Goal: Task Accomplishment & Management: Manage account settings

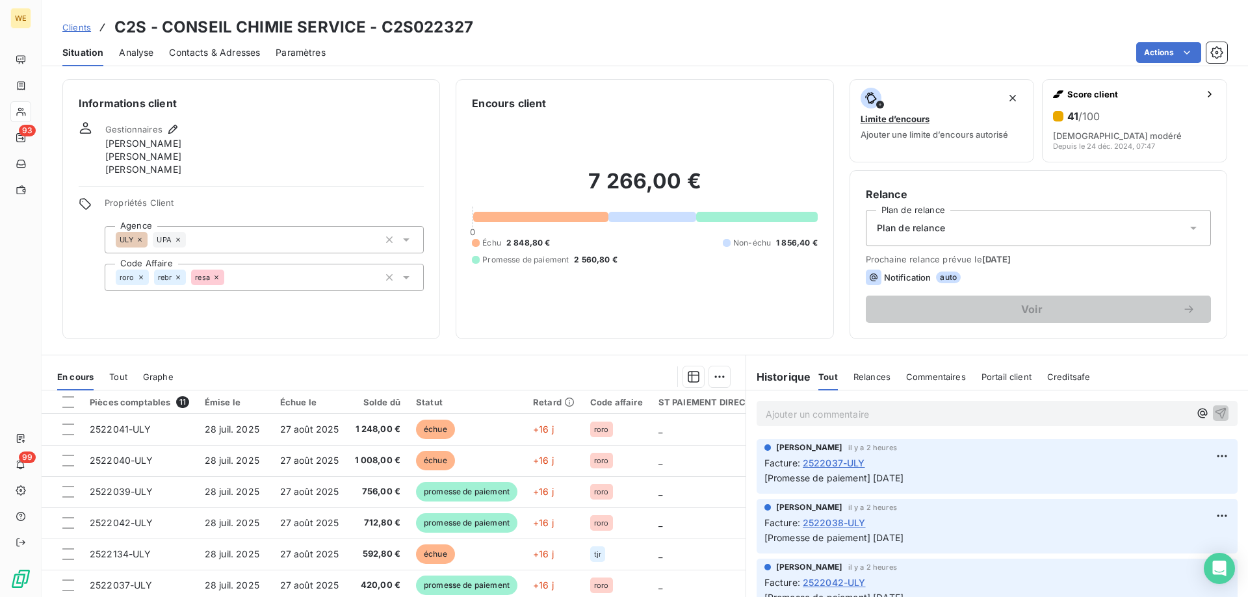
scroll to position [122, 0]
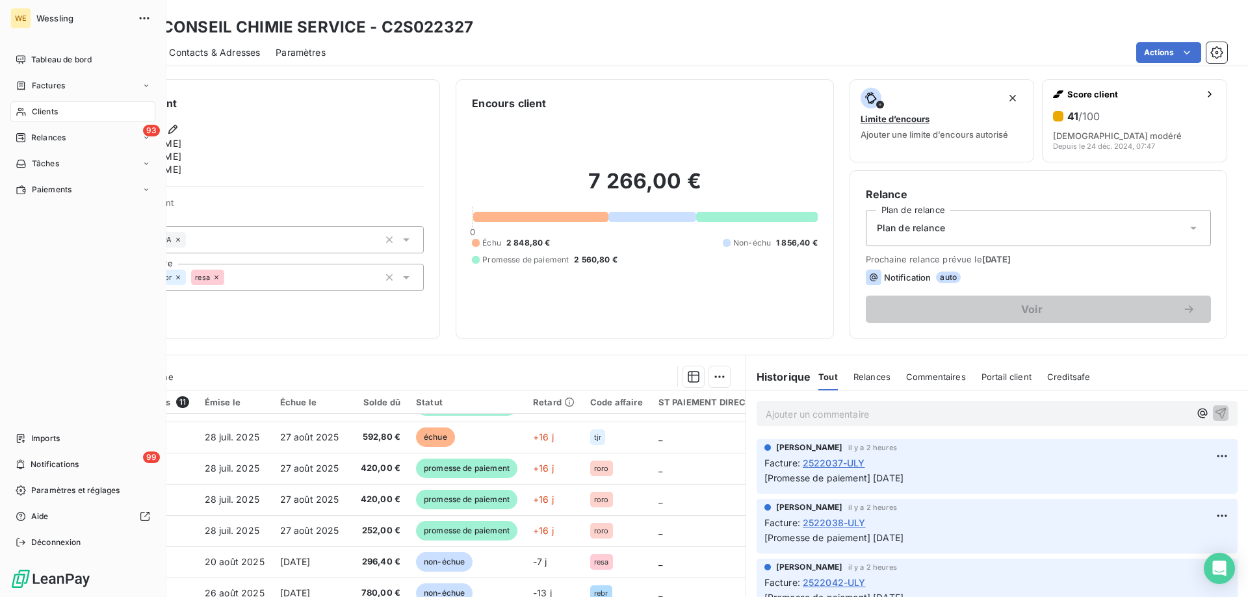
click at [51, 116] on span "Clients" at bounding box center [45, 112] width 26 height 12
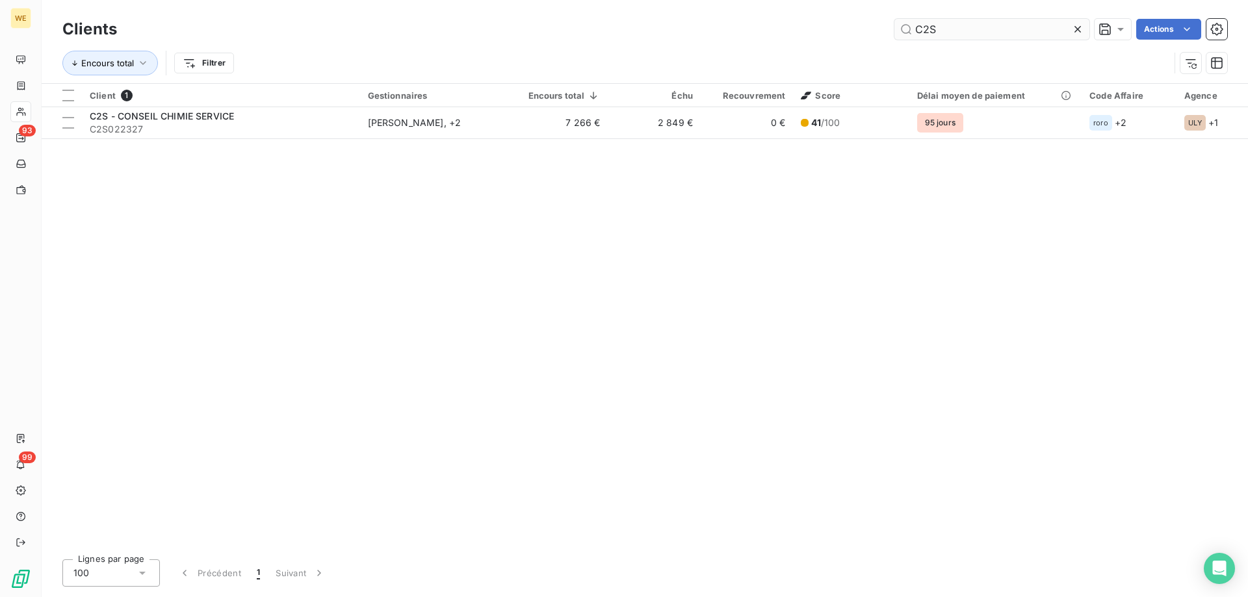
click at [916, 27] on input "C2S" at bounding box center [991, 29] width 195 height 21
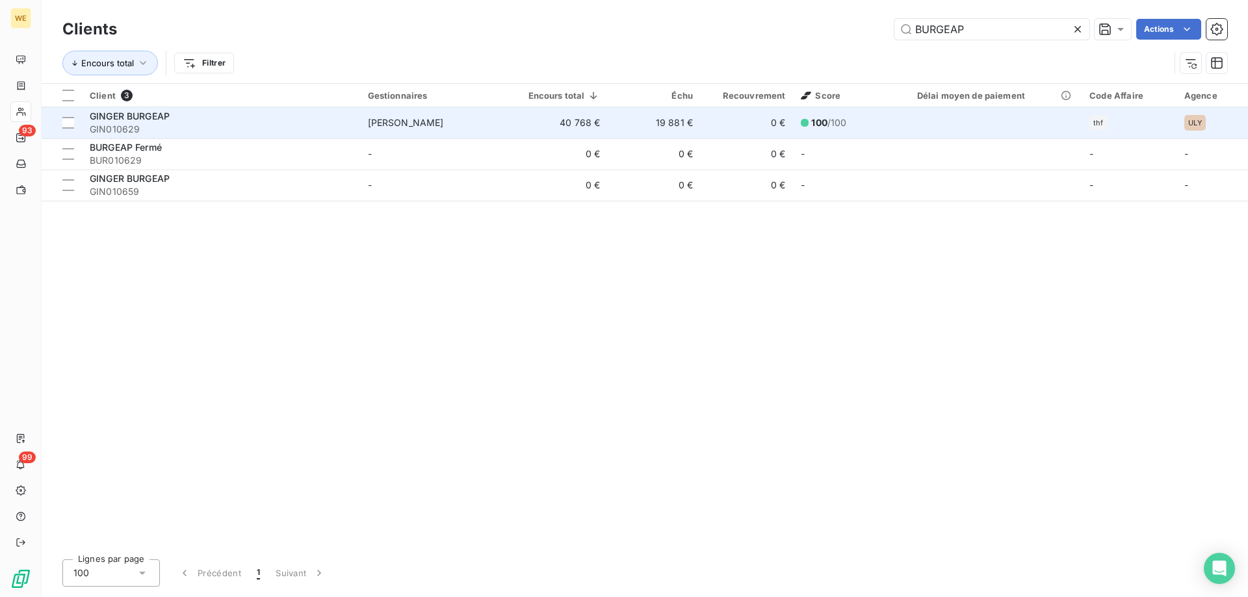
type input "BURGEAP"
click at [149, 124] on span "GIN010629" at bounding box center [221, 129] width 263 height 13
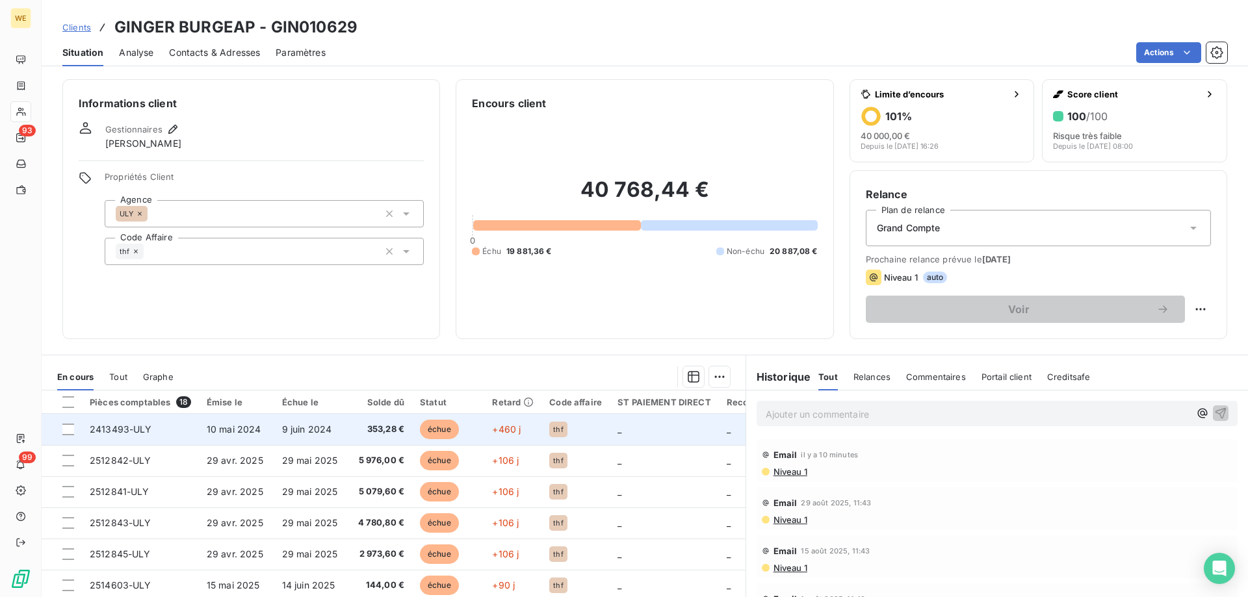
click at [200, 439] on td "10 mai 2024" at bounding box center [236, 429] width 75 height 31
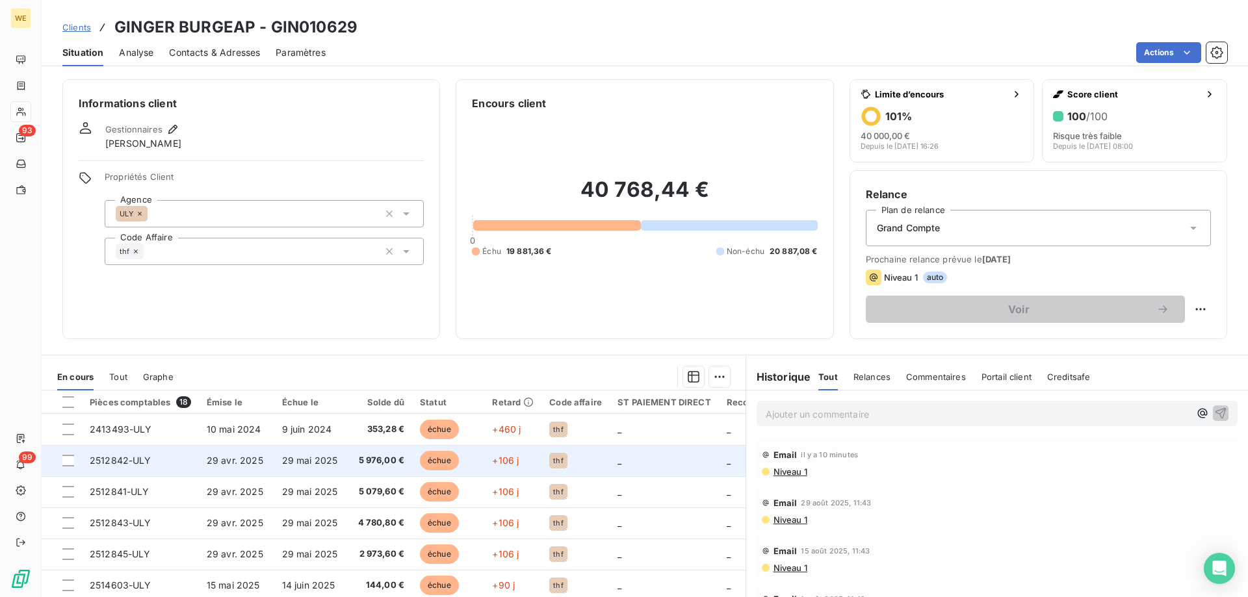
click at [244, 460] on span "29 avr. 2025" at bounding box center [235, 460] width 57 height 11
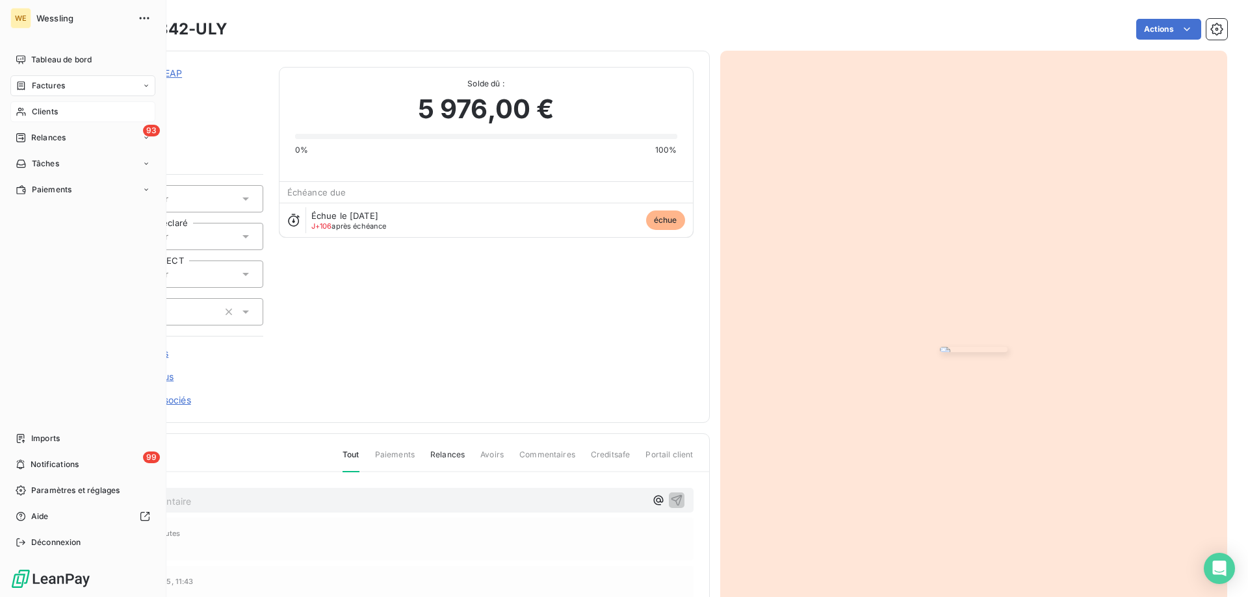
click at [37, 112] on span "Clients" at bounding box center [45, 112] width 26 height 12
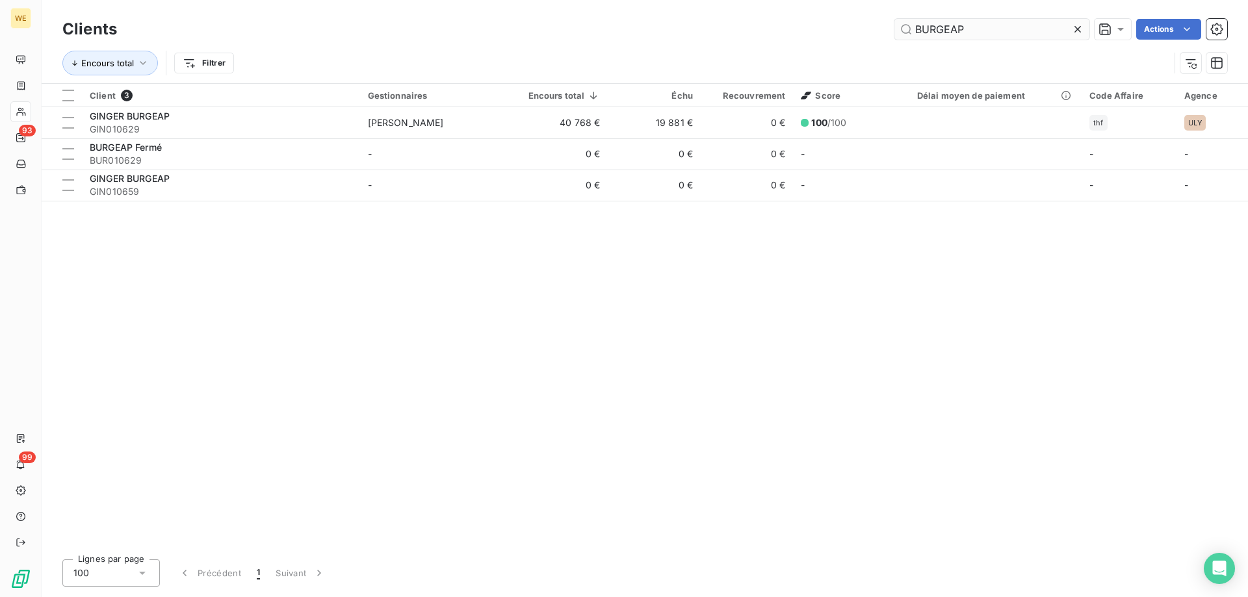
click at [920, 36] on input "BURGEAP" at bounding box center [991, 29] width 195 height 21
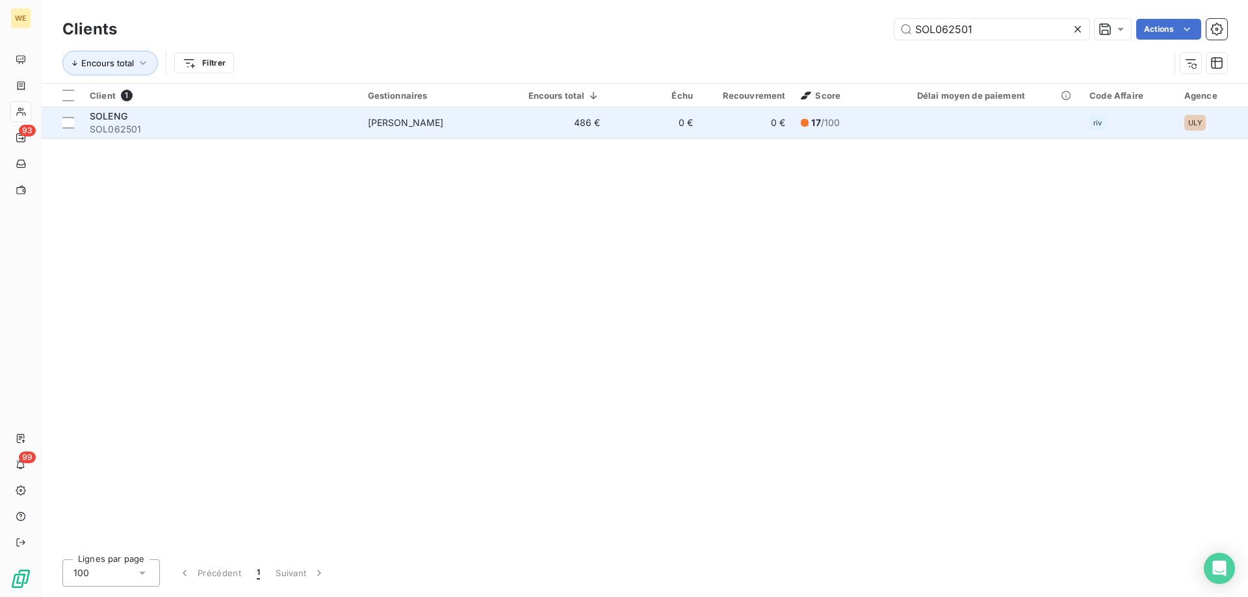
type input "SOL062501"
click at [153, 113] on div "SOLENG" at bounding box center [221, 116] width 263 height 13
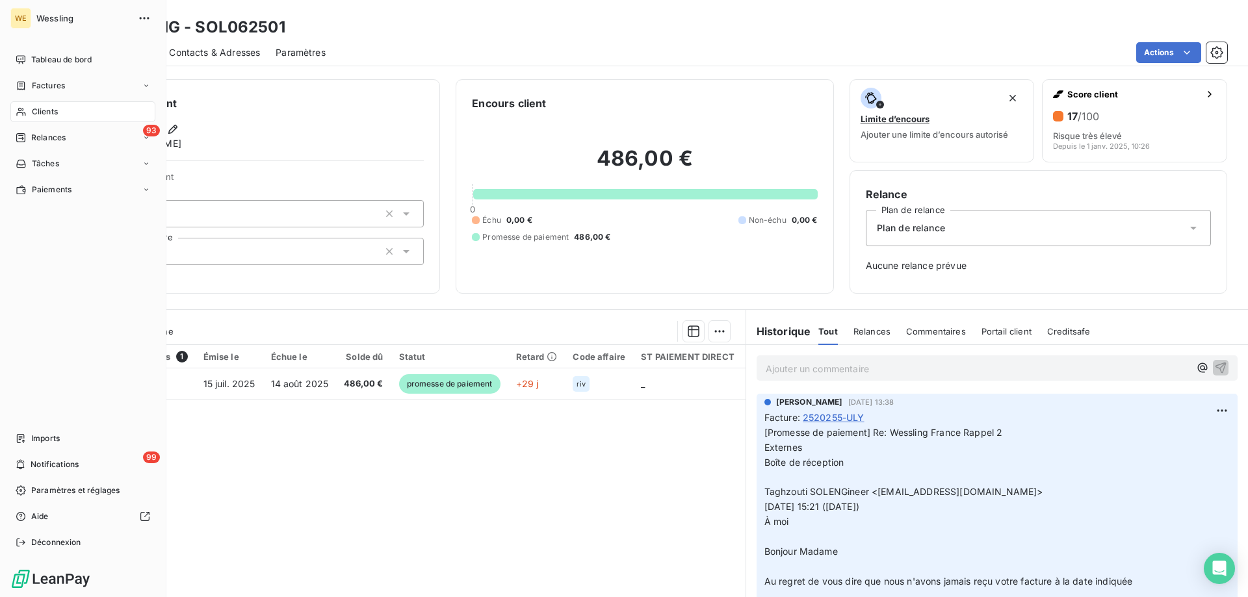
click at [54, 111] on span "Clients" at bounding box center [45, 112] width 26 height 12
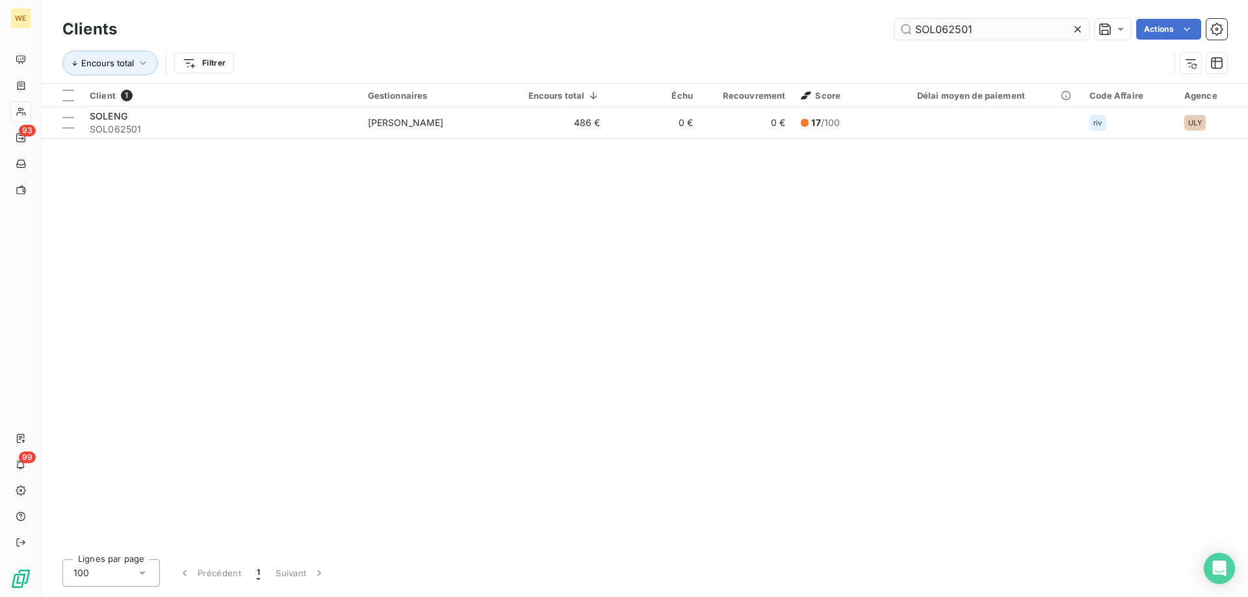
click at [931, 32] on input "SOL062501" at bounding box center [991, 29] width 195 height 21
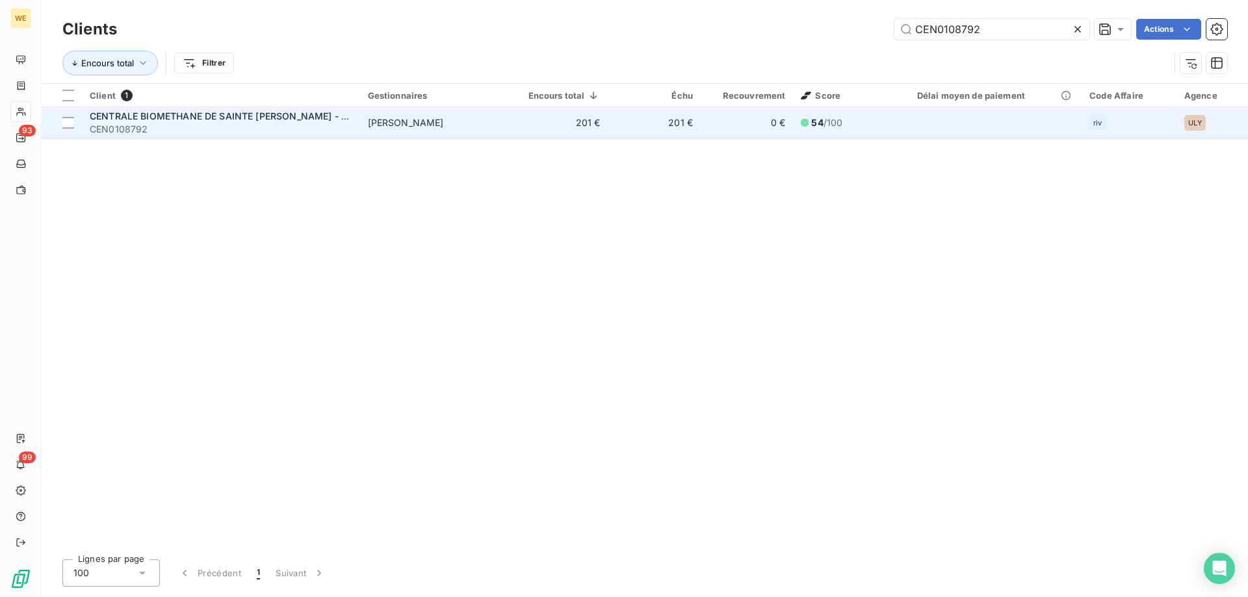
type input "CEN0108792"
click at [177, 127] on span "CEN0108792" at bounding box center [221, 129] width 263 height 13
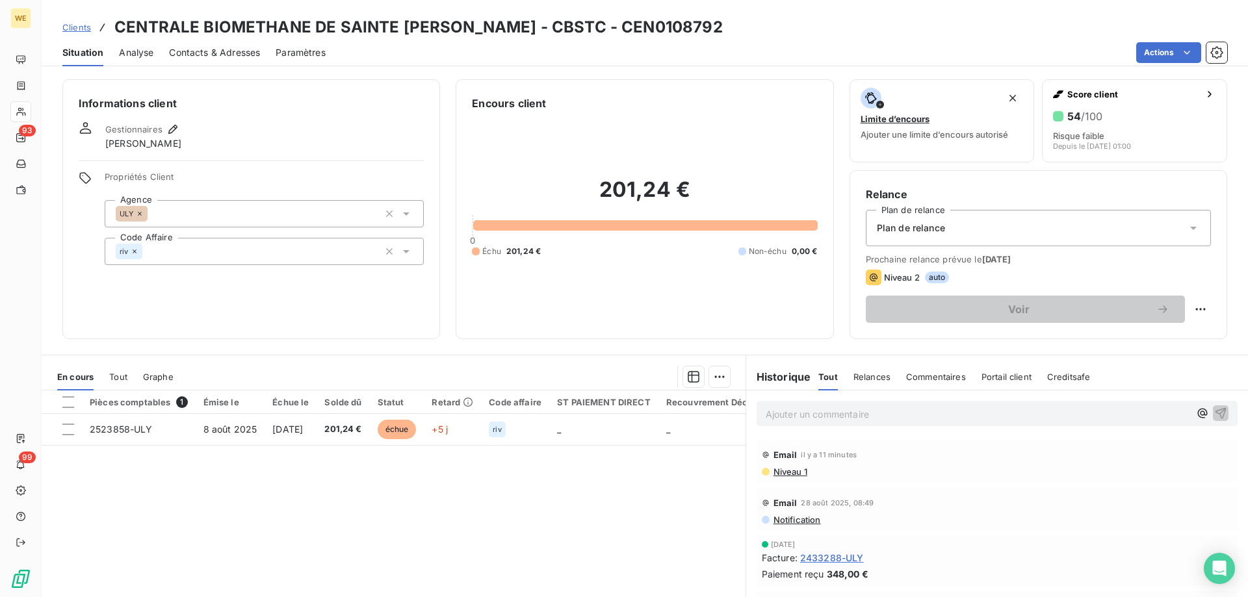
click at [74, 397] on th at bounding box center [62, 402] width 40 height 23
click at [72, 403] on div at bounding box center [68, 403] width 12 height 12
click at [714, 381] on html "WE 93 99 Clients CENTRALE BIOMETHANE DE SAINTE [PERSON_NAME] - CBSTC - CEN01087…" at bounding box center [624, 298] width 1248 height 597
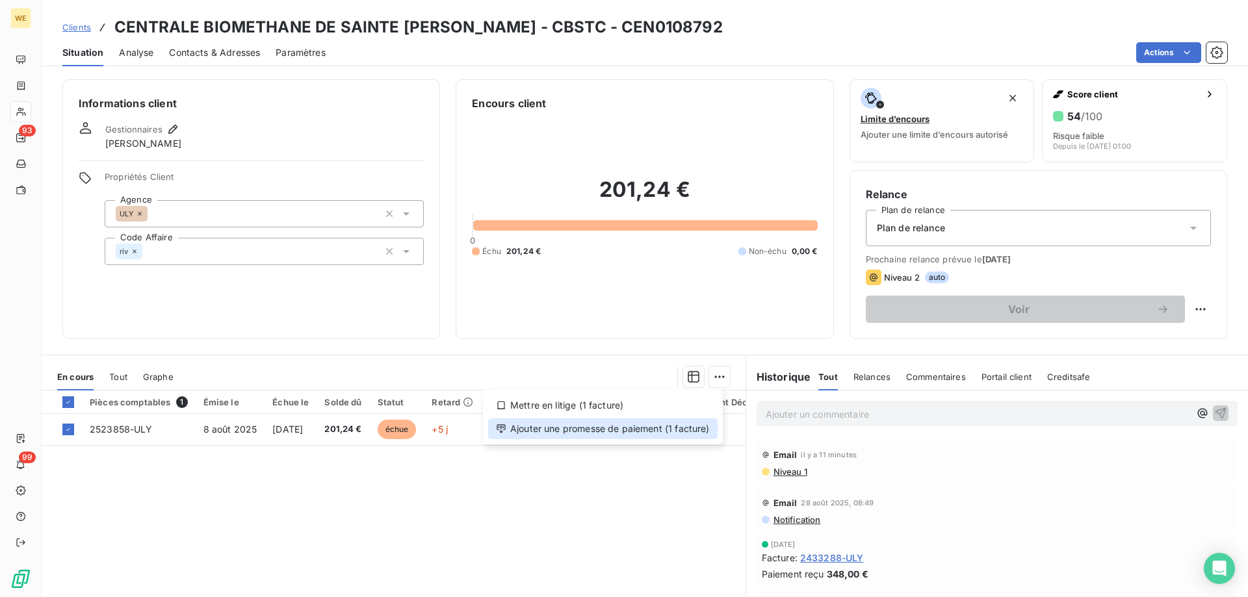
click at [663, 434] on div "Ajouter une promesse de paiement (1 facture)" at bounding box center [602, 429] width 229 height 21
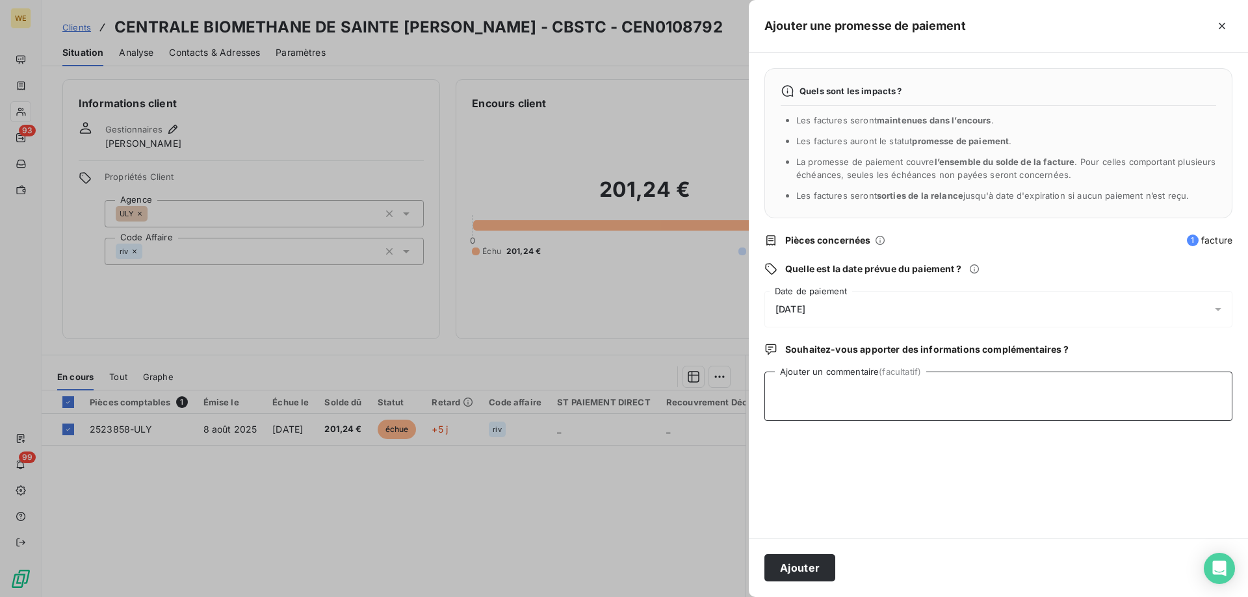
click at [797, 392] on textarea "Ajouter un commentaire (facultatif)" at bounding box center [998, 396] width 468 height 49
paste textarea "[EMAIL_ADDRESS][DOMAIN_NAME] 11:47 (il y a 7 minutes) À moi [GEOGRAPHIC_DATA], …"
click at [773, 421] on textarea "[EMAIL_ADDRESS][DOMAIN_NAME] 11:47 (il y a 7 minutes) À moi [GEOGRAPHIC_DATA], …" at bounding box center [998, 396] width 468 height 49
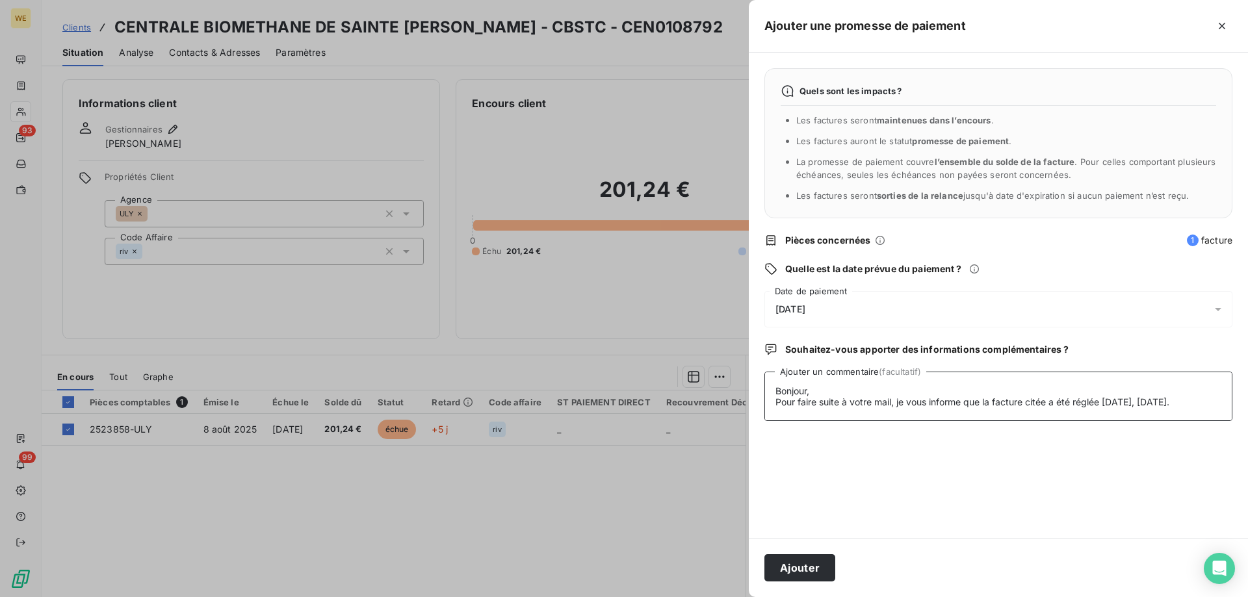
click at [855, 389] on textarea "[EMAIL_ADDRESS][DOMAIN_NAME] 11:47 (il y a 7 minutes) À moi Bonjour, Pour faire…" at bounding box center [998, 396] width 468 height 49
type textarea "[EMAIL_ADDRESS][DOMAIN_NAME] 11:47 (il y a 7 minutes) À moi Bonjour, Pour faire…"
click at [844, 308] on div "[DATE]" at bounding box center [998, 309] width 468 height 36
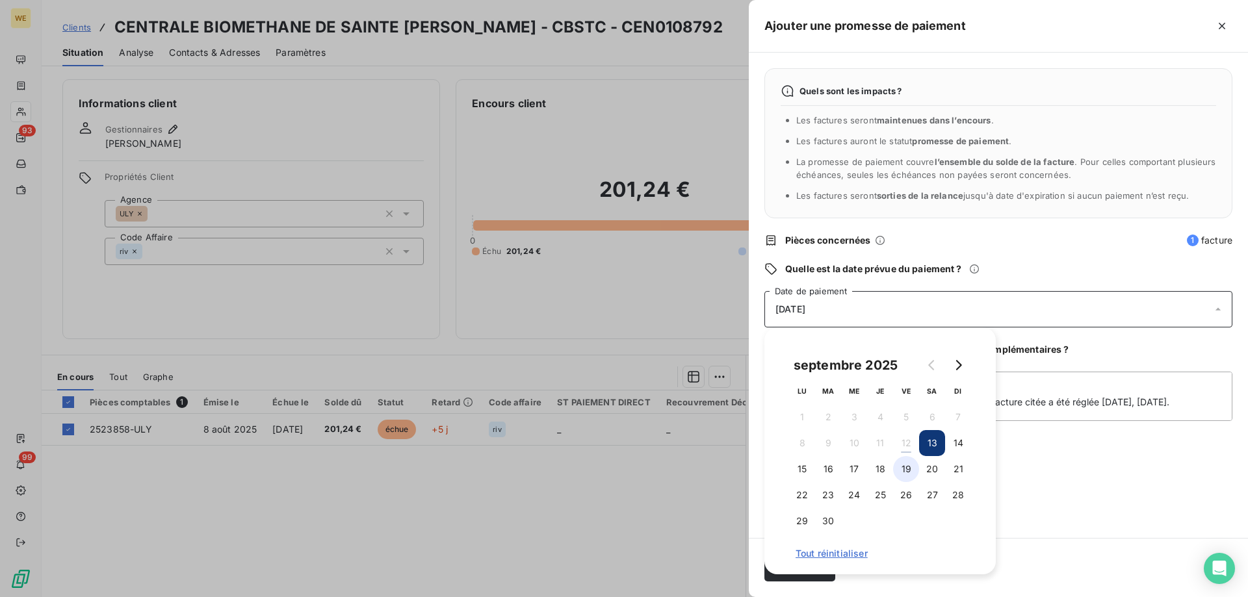
click at [911, 464] on button "19" at bounding box center [906, 469] width 26 height 26
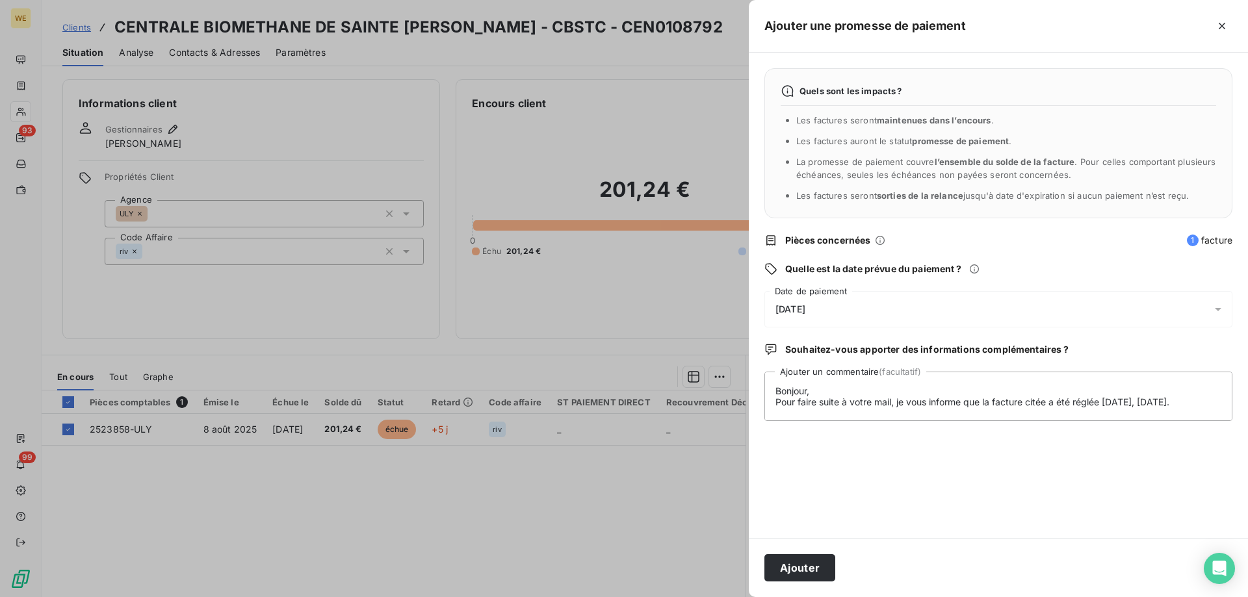
click at [1081, 478] on div "Quels sont les impacts ? Les factures seront maintenues dans l’encours . Les fa…" at bounding box center [998, 296] width 499 height 486
click at [801, 576] on button "Ajouter" at bounding box center [799, 567] width 71 height 27
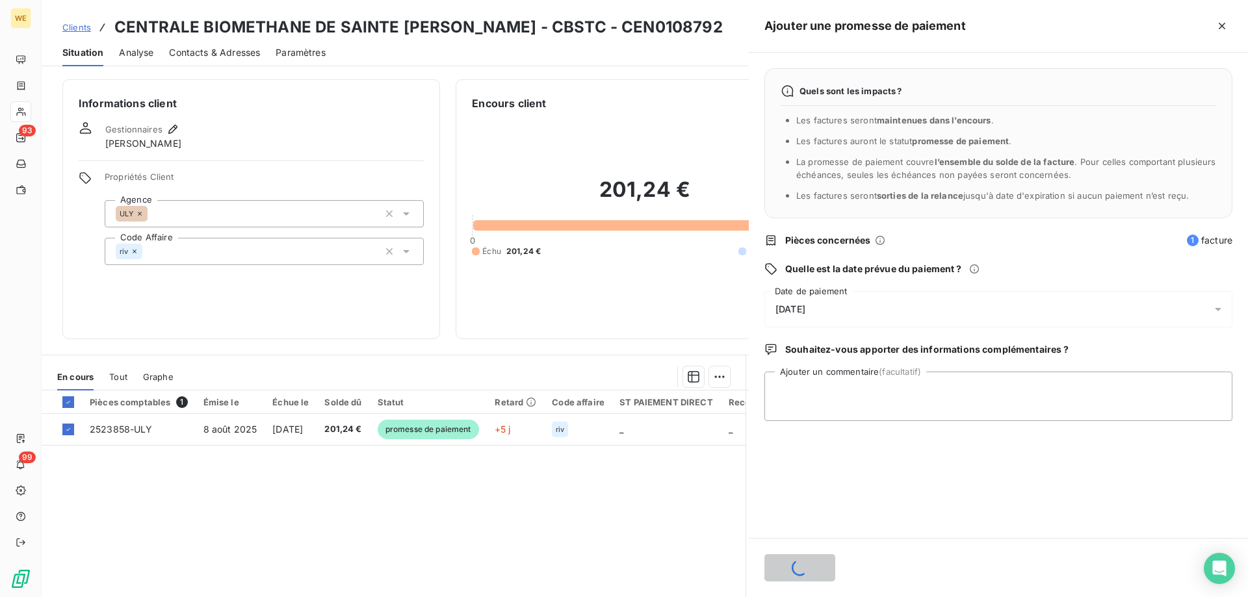
scroll to position [0, 0]
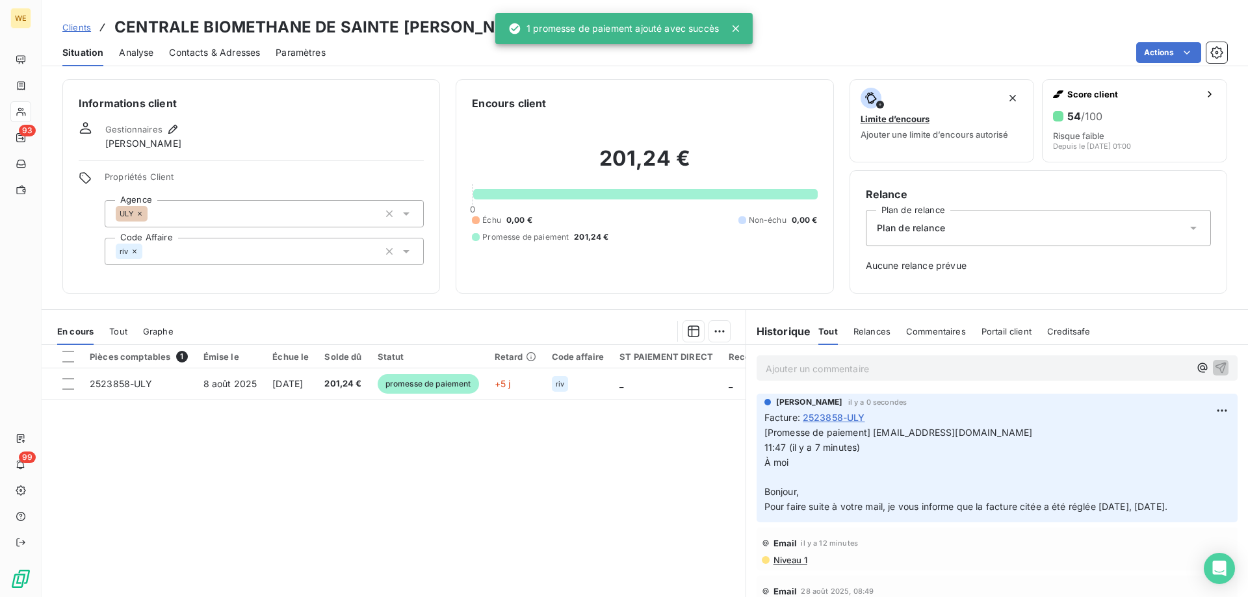
click at [483, 27] on h3 "CENTRALE BIOMETHANE DE SAINTE [PERSON_NAME] - CBSTC - CEN0108792" at bounding box center [418, 27] width 608 height 23
copy h3 "CBSTC"
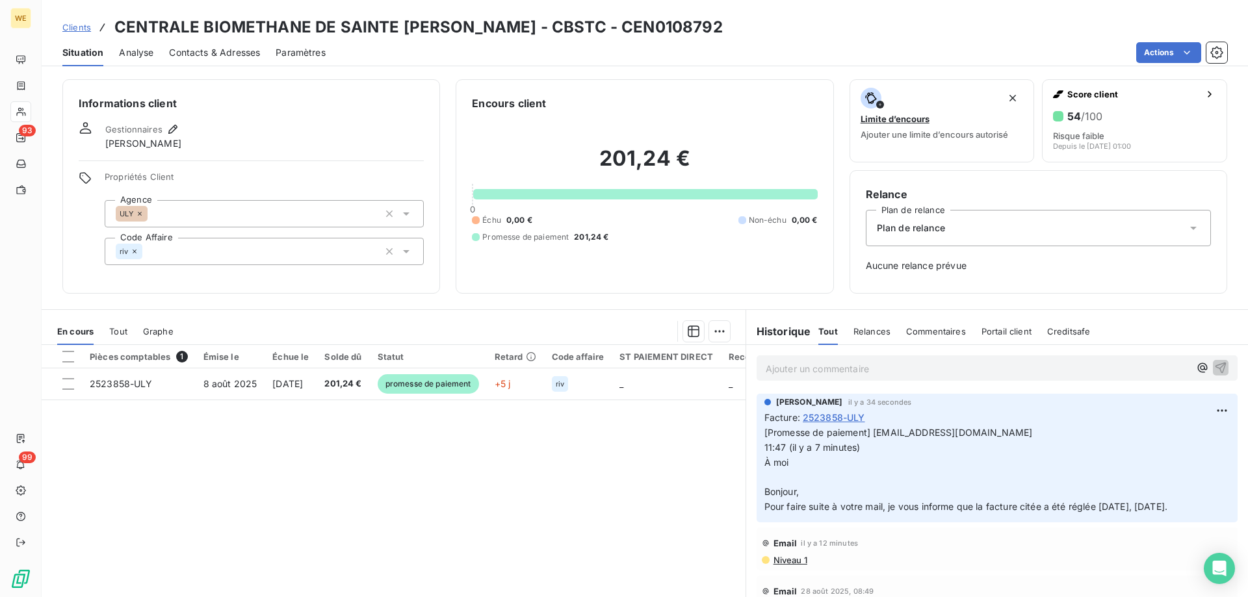
click at [619, 22] on h3 "CENTRALE BIOMETHANE DE SAINTE [PERSON_NAME] - CBSTC - CEN0108792" at bounding box center [418, 27] width 608 height 23
copy h3 "CEN0108792"
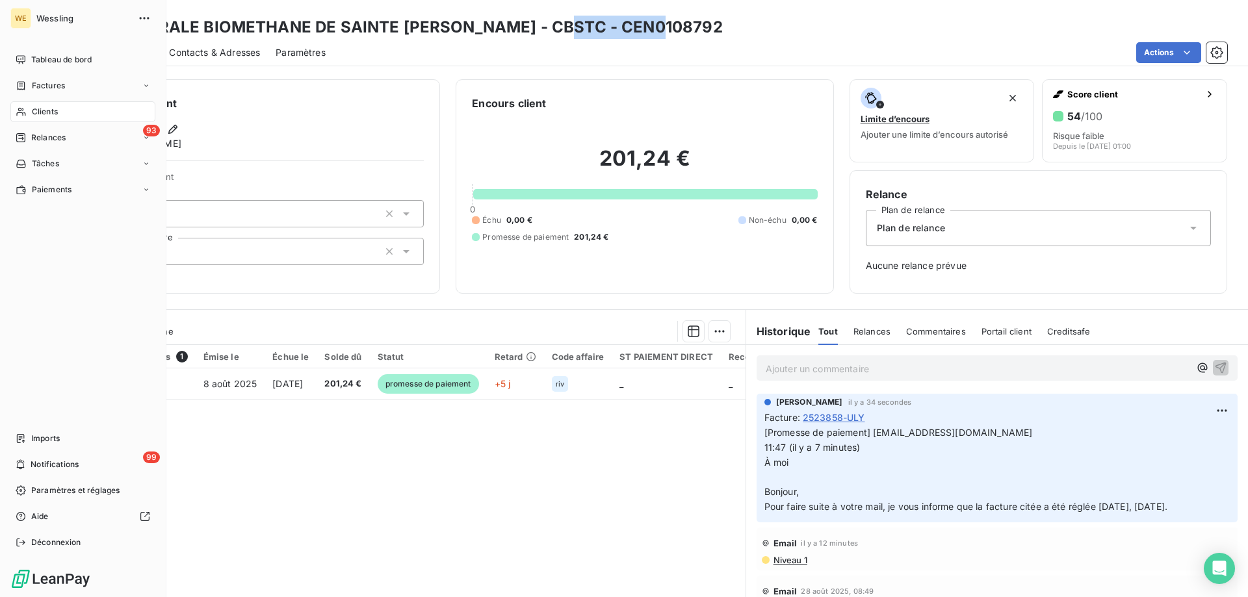
click at [46, 111] on span "Clients" at bounding box center [45, 112] width 26 height 12
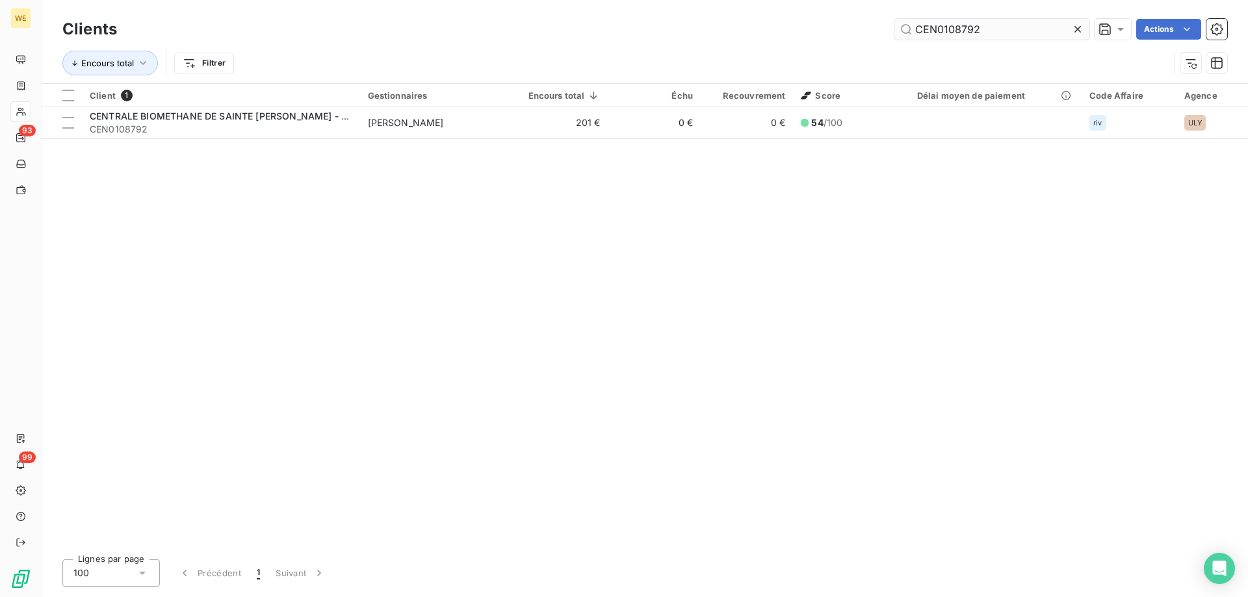
click at [941, 28] on input "CEN0108792" at bounding box center [991, 29] width 195 height 21
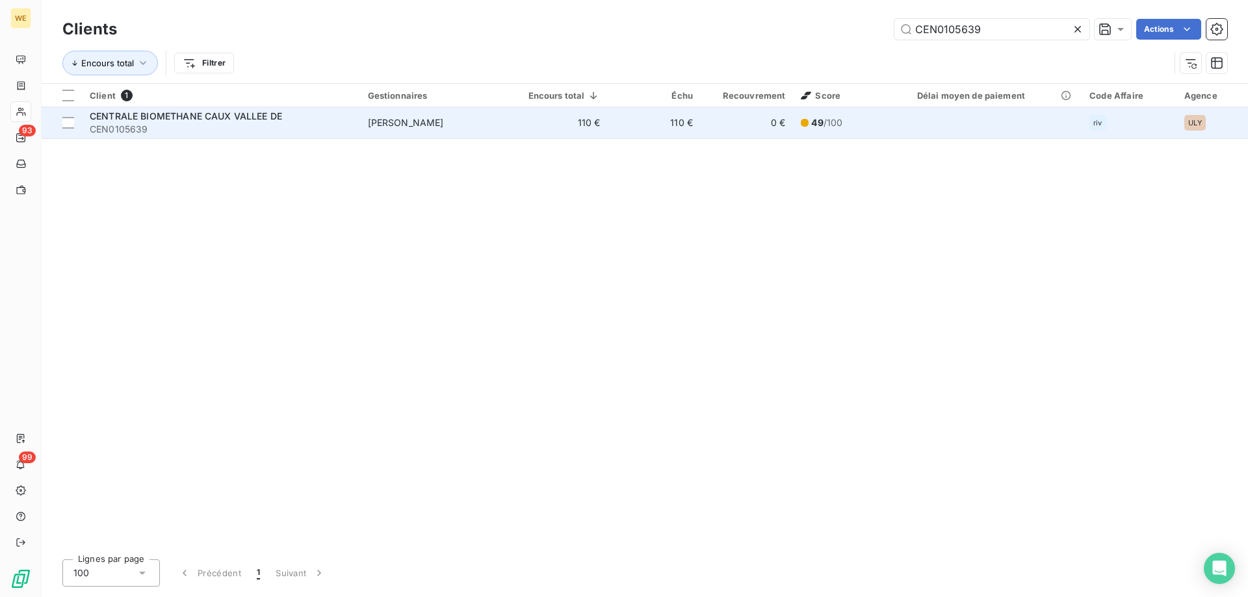
type input "CEN0105639"
click at [179, 115] on span "CENTRALE BIOMETHANE CAUX VALLEE DE" at bounding box center [186, 116] width 192 height 11
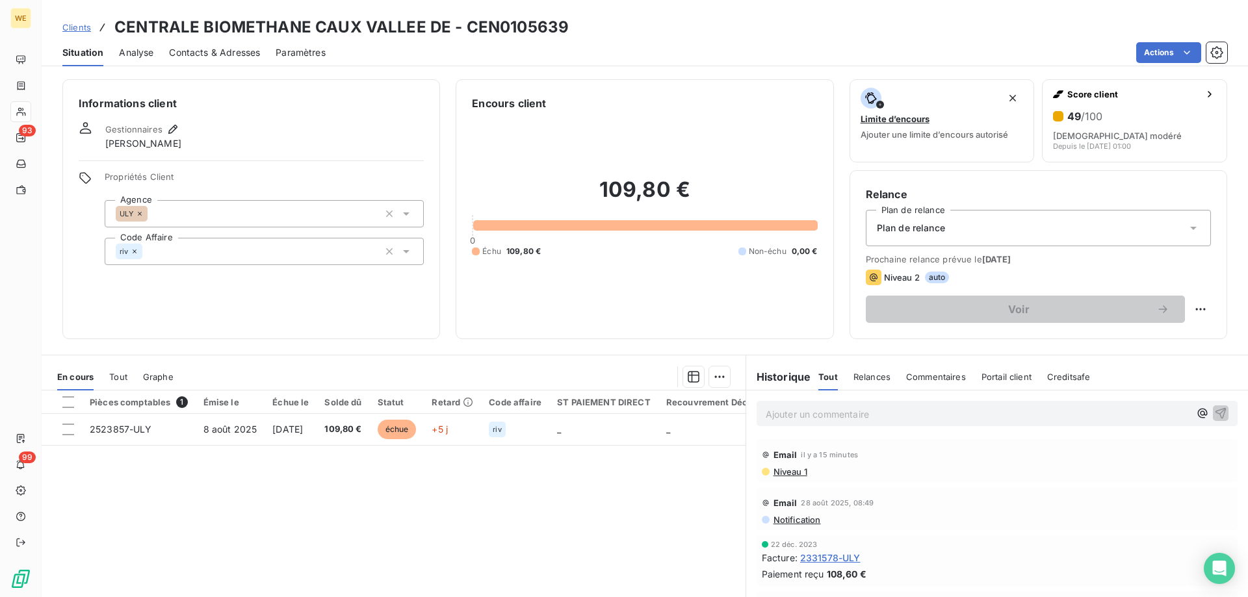
drag, startPoint x: 68, startPoint y: 398, endPoint x: 83, endPoint y: 406, distance: 16.3
click at [69, 398] on div at bounding box center [68, 403] width 12 height 12
click at [716, 379] on html "WE 93 99 Clients CENTRALE BIOMETHANE CAUX VALLEE DE - CEN0105639 Situation Anal…" at bounding box center [624, 298] width 1248 height 597
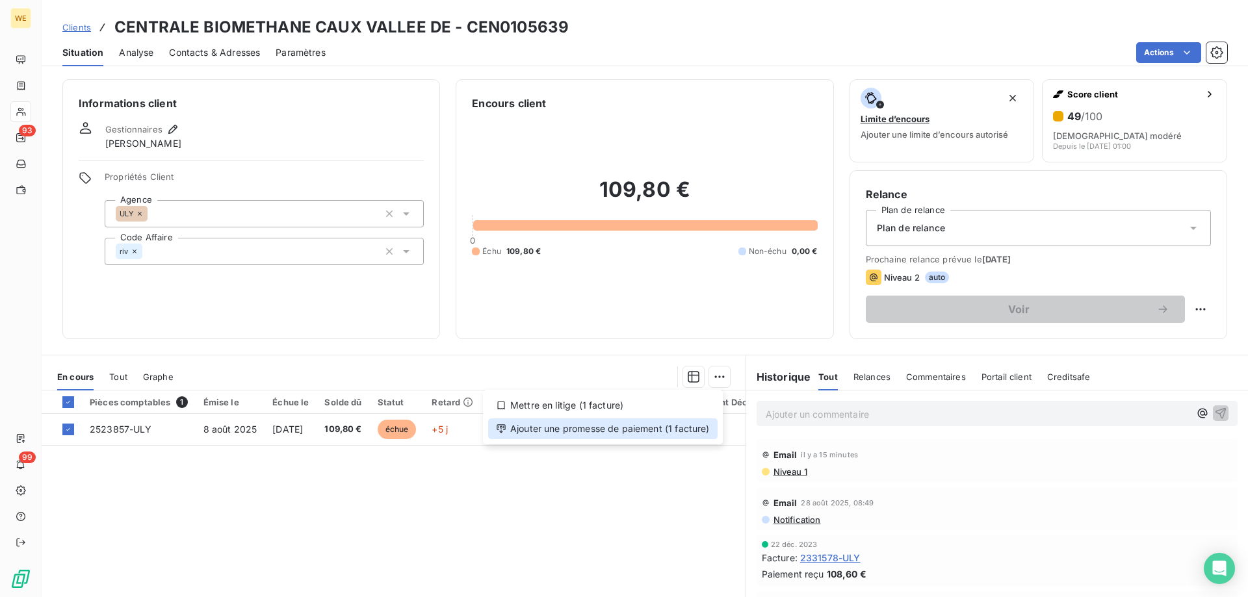
click at [696, 430] on div "Ajouter une promesse de paiement (1 facture)" at bounding box center [602, 429] width 229 height 21
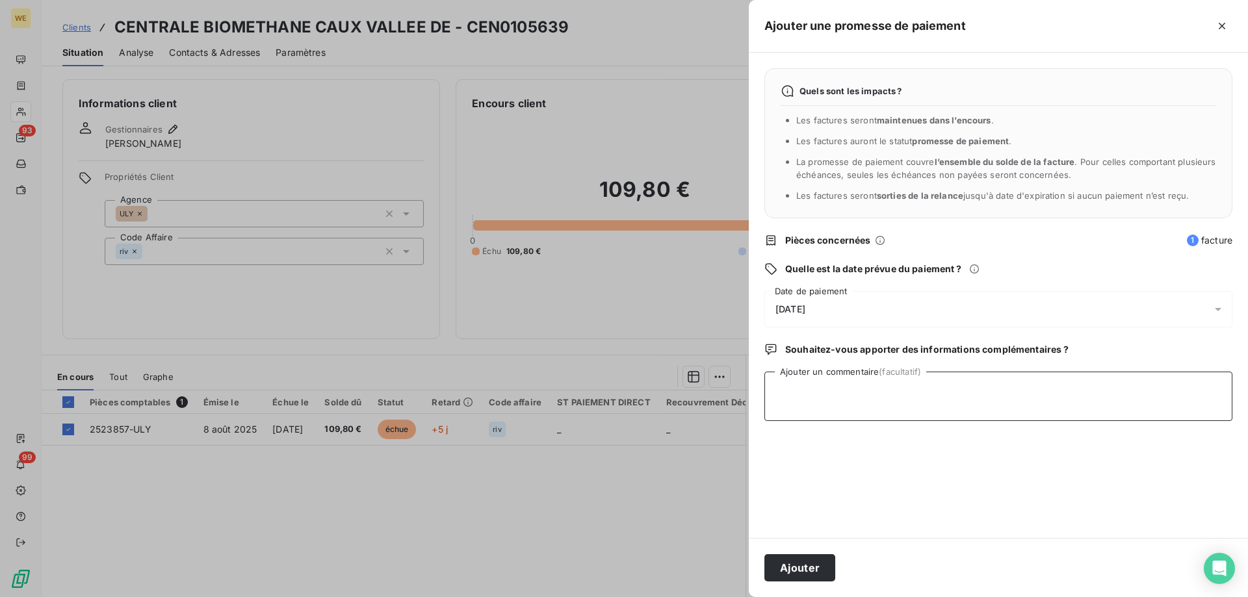
click at [793, 391] on textarea "Ajouter un commentaire (facultatif)" at bounding box center [998, 396] width 468 height 49
click at [876, 393] on textarea "Ajouter un commentaire (facultatif)" at bounding box center [998, 396] width 468 height 49
paste textarea "CBCAU RE: Wessling France Relance 1 Externes Boîte de réception [EMAIL_ADDRESS]…"
type textarea "CBCAU RE: Wessling France Relance 1 Externes Boîte de réception [EMAIL_ADDRESS]…"
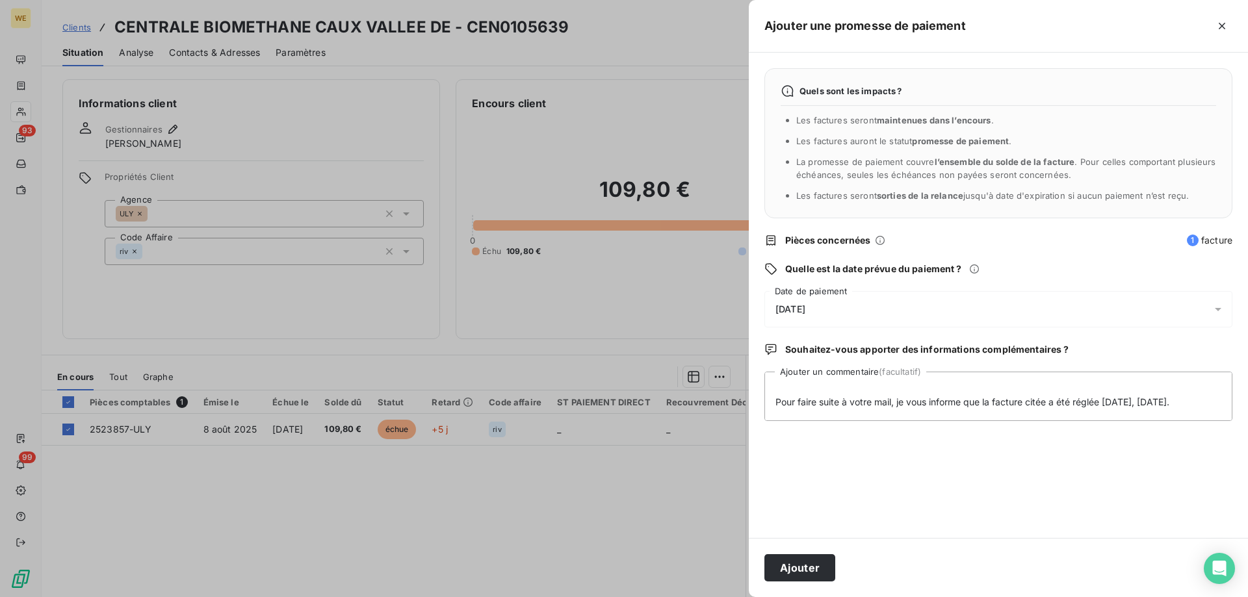
click at [839, 309] on div "[DATE]" at bounding box center [998, 309] width 468 height 36
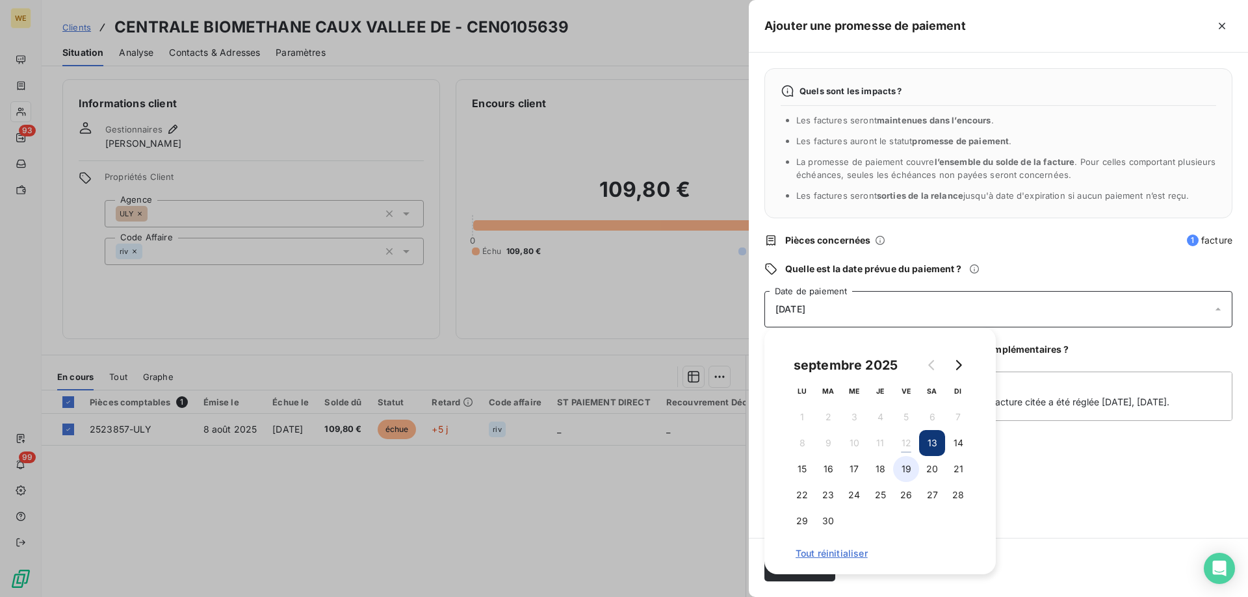
click at [907, 467] on button "19" at bounding box center [906, 469] width 26 height 26
click at [1049, 391] on textarea "CBCAU RE: Wessling France Relance 1 Externes Boîte de réception [EMAIL_ADDRESS]…" at bounding box center [998, 396] width 468 height 49
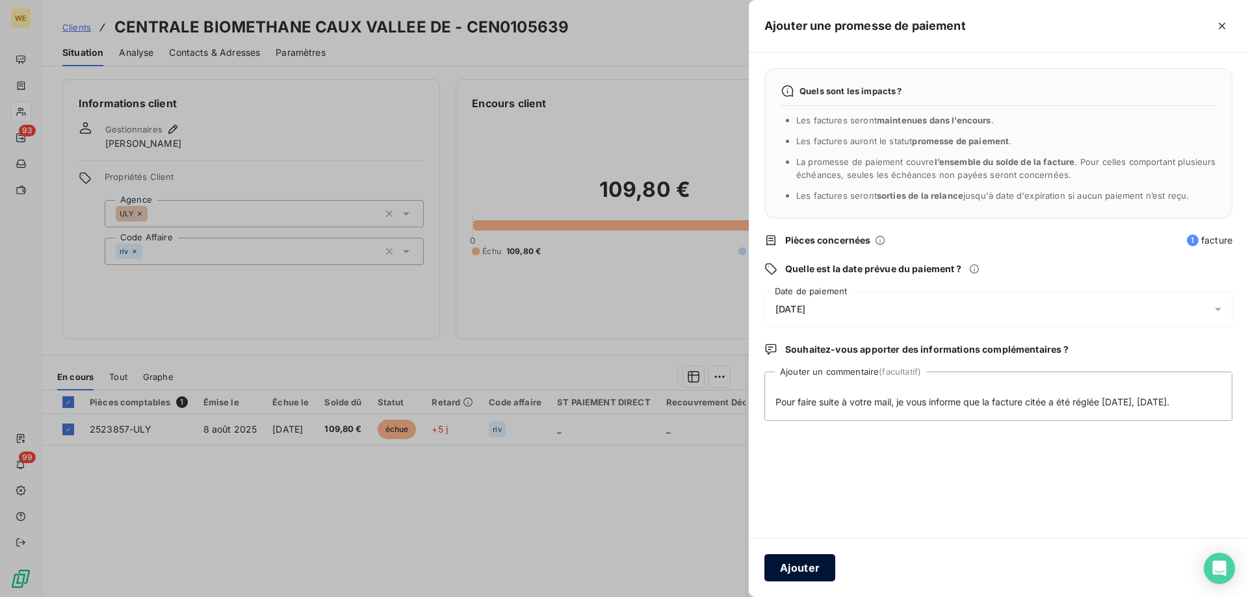
click at [787, 567] on button "Ajouter" at bounding box center [799, 567] width 71 height 27
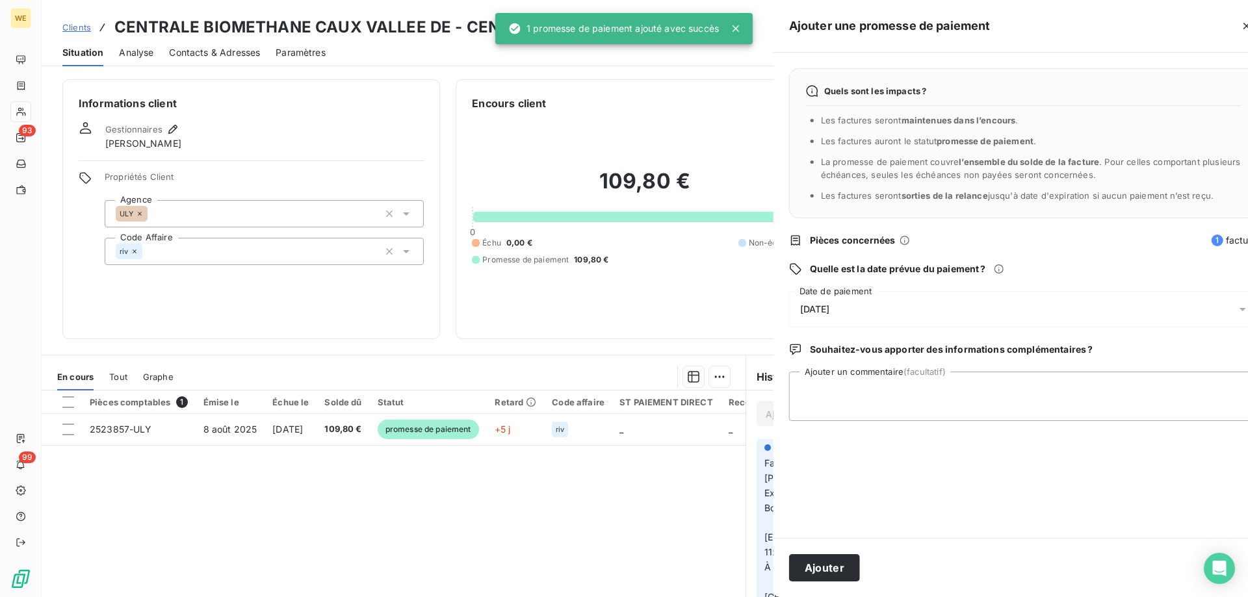
scroll to position [0, 0]
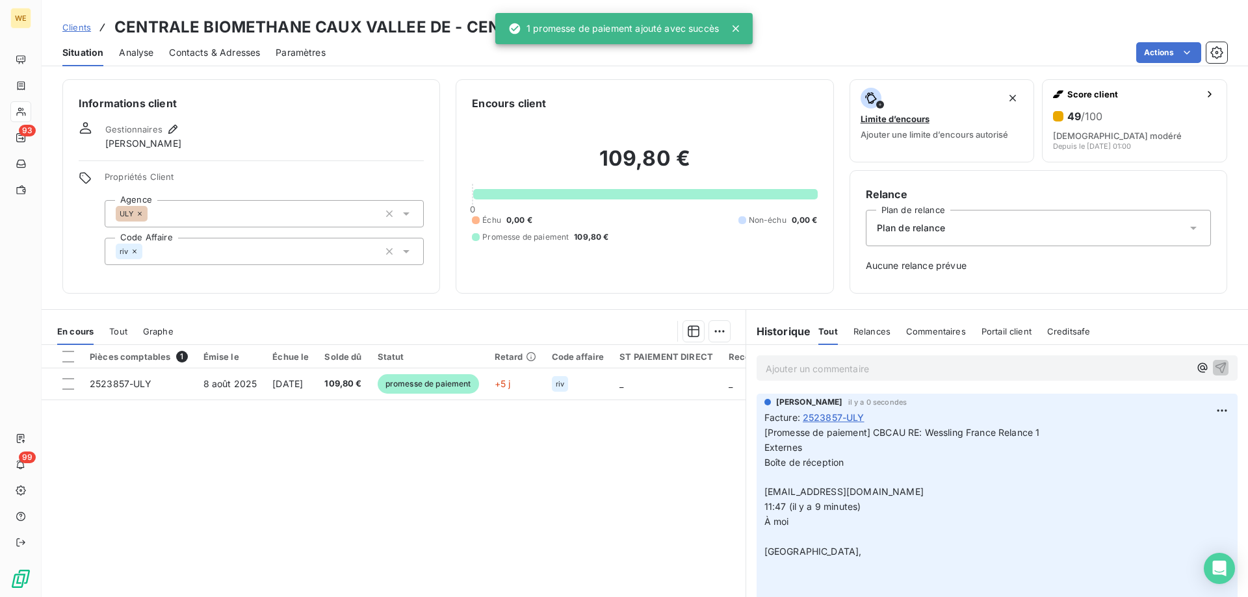
click at [334, 24] on h3 "CENTRALE BIOMETHANE CAUX VALLEE DE - CEN0105639" at bounding box center [341, 27] width 454 height 23
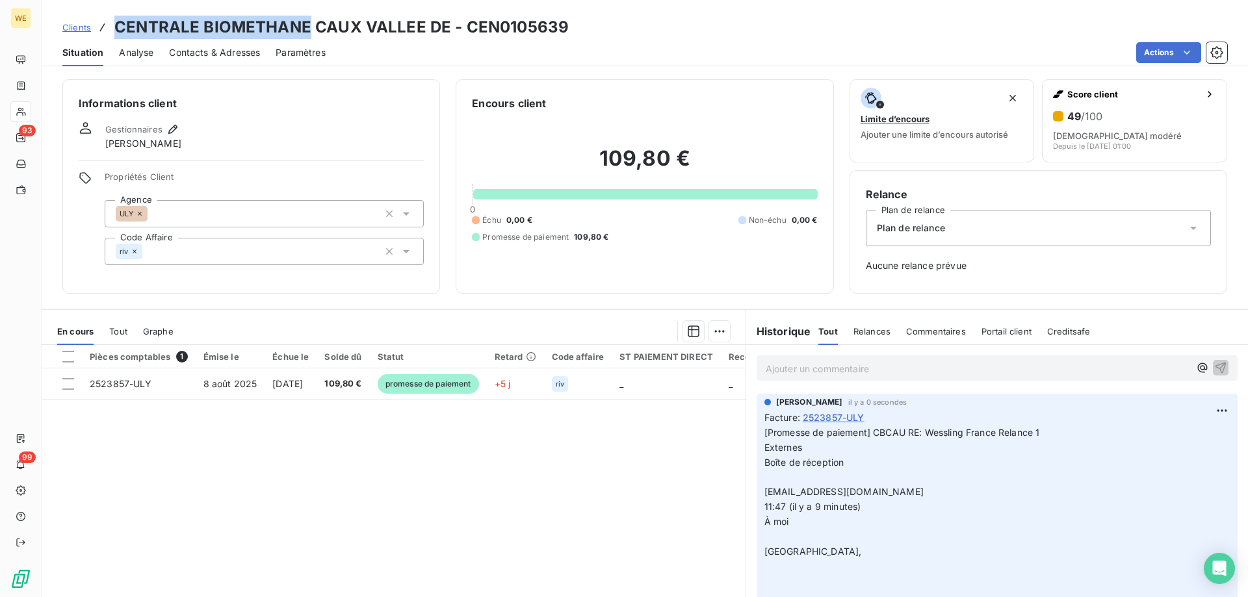
drag, startPoint x: 308, startPoint y: 29, endPoint x: 116, endPoint y: 28, distance: 192.4
click at [116, 27] on h3 "CENTRALE BIOMETHANE CAUX VALLEE DE - CEN0105639" at bounding box center [341, 27] width 454 height 23
copy h3 "CENTRALE BIOMETHANE"
drag, startPoint x: 94, startPoint y: 471, endPoint x: 101, endPoint y: 455, distance: 17.2
click at [94, 470] on div "Pièces comptables 1 Émise le Échue le Solde dû Statut Retard Code affaire ST PA…" at bounding box center [394, 470] width 704 height 250
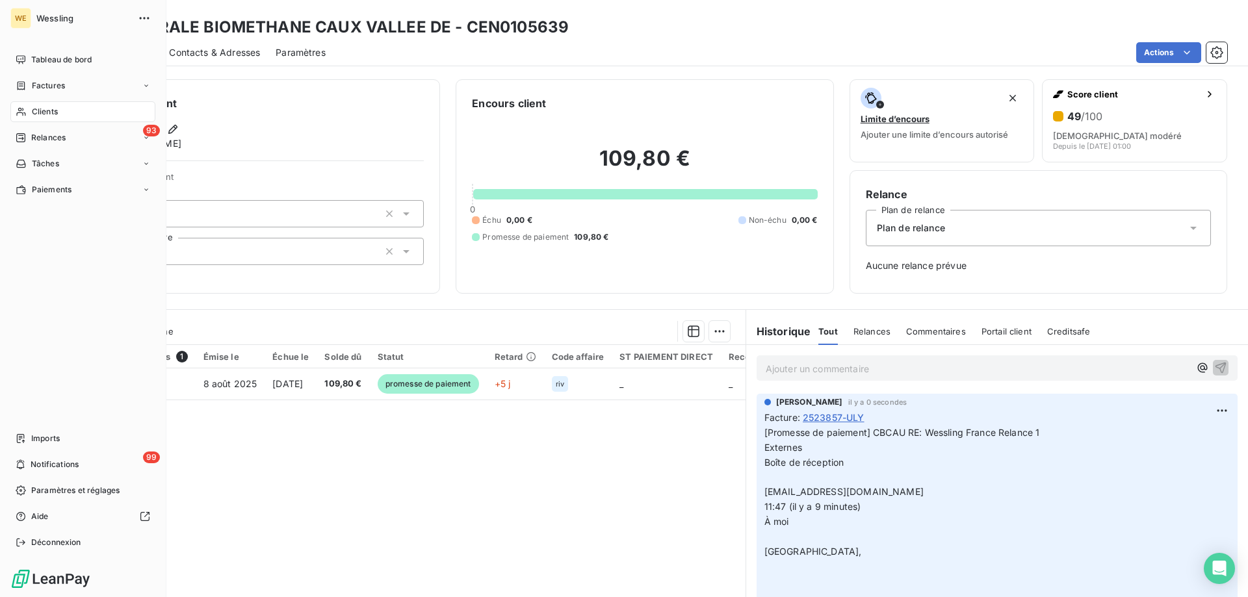
click at [44, 118] on div "Clients" at bounding box center [82, 111] width 145 height 21
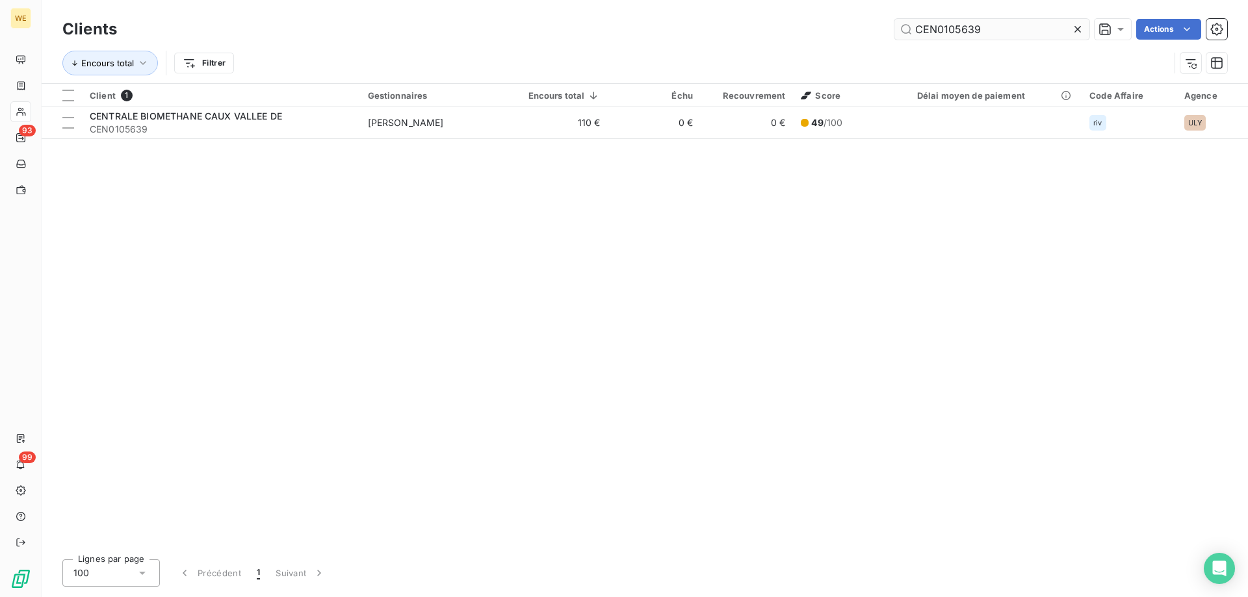
click at [947, 27] on input "CEN0105639" at bounding box center [991, 29] width 195 height 21
click at [947, 26] on input "CEN0105639" at bounding box center [991, 29] width 195 height 21
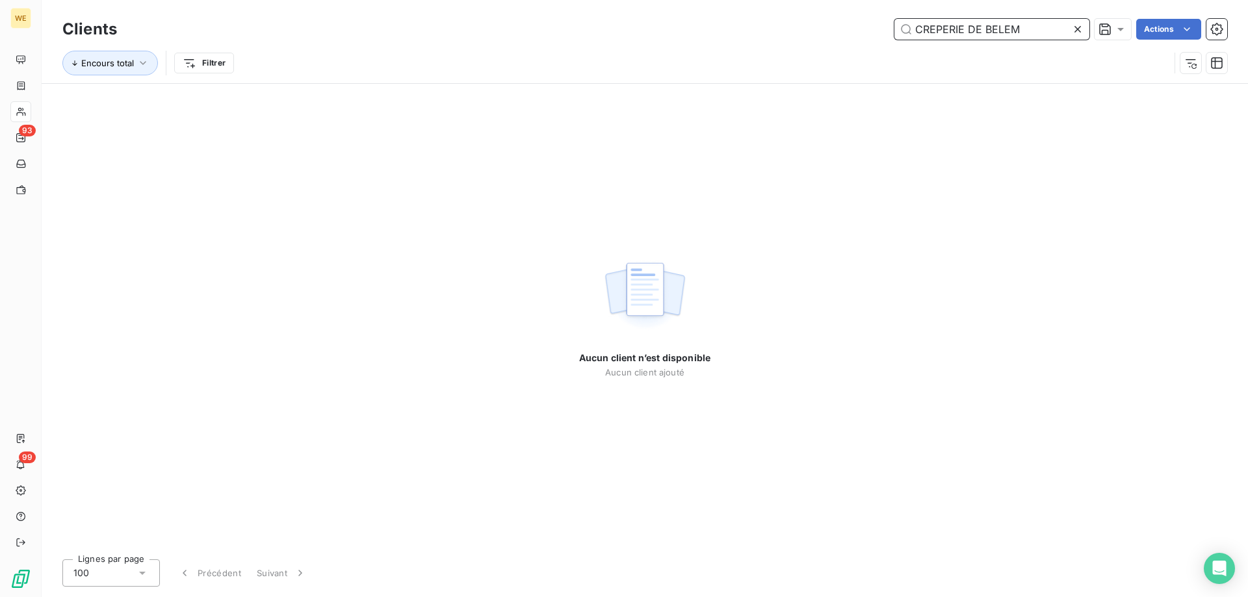
drag, startPoint x: 1028, startPoint y: 36, endPoint x: 943, endPoint y: 38, distance: 85.2
click at [831, 44] on div "Clients CREPERIE DE BELEM Actions Encours total Filtrer" at bounding box center [644, 50] width 1165 height 68
paste input "SUR065214"
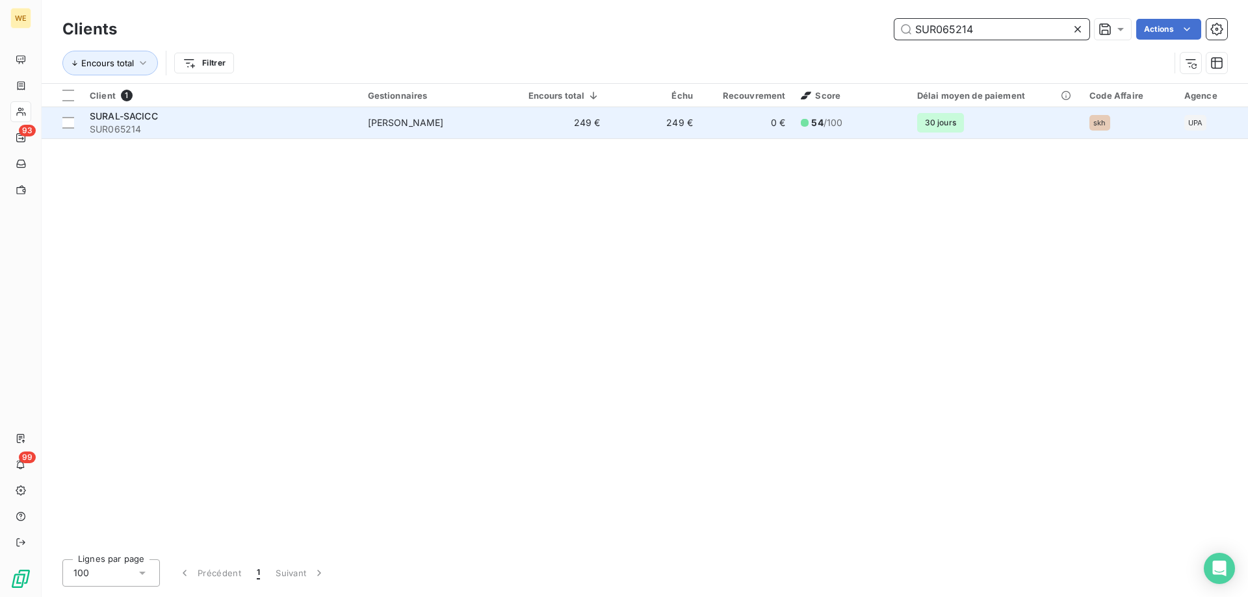
type input "SUR065214"
click at [143, 130] on span "SUR065214" at bounding box center [221, 129] width 263 height 13
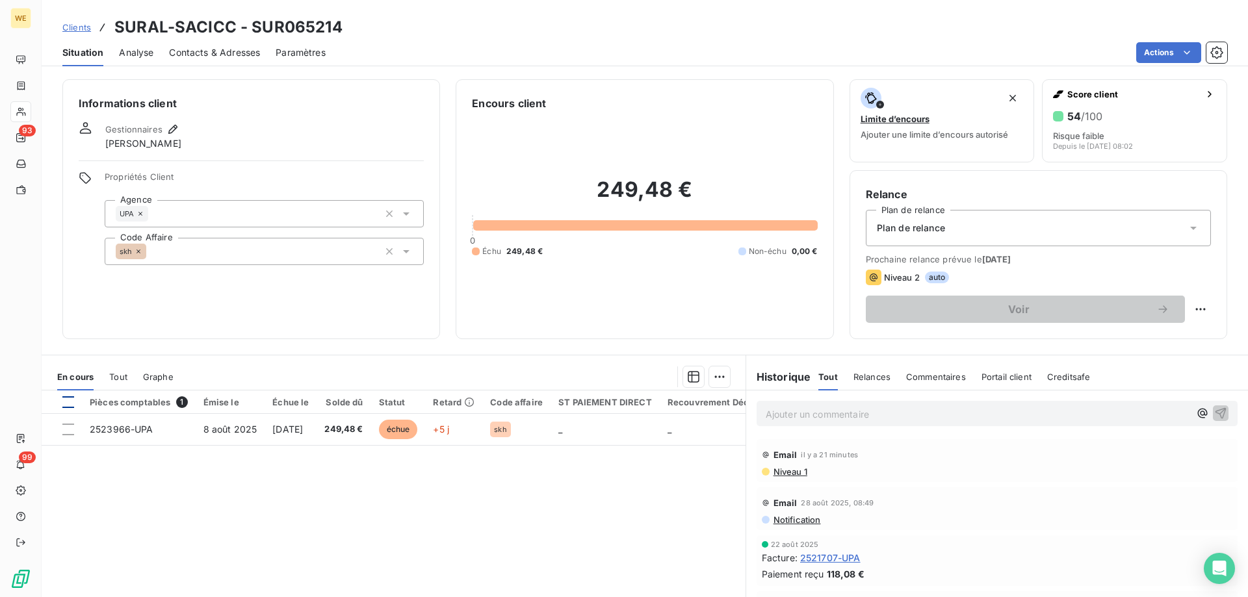
click at [72, 401] on div at bounding box center [68, 403] width 12 height 12
click at [720, 378] on html "WE 93 99 Clients SURAL-SACICC - SUR065214 Situation Analyse Contacts & Adresses…" at bounding box center [624, 298] width 1248 height 597
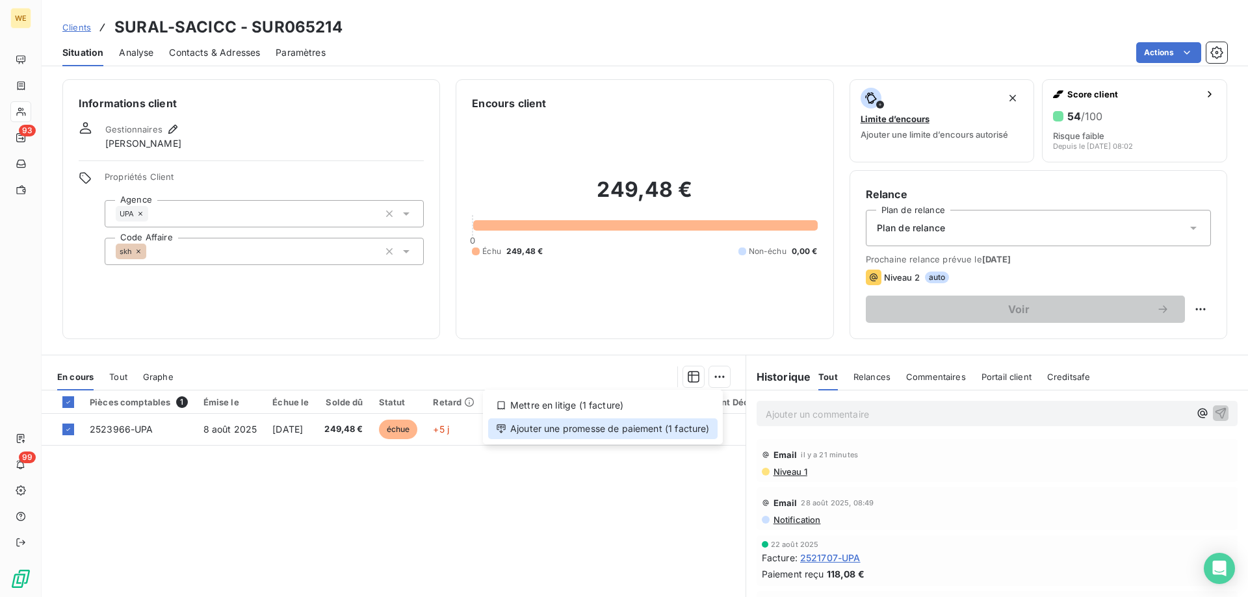
click at [693, 426] on div "Ajouter une promesse de paiement (1 facture)" at bounding box center [602, 429] width 229 height 21
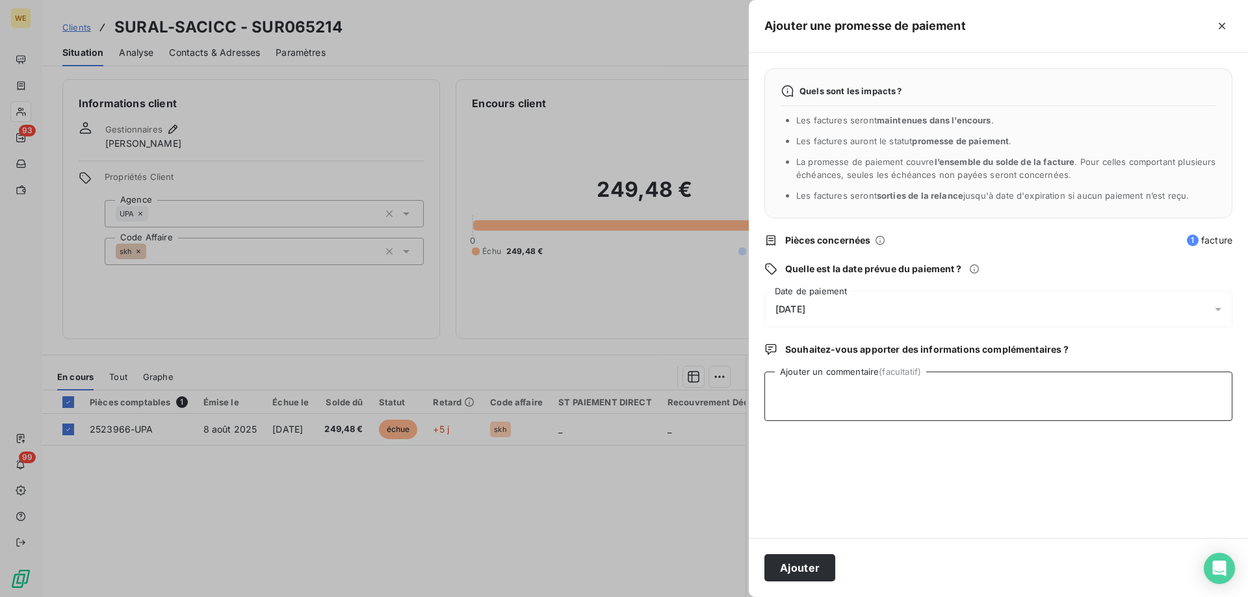
click at [822, 395] on textarea "Ajouter un commentaire (facultatif)" at bounding box center [998, 396] width 468 height 49
paste textarea "RE: Wessling France Relance 1 Externes Boîte de réception [PERSON_NAME] <[PERSO…"
type textarea "RE: Wessling France Relance 1 Externes Boîte de réception [PERSON_NAME] <[PERSO…"
click at [805, 311] on span "[DATE]" at bounding box center [791, 309] width 30 height 10
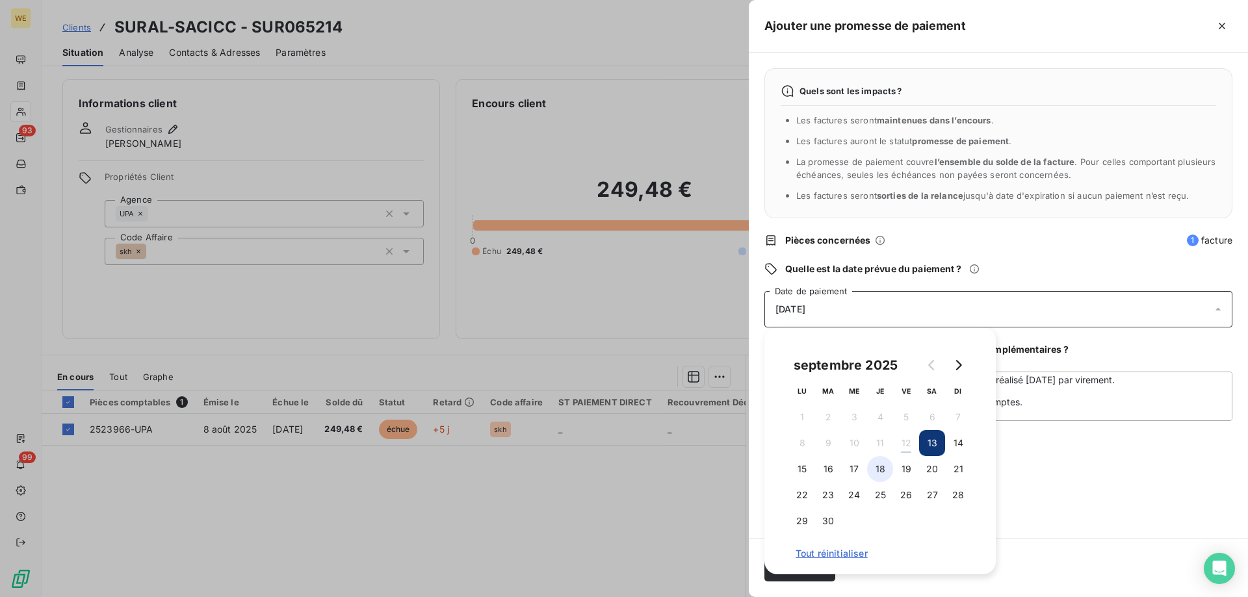
click at [886, 469] on button "18" at bounding box center [880, 469] width 26 height 26
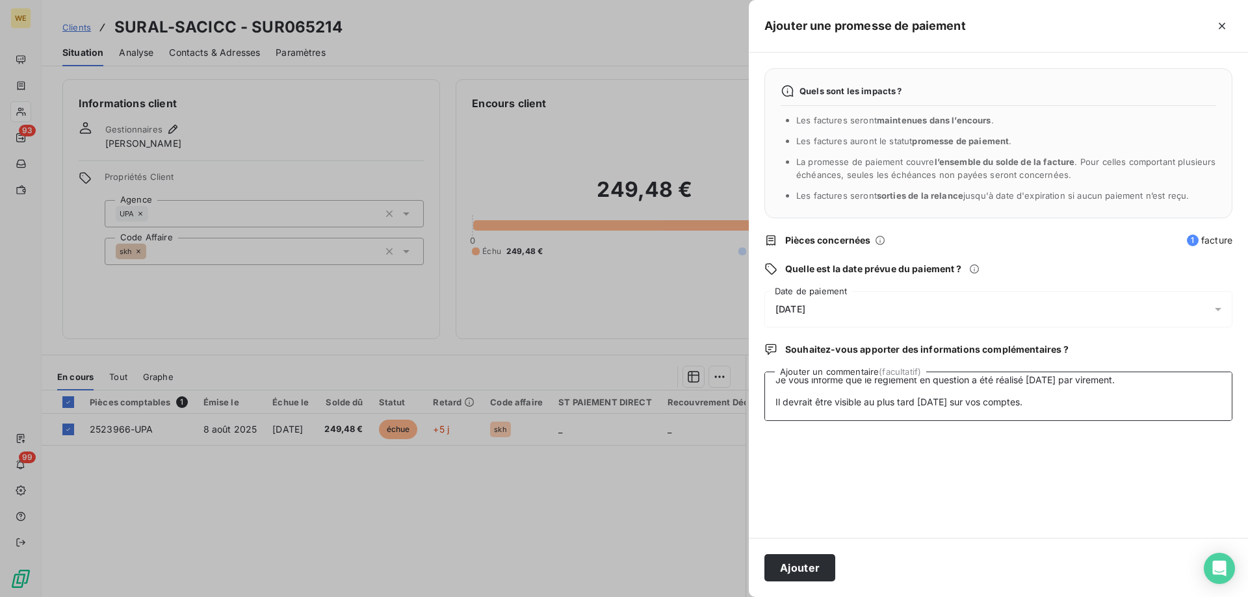
click at [1056, 417] on textarea "RE: Wessling France Relance 1 Externes Boîte de réception [PERSON_NAME] <[PERSO…" at bounding box center [998, 396] width 468 height 49
click at [822, 570] on button "Ajouter" at bounding box center [799, 567] width 71 height 27
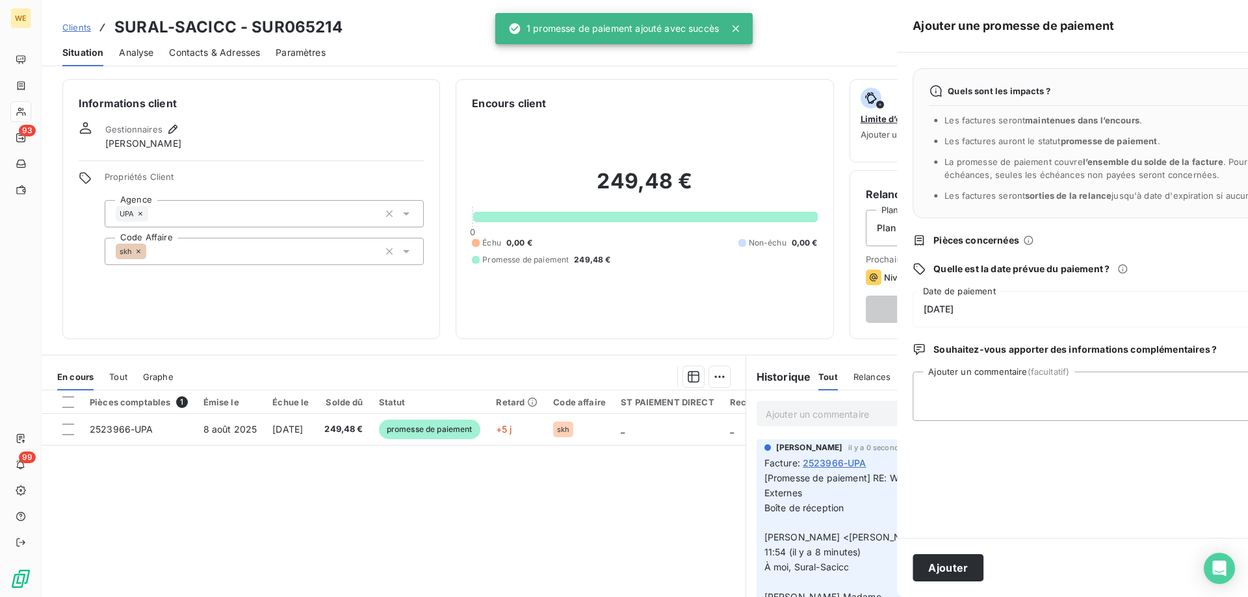
scroll to position [0, 0]
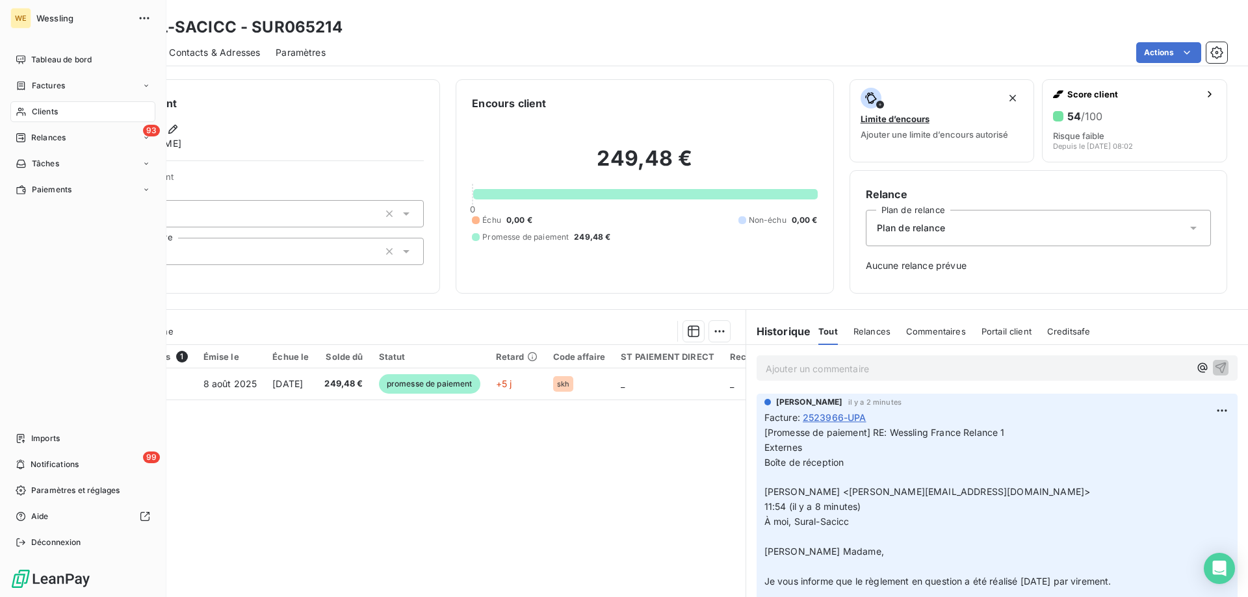
click at [59, 114] on div "Clients" at bounding box center [82, 111] width 145 height 21
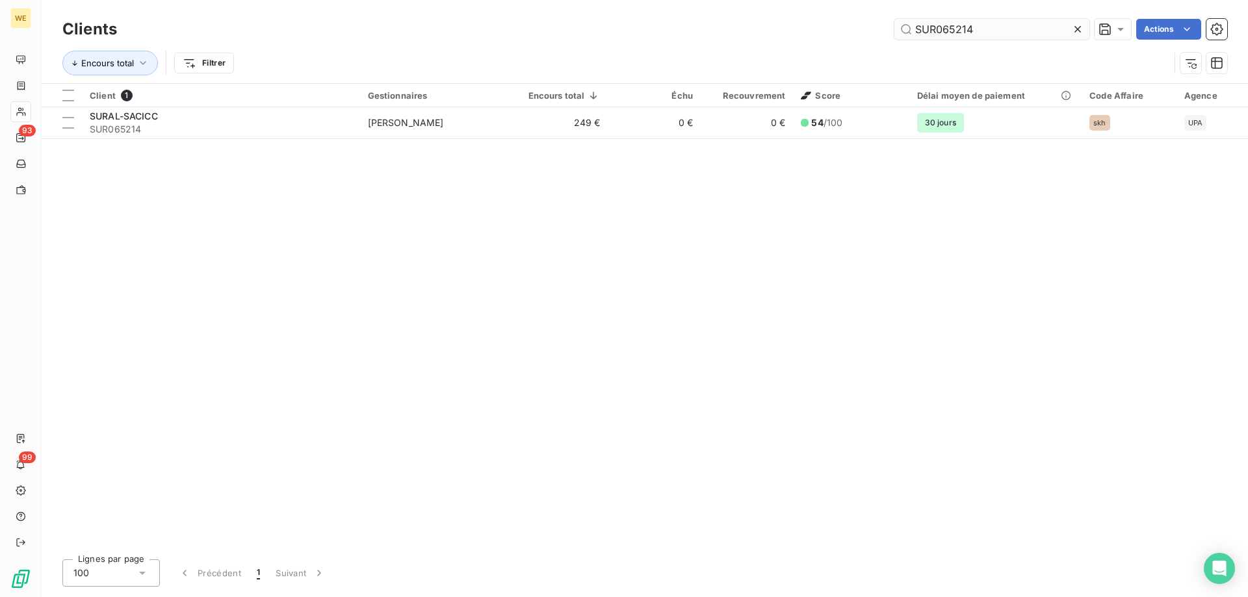
click at [952, 27] on input "SUR065214" at bounding box center [991, 29] width 195 height 21
drag, startPoint x: 952, startPoint y: 27, endPoint x: 920, endPoint y: 32, distance: 32.2
click at [920, 32] on input "SUR065214" at bounding box center [991, 29] width 195 height 21
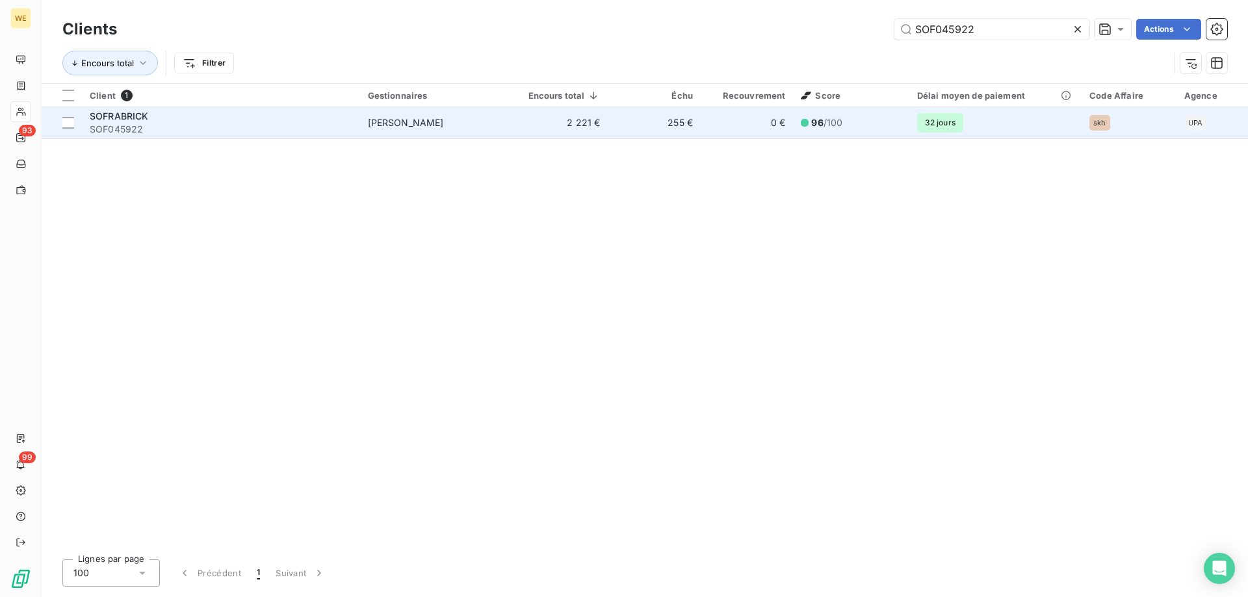
type input "SOF045922"
click at [192, 119] on div "SOFRABRICK" at bounding box center [221, 116] width 263 height 13
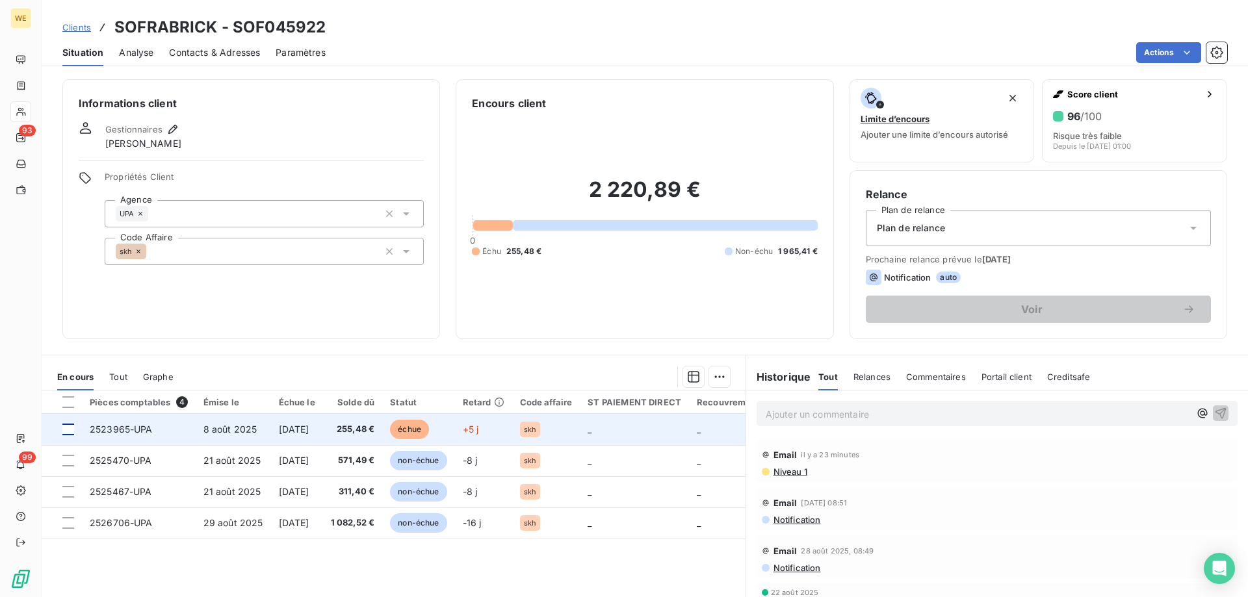
click at [67, 429] on div at bounding box center [68, 430] width 12 height 12
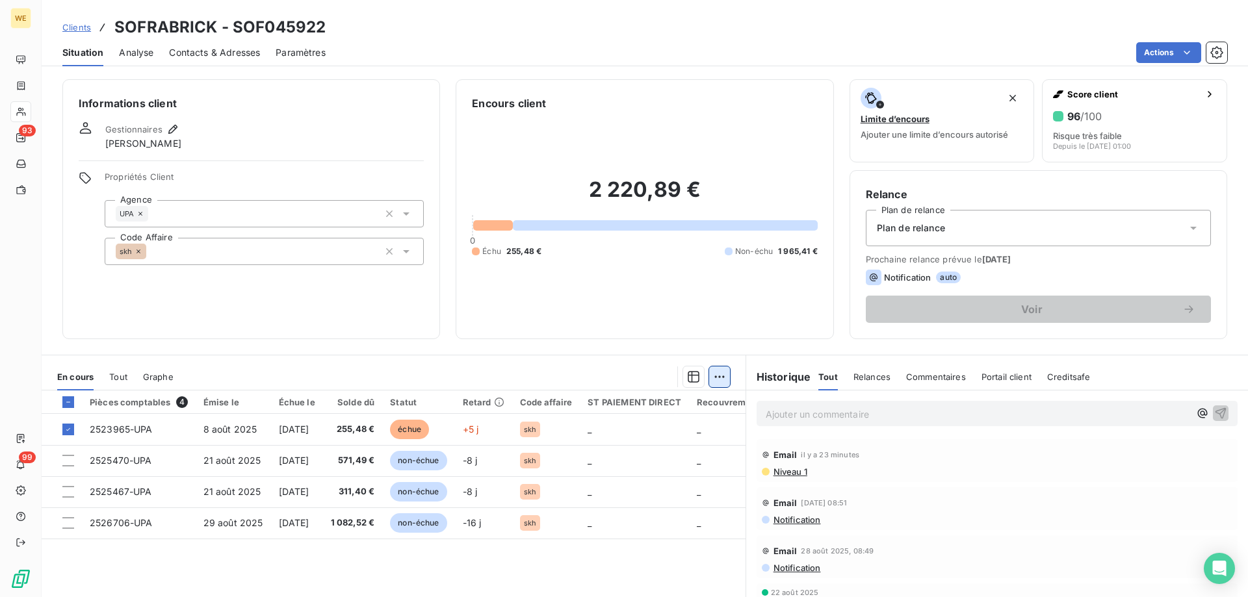
click at [721, 382] on html "WE 93 99 Clients SOFRABRICK - SOF045922 Situation Analyse Contacts & Adresses P…" at bounding box center [624, 298] width 1248 height 597
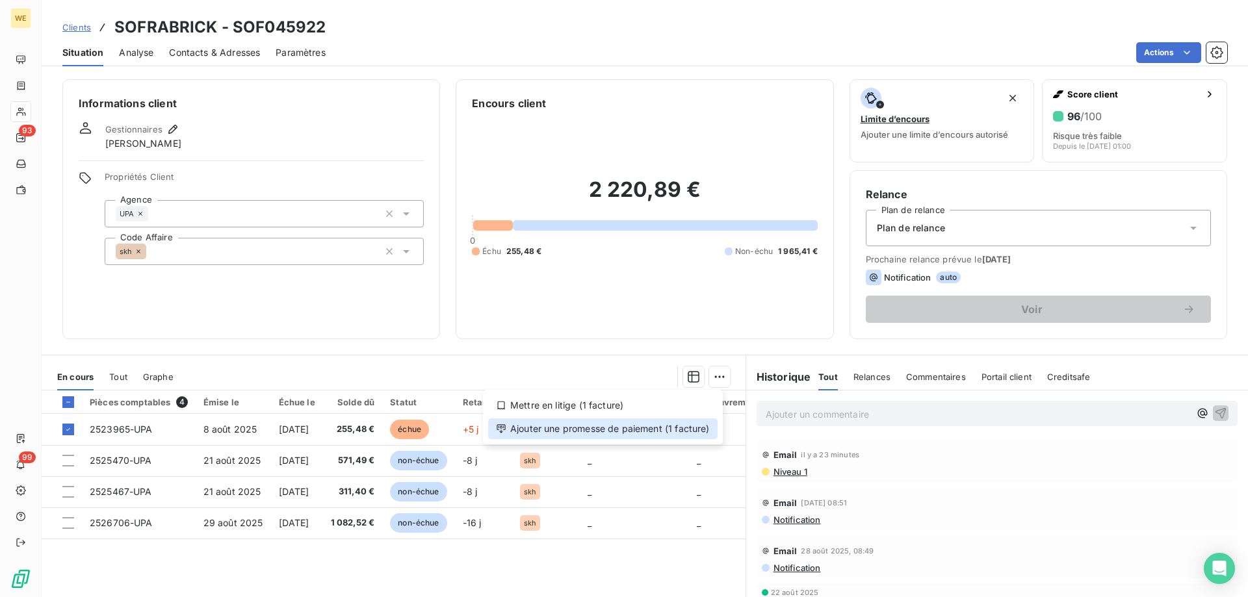
click at [696, 432] on div "Ajouter une promesse de paiement (1 facture)" at bounding box center [602, 429] width 229 height 21
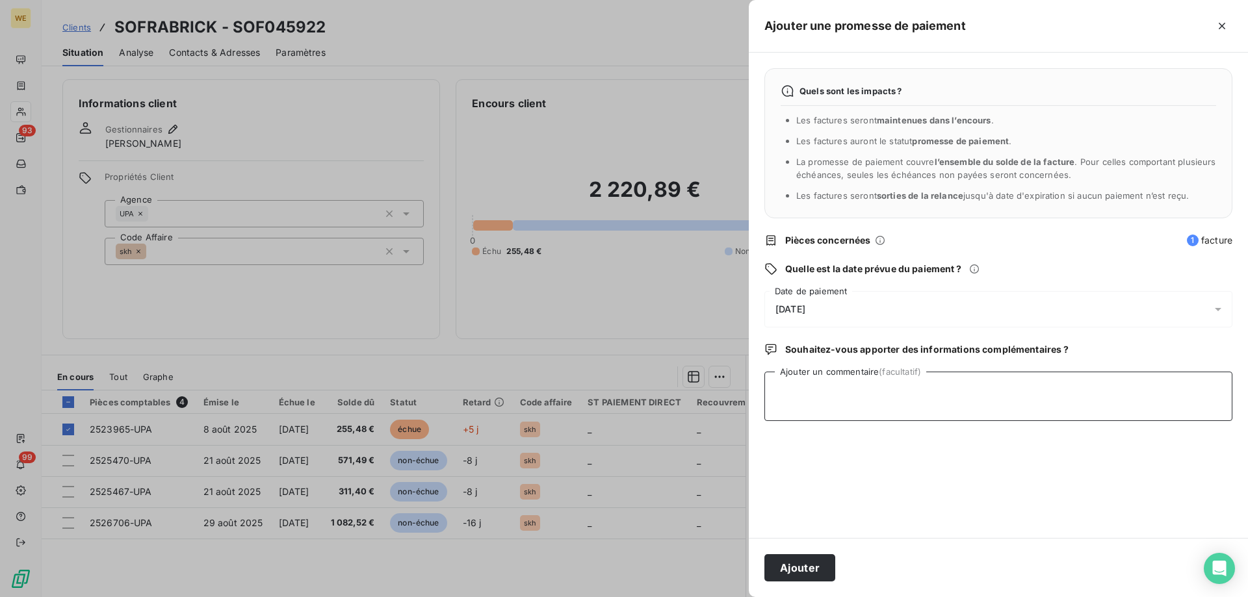
click at [792, 389] on textarea "Ajouter un commentaire (facultatif)" at bounding box center [998, 396] width 468 height 49
type textarea "[DATE]"
click at [869, 311] on div "[DATE]" at bounding box center [998, 309] width 468 height 36
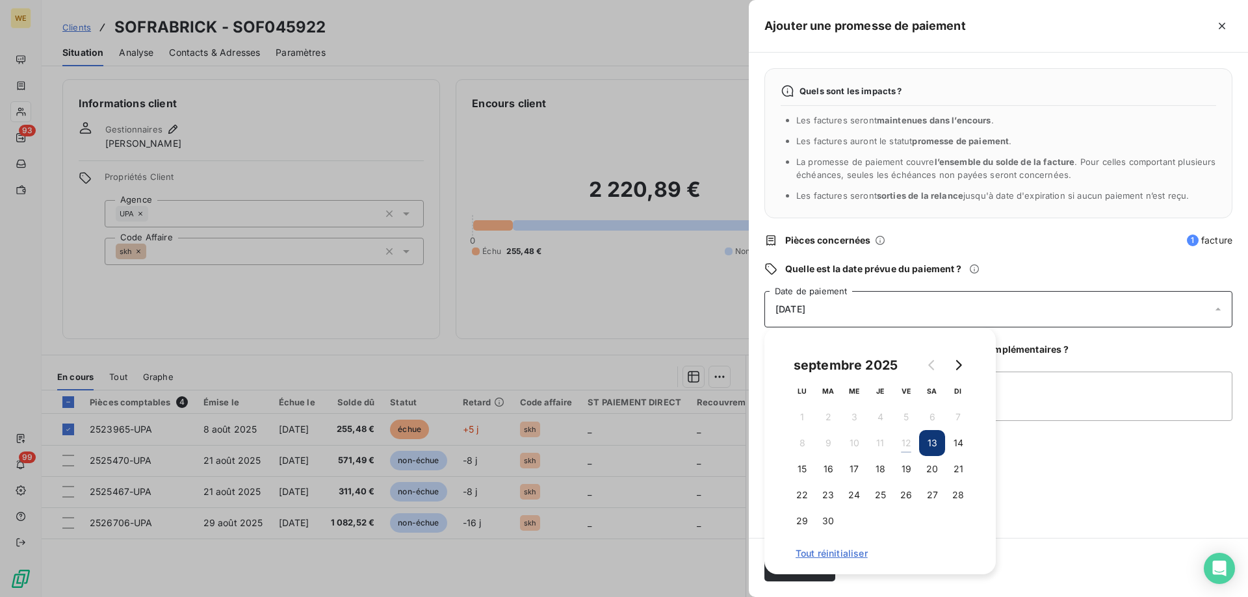
drag, startPoint x: 880, startPoint y: 473, endPoint x: 919, endPoint y: 479, distance: 39.5
click at [879, 473] on button "18" at bounding box center [880, 469] width 26 height 26
click at [1059, 395] on textarea "[DATE]" at bounding box center [998, 396] width 468 height 49
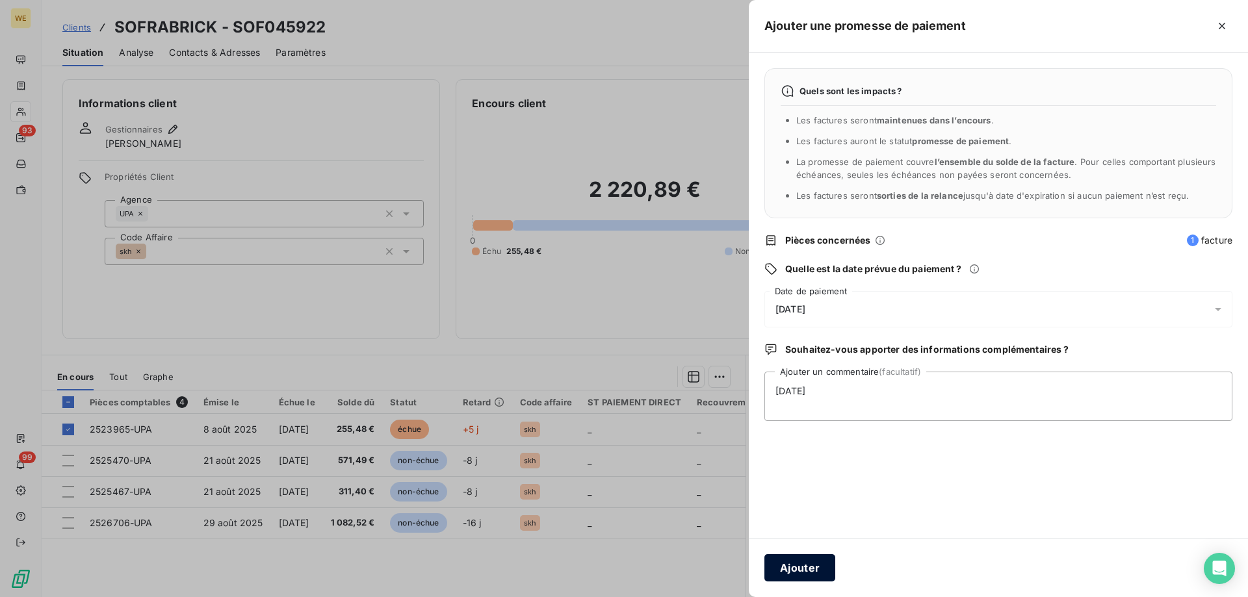
click at [802, 570] on button "Ajouter" at bounding box center [799, 567] width 71 height 27
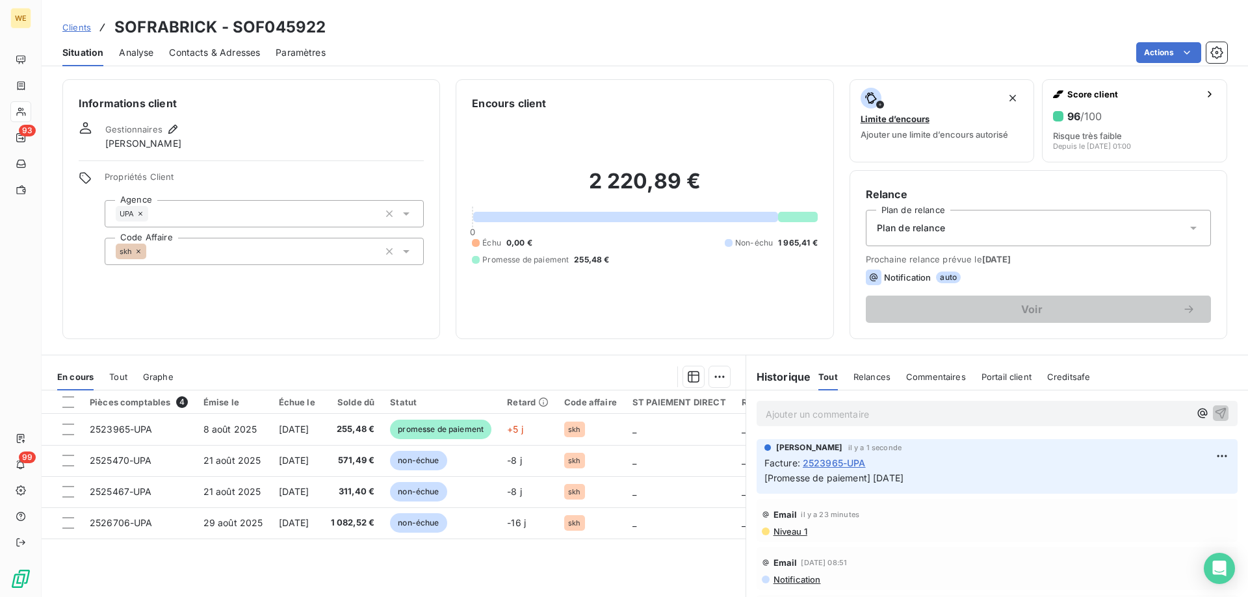
drag, startPoint x: 306, startPoint y: 113, endPoint x: 299, endPoint y: 115, distance: 7.4
click at [305, 112] on div "Informations client Gestionnaires Léna SOUKHAREVSKOFF Propriétés Client Agence …" at bounding box center [251, 209] width 378 height 260
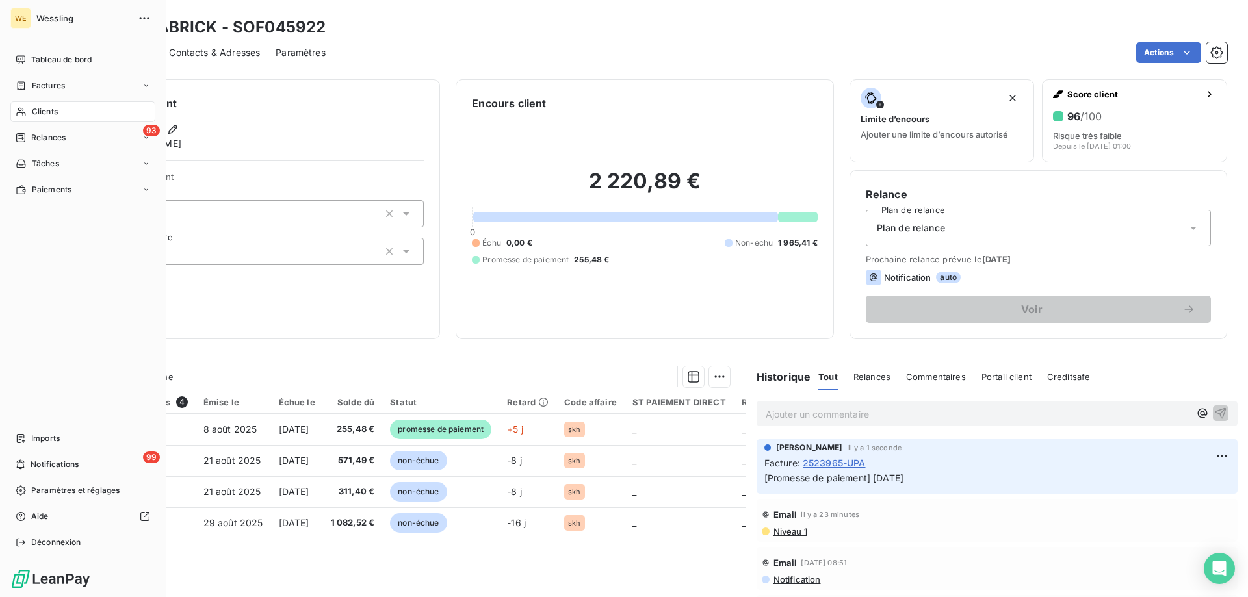
click at [40, 110] on span "Clients" at bounding box center [45, 112] width 26 height 12
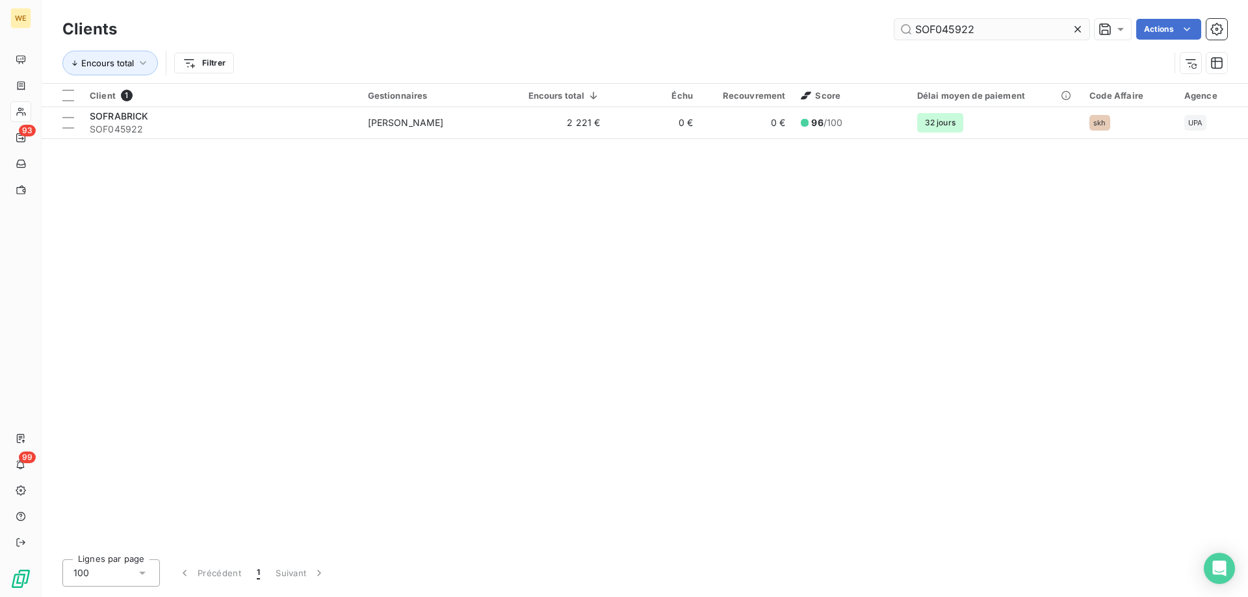
click at [939, 22] on input "SOF045922" at bounding box center [991, 29] width 195 height 21
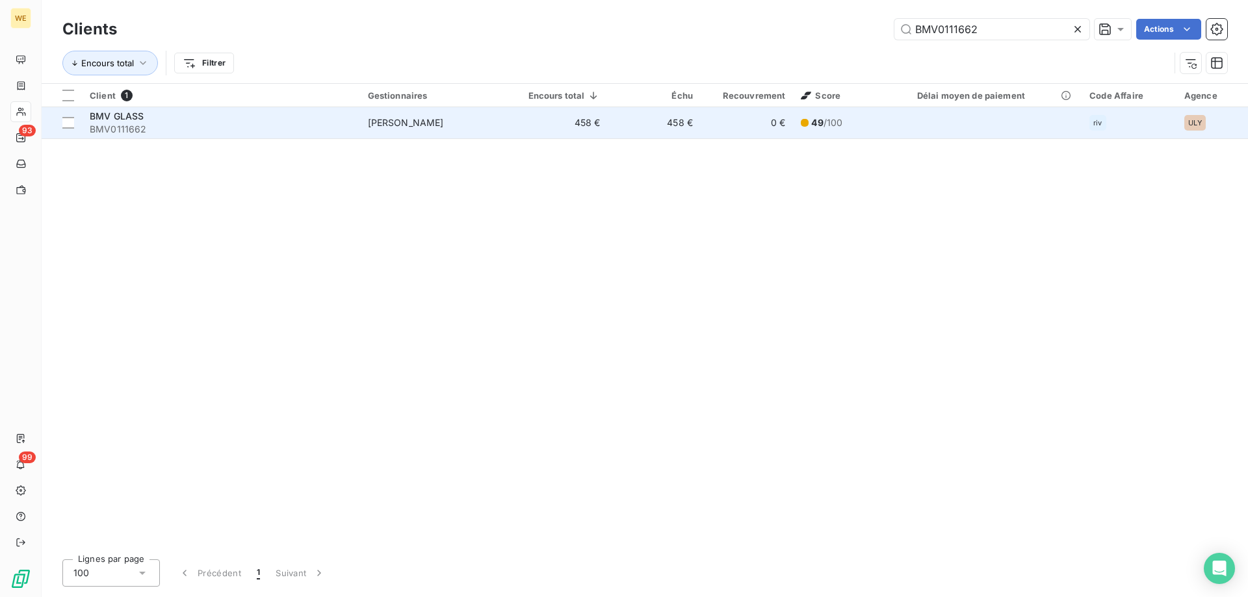
type input "BMV0111662"
click at [187, 121] on div "BMV GLASS" at bounding box center [221, 116] width 263 height 13
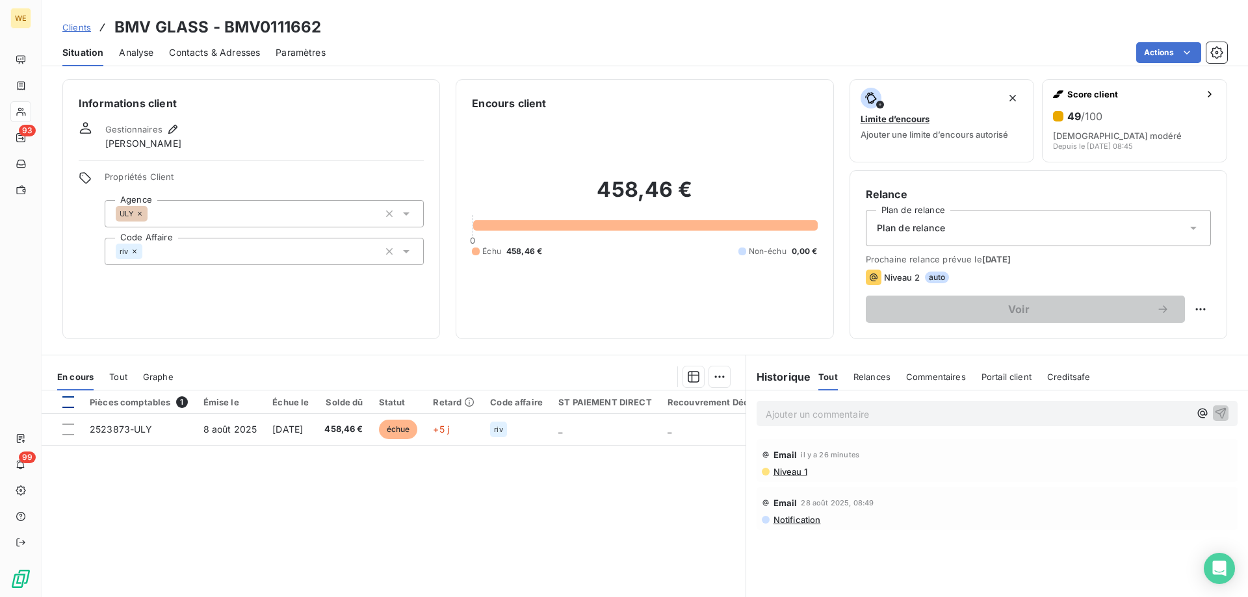
click at [67, 400] on div at bounding box center [68, 403] width 12 height 12
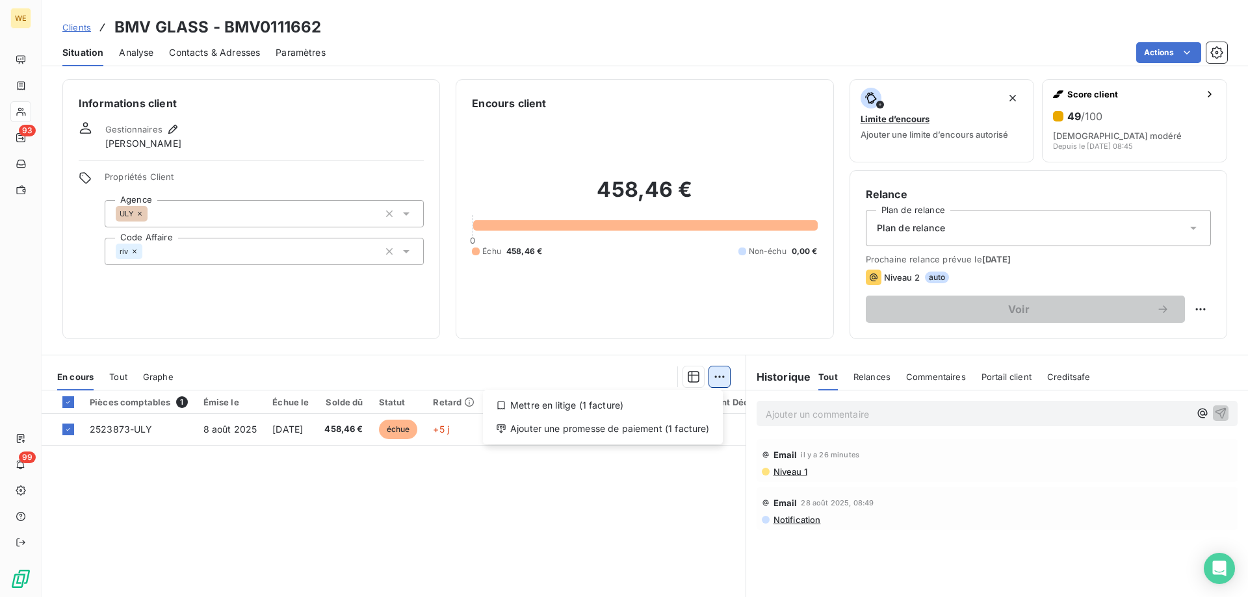
click at [716, 376] on html "WE 93 99 Clients BMV GLASS - BMV0111662 Situation Analyse Contacts & Adresses P…" at bounding box center [624, 298] width 1248 height 597
click at [699, 436] on div "Ajouter une promesse de paiement (1 facture)" at bounding box center [602, 429] width 229 height 21
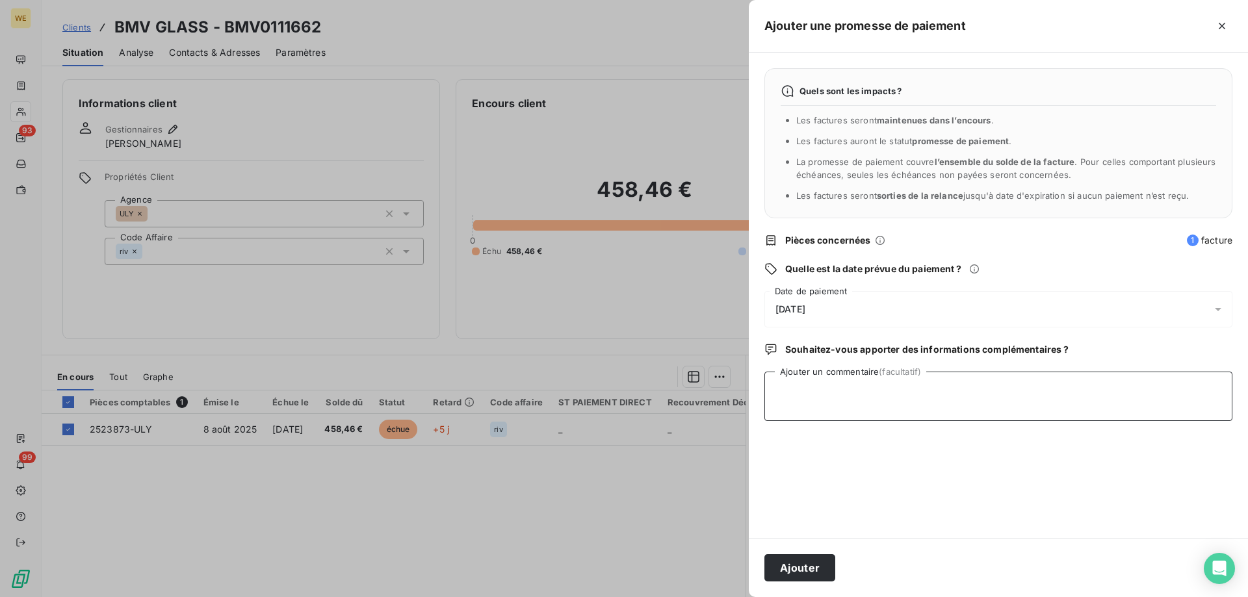
click at [833, 395] on textarea "Ajouter un commentaire (facultatif)" at bounding box center [998, 396] width 468 height 49
paste textarea "RE: Wessling France Relance 1 Externes Boîte de réception Compta RH <[EMAIL_ADD…"
click at [805, 307] on span "[DATE]" at bounding box center [791, 309] width 30 height 10
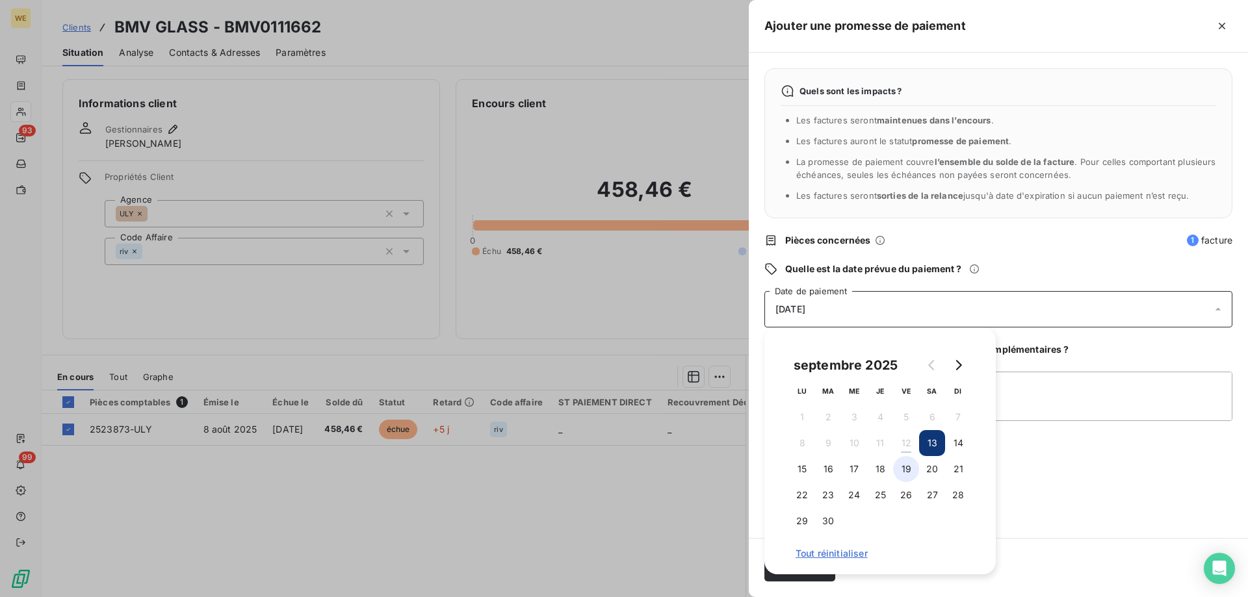
click at [910, 475] on button "19" at bounding box center [906, 469] width 26 height 26
click at [1057, 398] on textarea "RE: Wessling France Relance 1 Externes Boîte de réception Compta RH <[EMAIL_ADD…" at bounding box center [998, 396] width 468 height 49
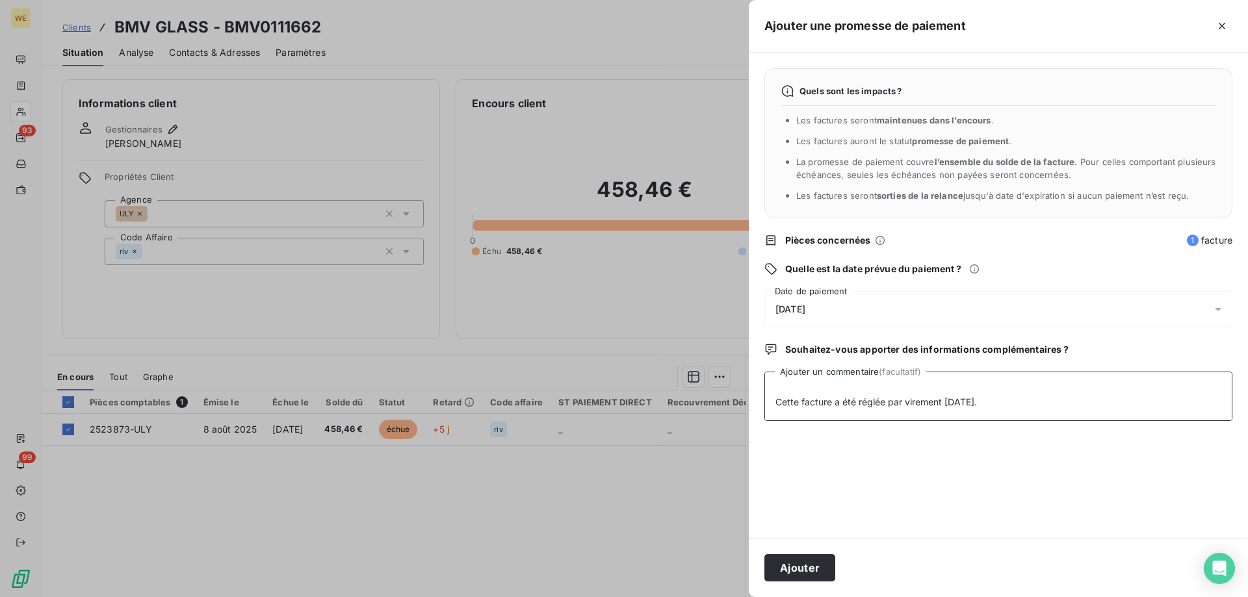
click at [774, 421] on textarea "RE: Wessling France Relance 1 Externes Boîte de réception Compta RH <[EMAIL_ADD…" at bounding box center [998, 396] width 468 height 49
type textarea "RE: Wessling France Relance 1 Externes Boîte de réception Compta RH <[EMAIL_ADD…"
click at [799, 563] on button "Ajouter" at bounding box center [799, 567] width 71 height 27
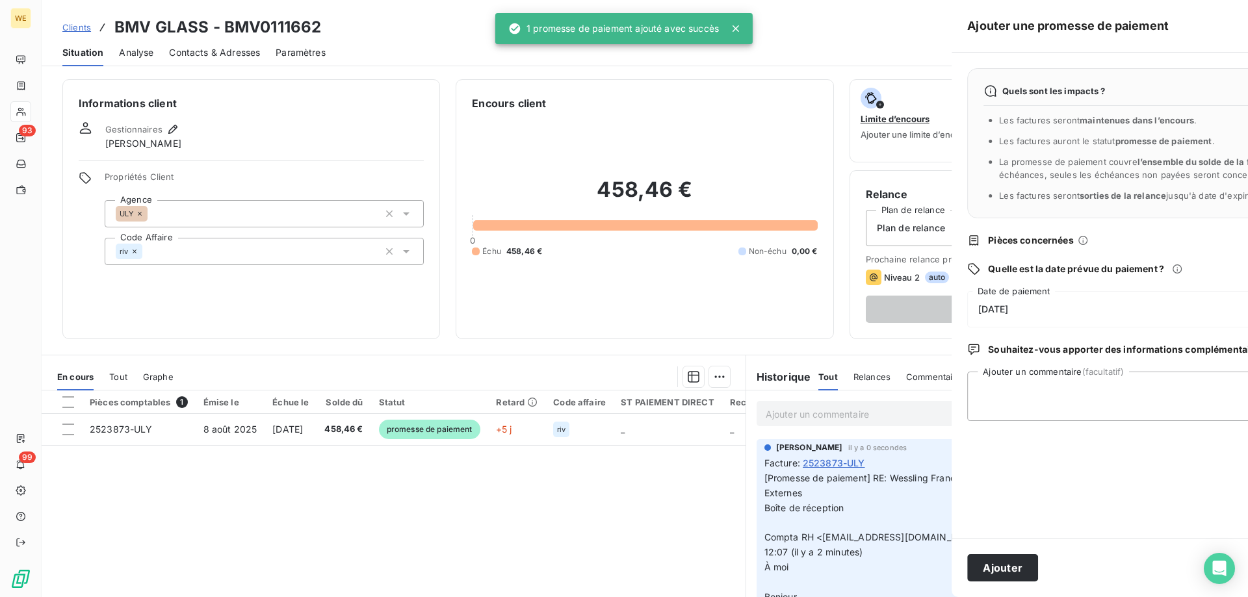
scroll to position [0, 0]
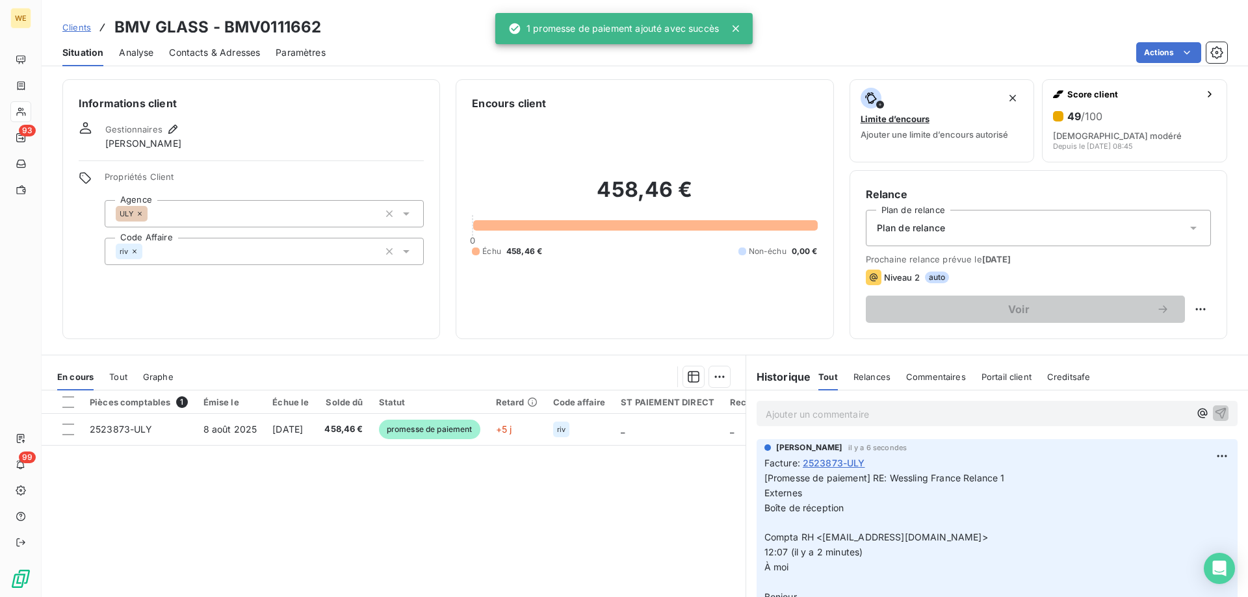
click at [259, 23] on h3 "BMV GLASS - BMV0111662" at bounding box center [217, 27] width 207 height 23
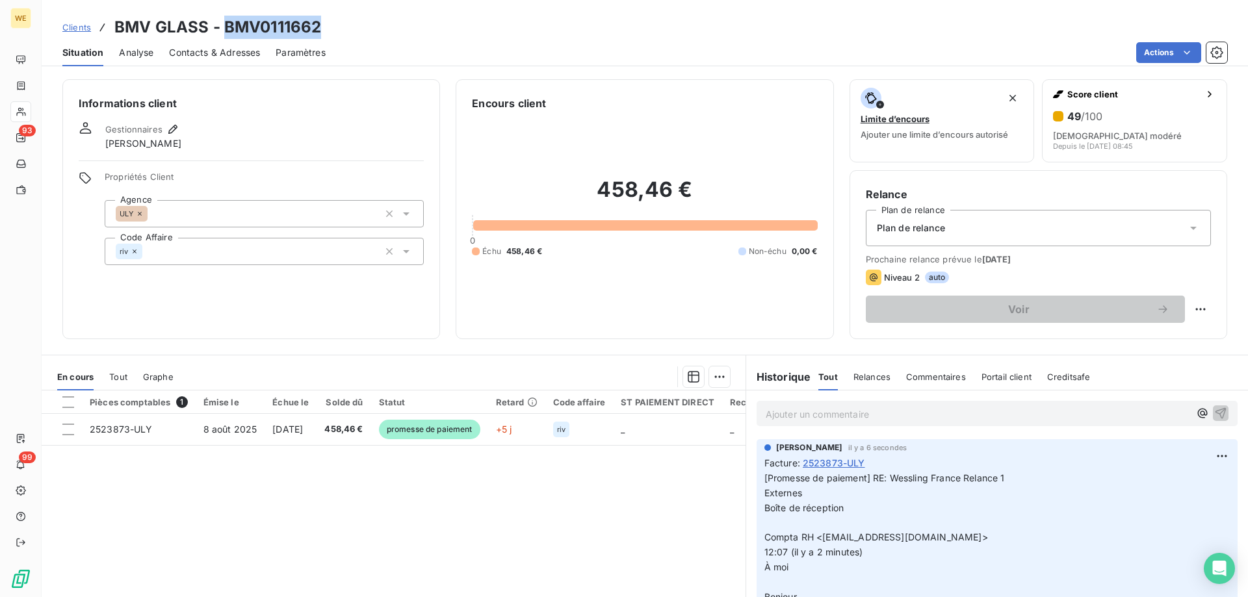
copy h3 "BMV0111662"
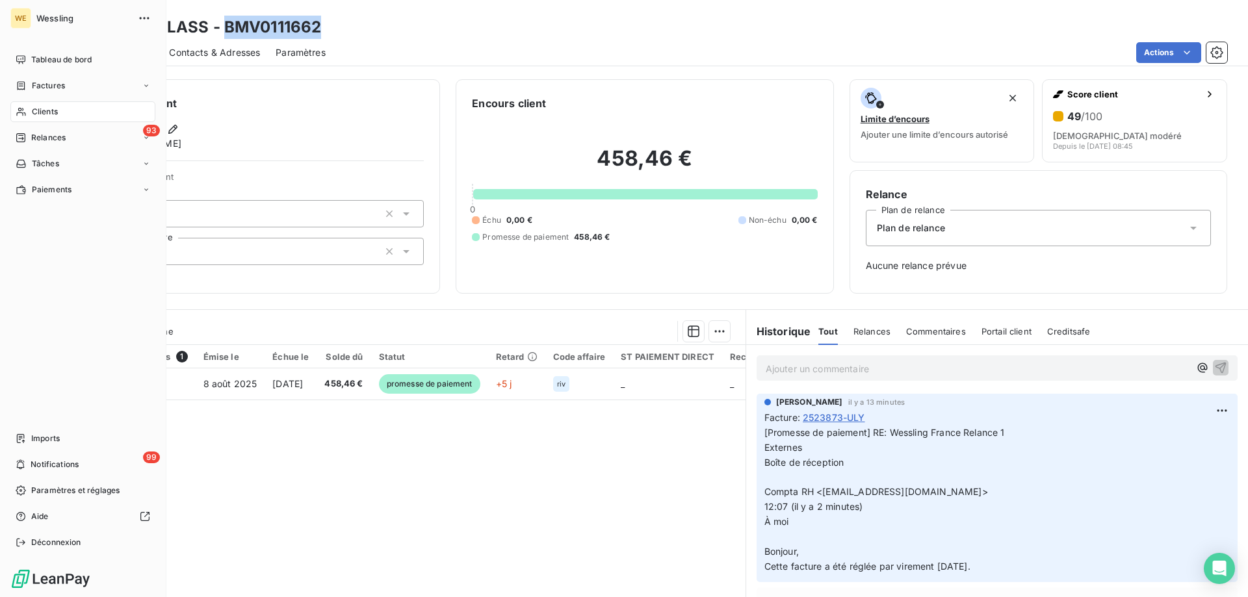
click at [56, 114] on span "Clients" at bounding box center [45, 112] width 26 height 12
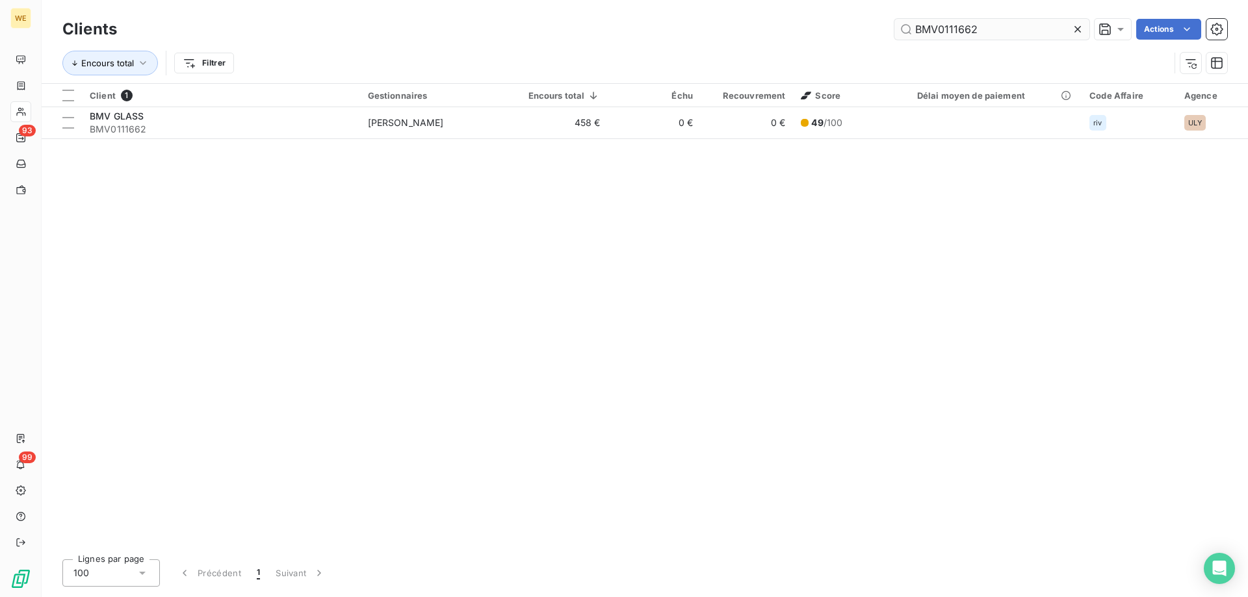
click at [920, 25] on input "BMV0111662" at bounding box center [991, 29] width 195 height 21
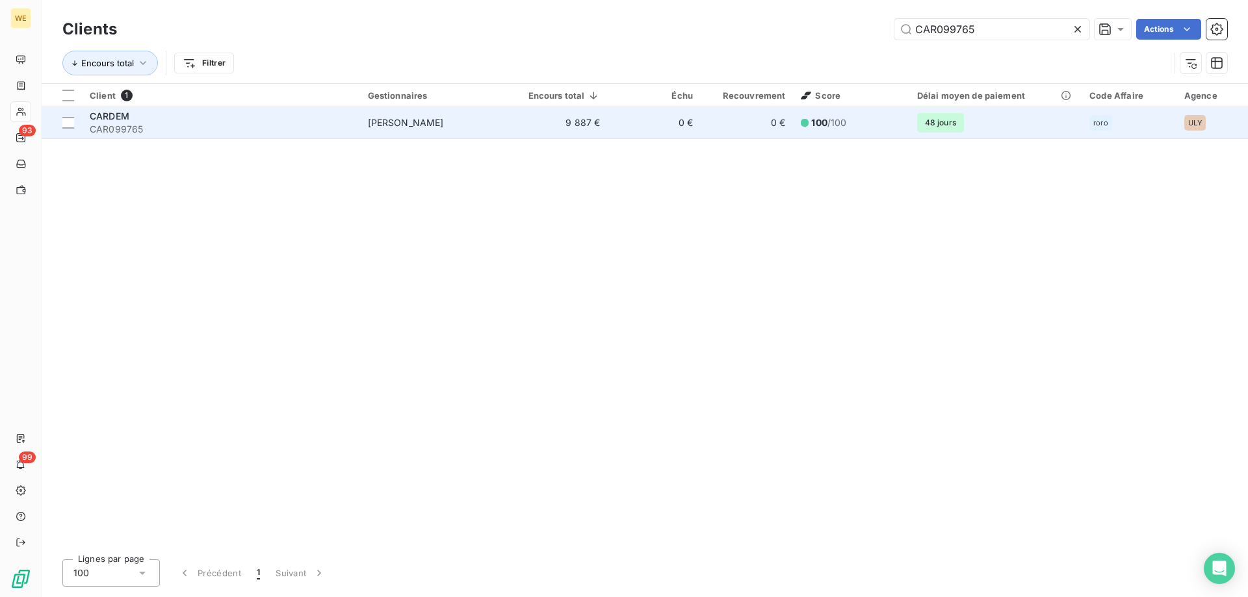
type input "CAR099765"
click at [152, 122] on div "CARDEM" at bounding box center [221, 116] width 263 height 13
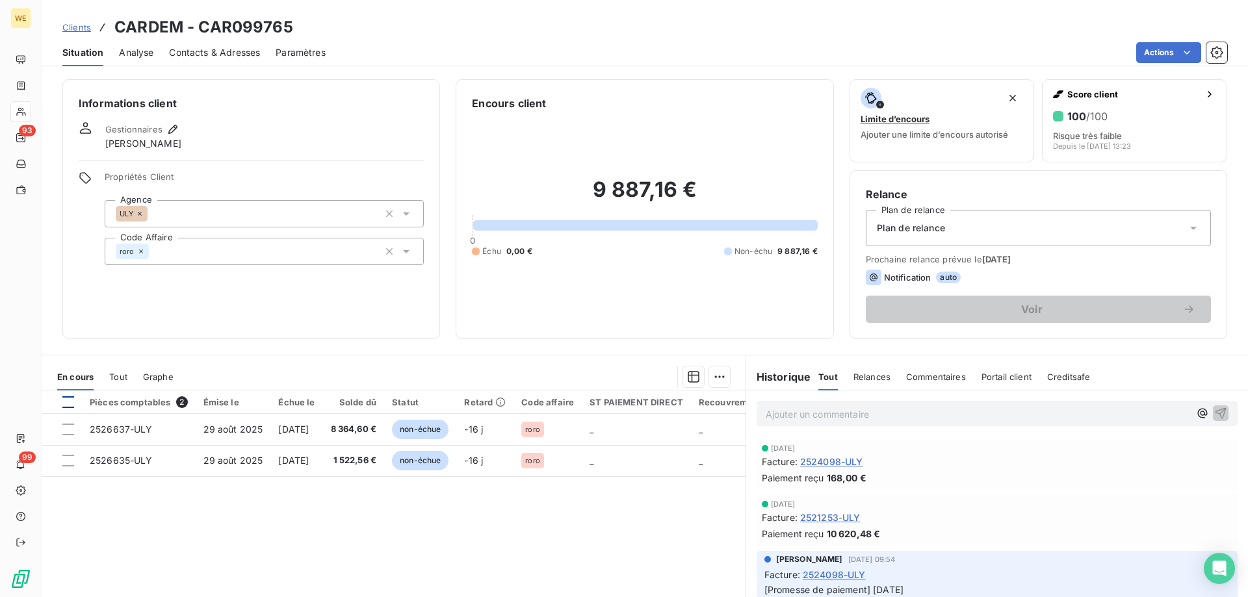
click at [69, 399] on div at bounding box center [68, 403] width 12 height 12
click at [714, 375] on html "WE 93 99 Clients CARDEM - CAR099765 Situation Analyse Contacts & Adresses Param…" at bounding box center [624, 298] width 1248 height 597
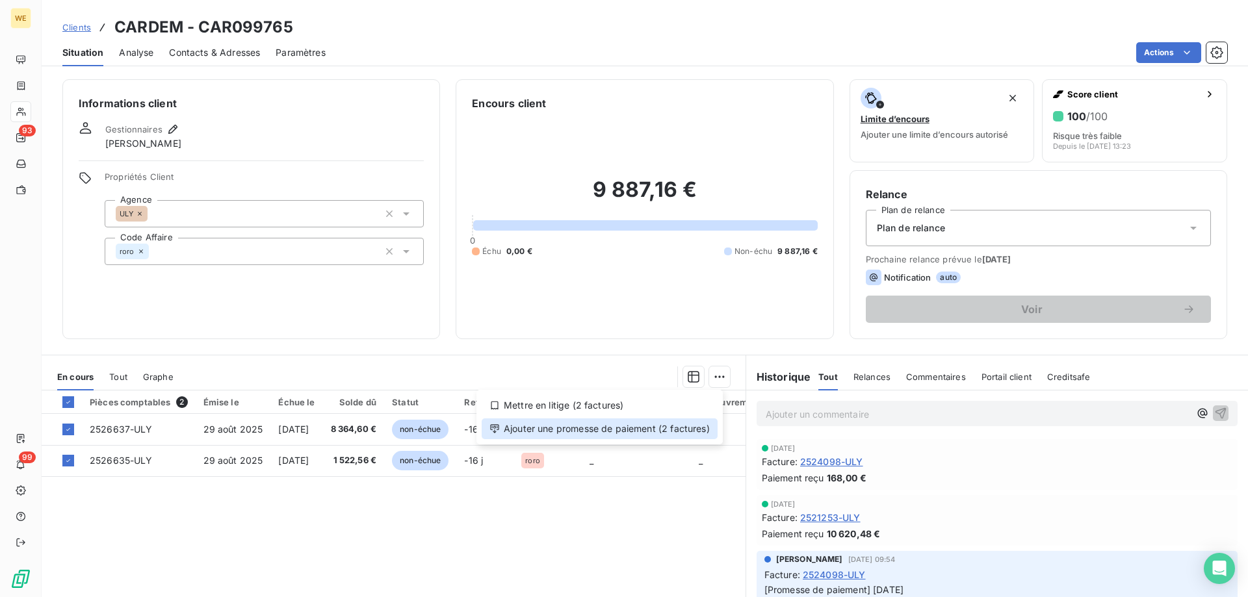
click at [692, 425] on div "Ajouter une promesse de paiement (2 factures)" at bounding box center [600, 429] width 236 height 21
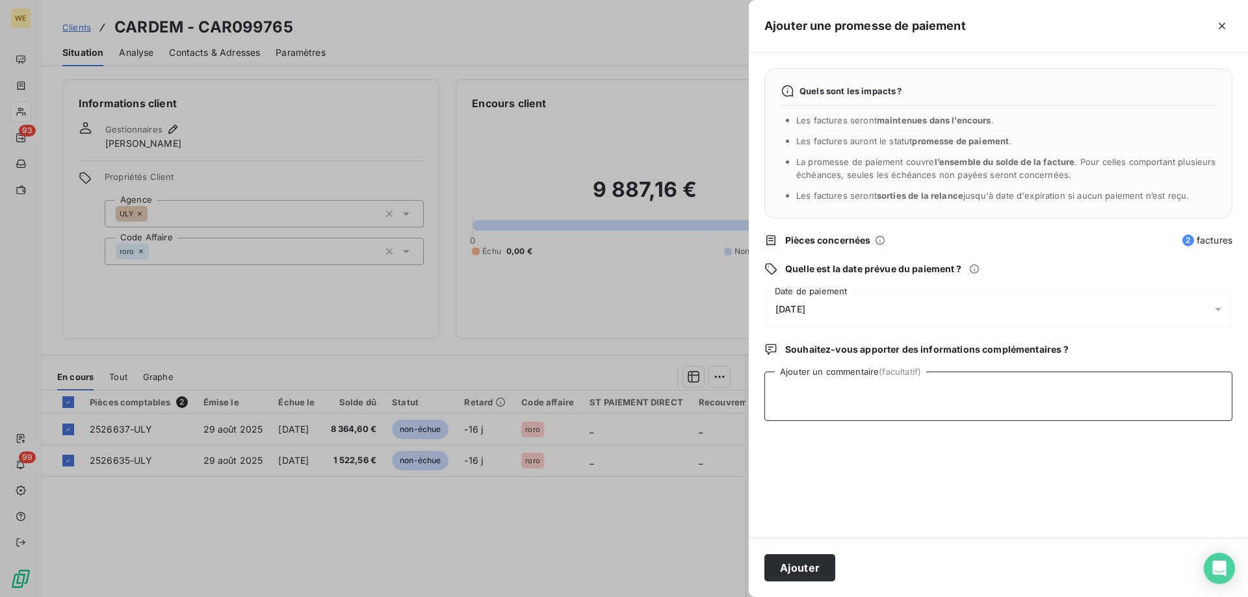
click at [862, 398] on textarea "Ajouter un commentaire (facultatif)" at bounding box center [998, 396] width 468 height 49
type textarea "[DATE]"
click at [805, 309] on span "[DATE]" at bounding box center [791, 309] width 30 height 10
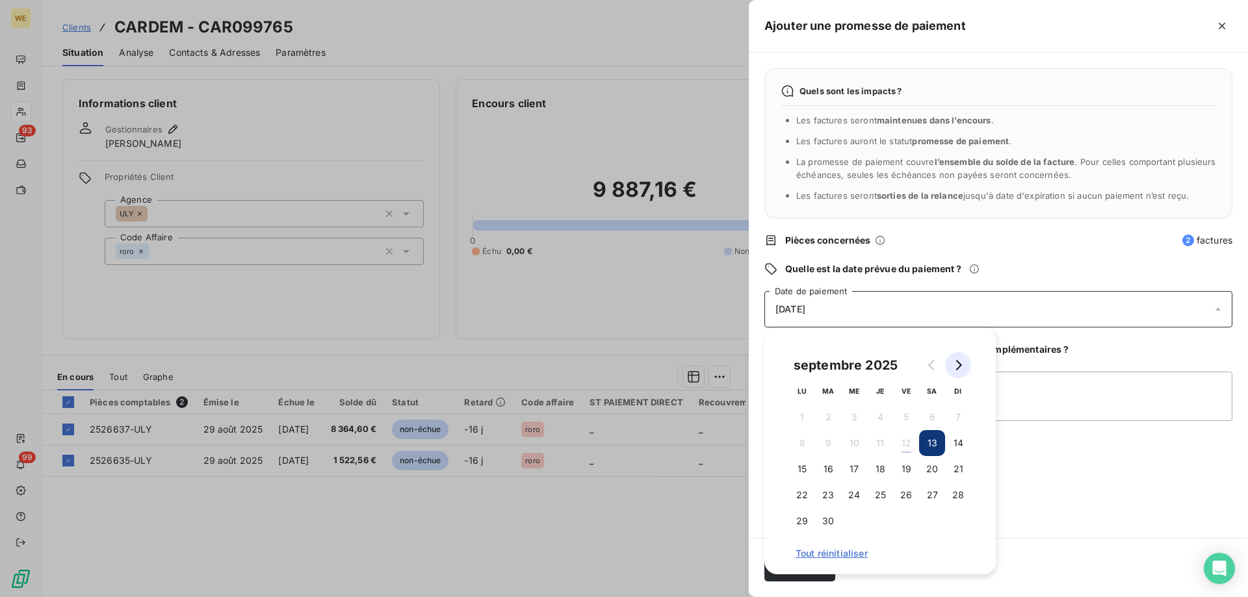
click at [961, 368] on icon "Go to next month" at bounding box center [958, 365] width 10 height 10
click at [906, 417] on button "3" at bounding box center [906, 417] width 26 height 26
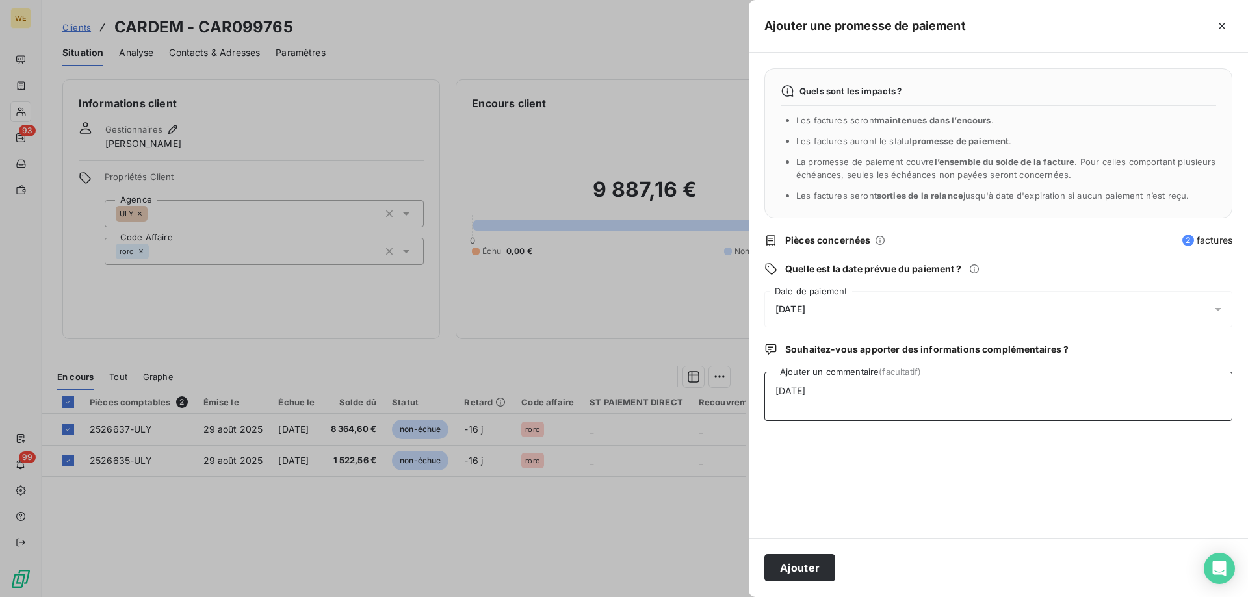
click at [1041, 404] on textarea "[DATE]" at bounding box center [998, 396] width 468 height 49
click at [813, 573] on button "Ajouter" at bounding box center [799, 567] width 71 height 27
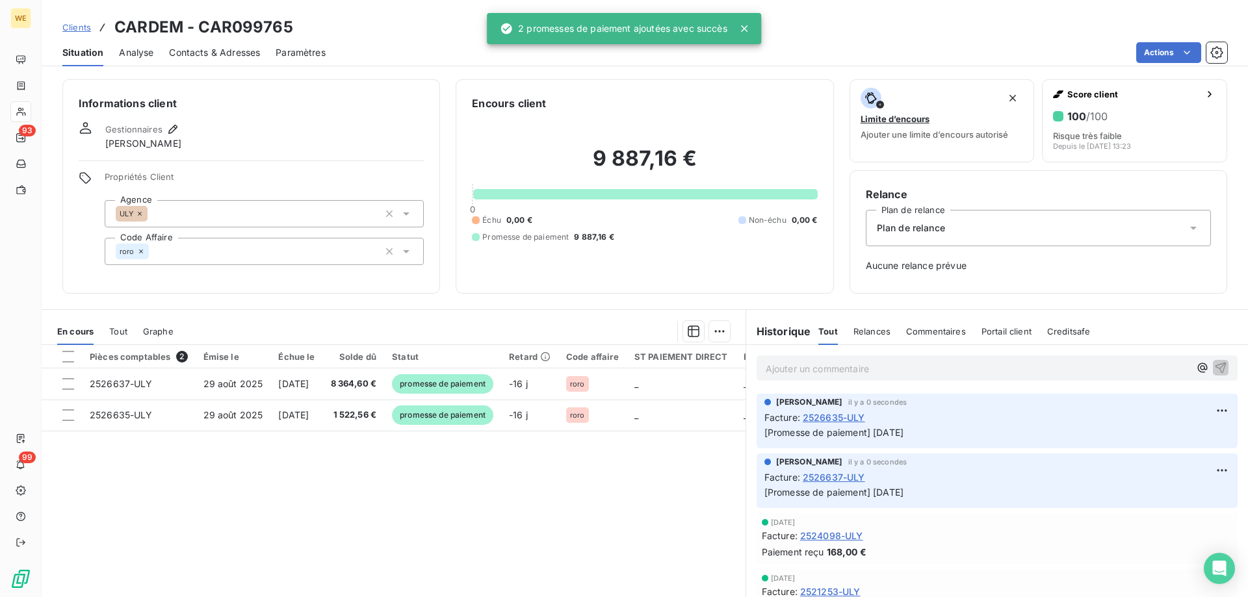
click at [590, 566] on div "Pièces comptables 2 Émise le Échue le Solde dû Statut Retard Code affaire ST PA…" at bounding box center [394, 470] width 704 height 250
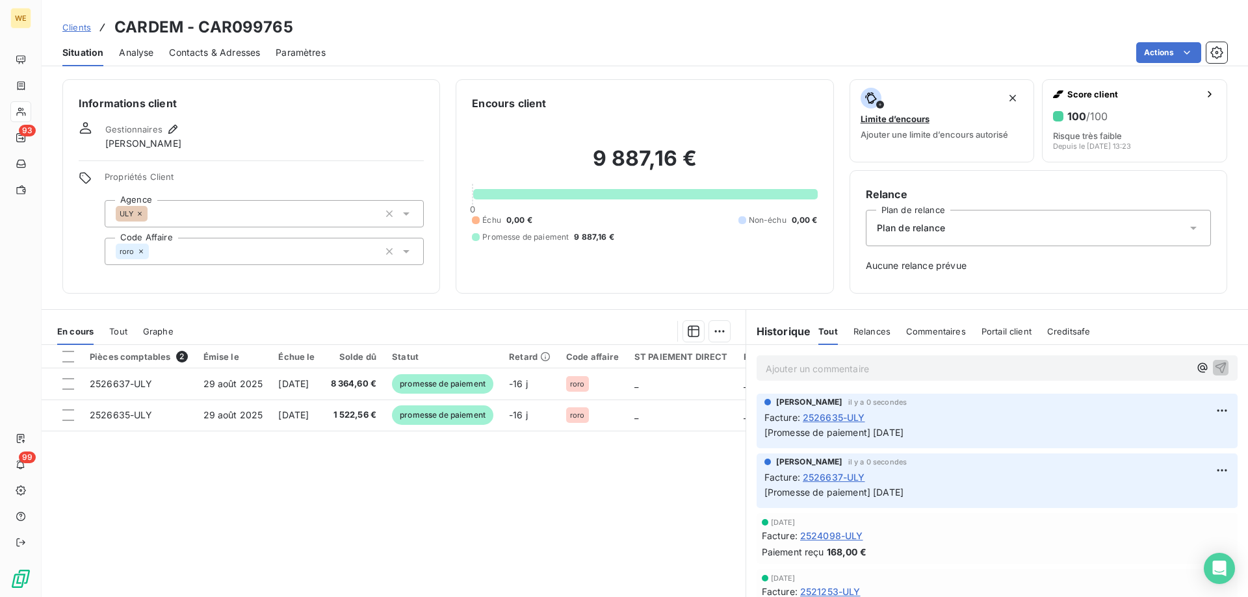
click at [487, 569] on div "Pièces comptables 2 Émise le Échue le Solde dû Statut Retard Code affaire ST PA…" at bounding box center [394, 470] width 704 height 250
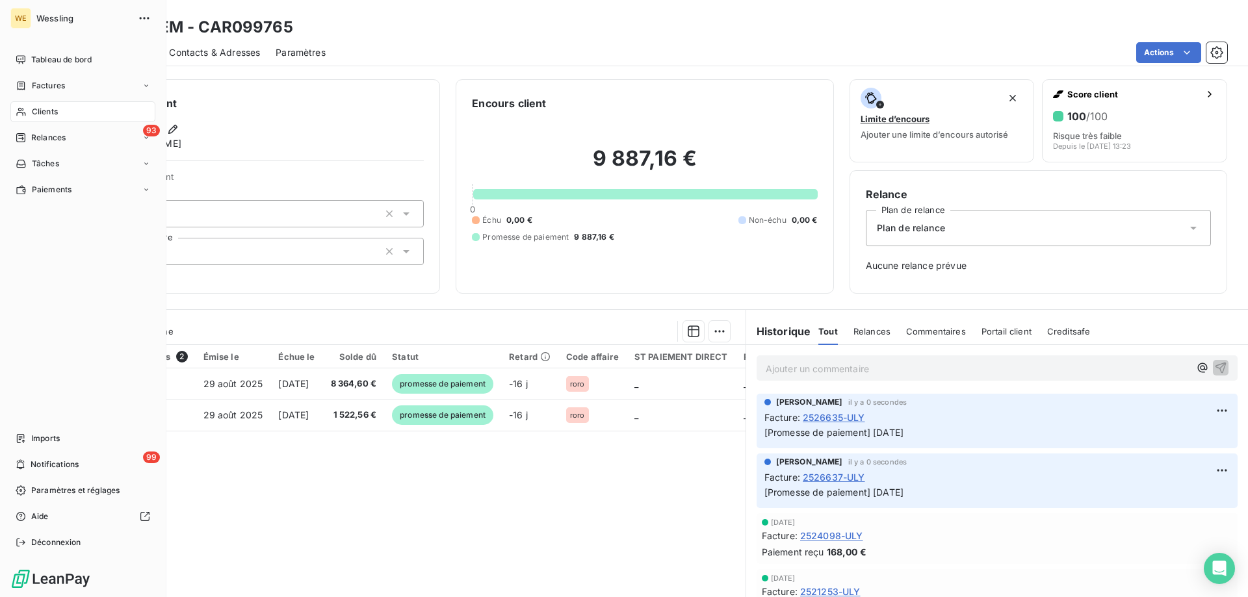
click at [40, 114] on span "Clients" at bounding box center [45, 112] width 26 height 12
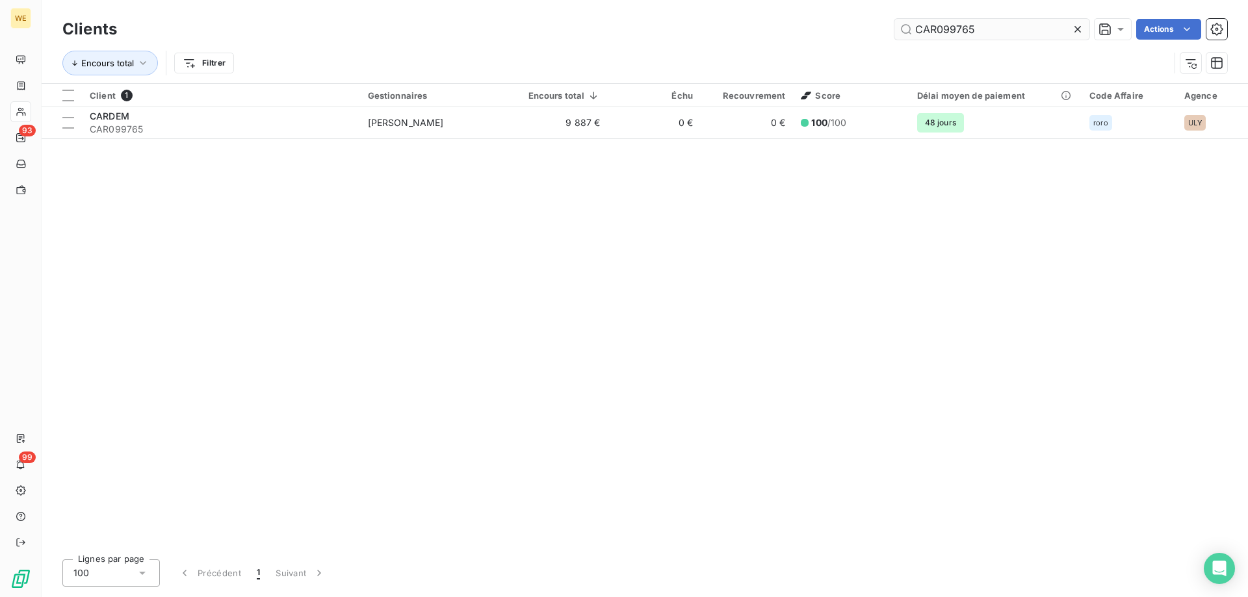
click at [941, 31] on input "CAR099765" at bounding box center [991, 29] width 195 height 21
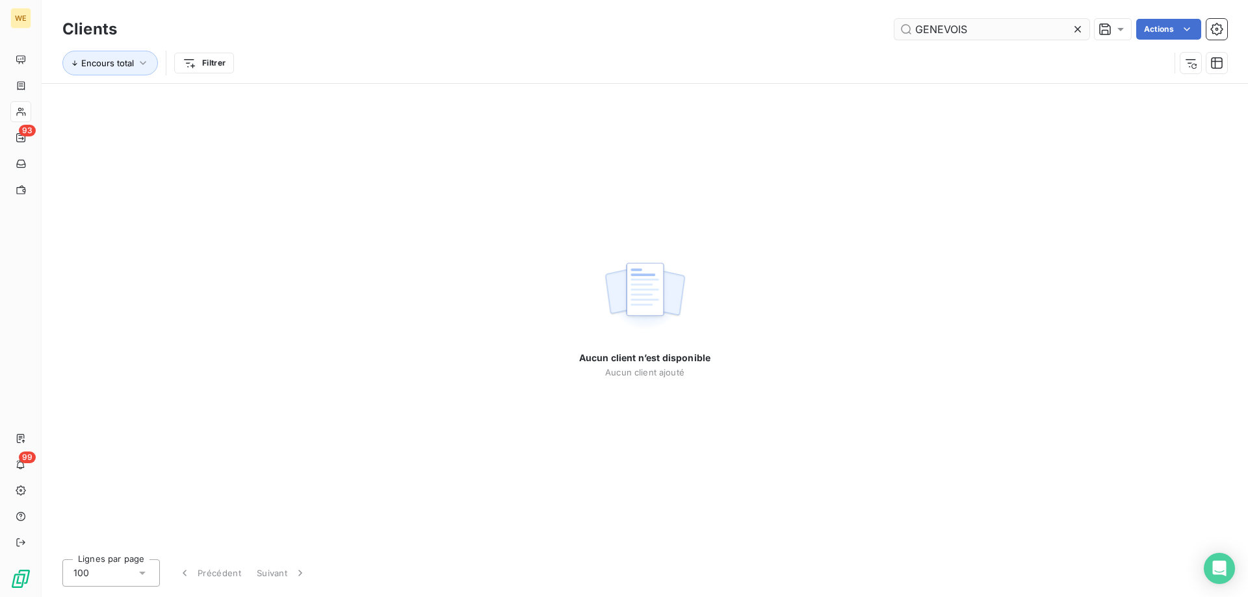
click at [974, 27] on input "GENEVOIS" at bounding box center [991, 29] width 195 height 21
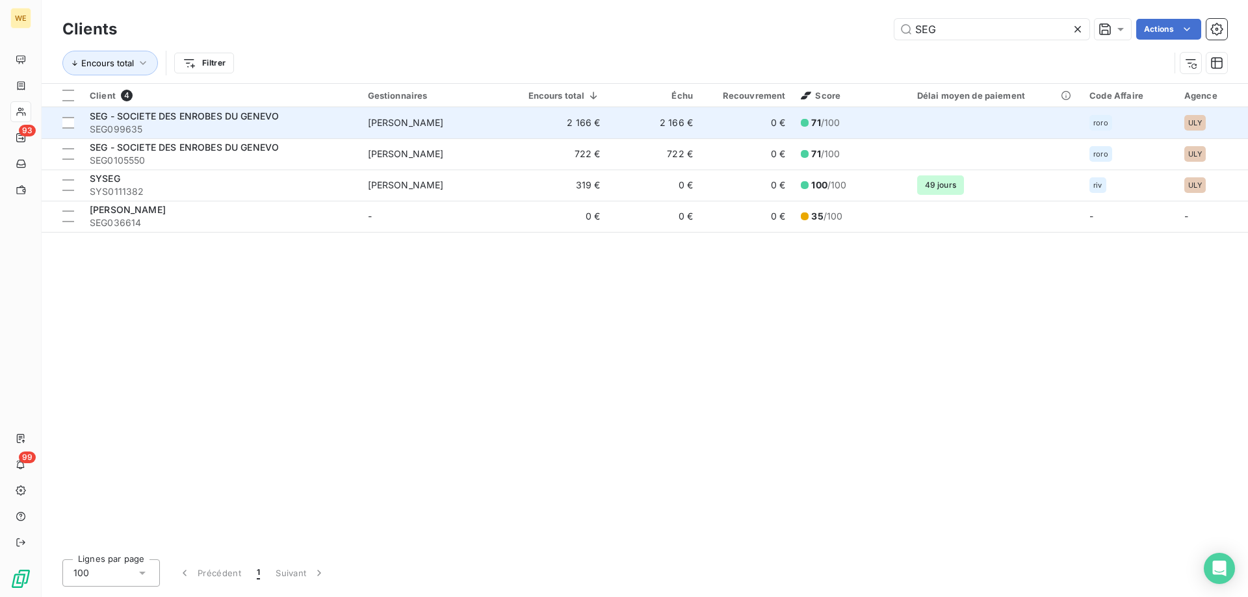
type input "SEG"
click at [216, 124] on span "SEG099635" at bounding box center [221, 129] width 263 height 13
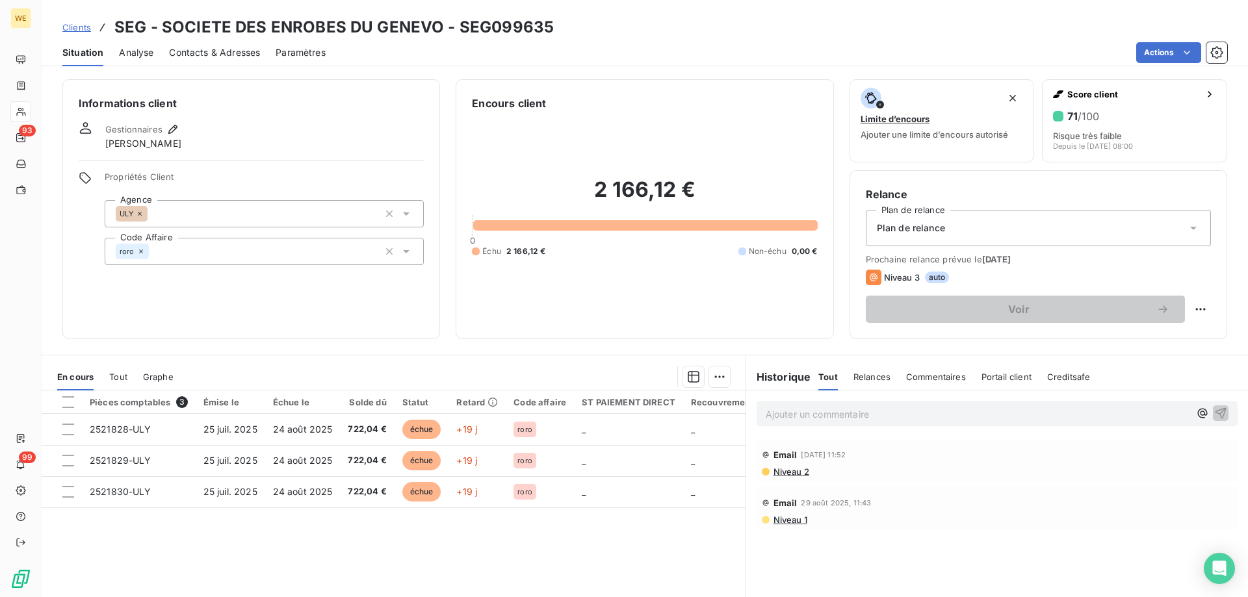
click at [476, 27] on h3 "SEG - SOCIETE DES ENROBES DU GENEVO - SEG099635" at bounding box center [333, 27] width 439 height 23
copy h3 "SEG099635"
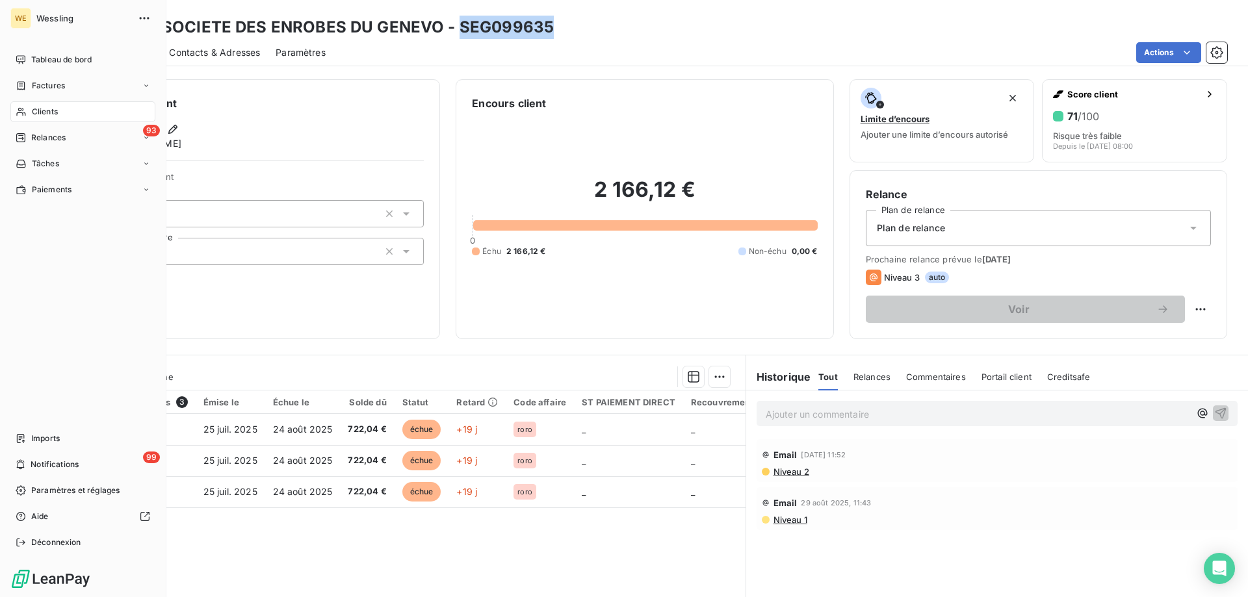
click at [47, 111] on span "Clients" at bounding box center [45, 112] width 26 height 12
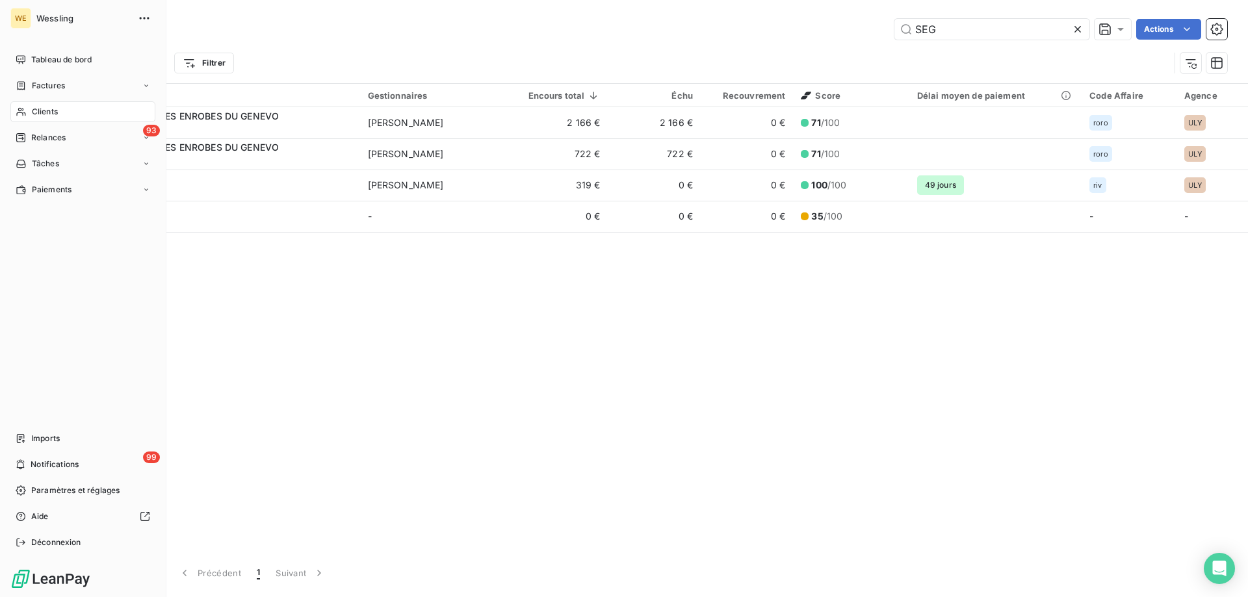
drag, startPoint x: 39, startPoint y: 88, endPoint x: 166, endPoint y: 75, distance: 127.5
click at [36, 85] on span "Factures" at bounding box center [48, 86] width 33 height 12
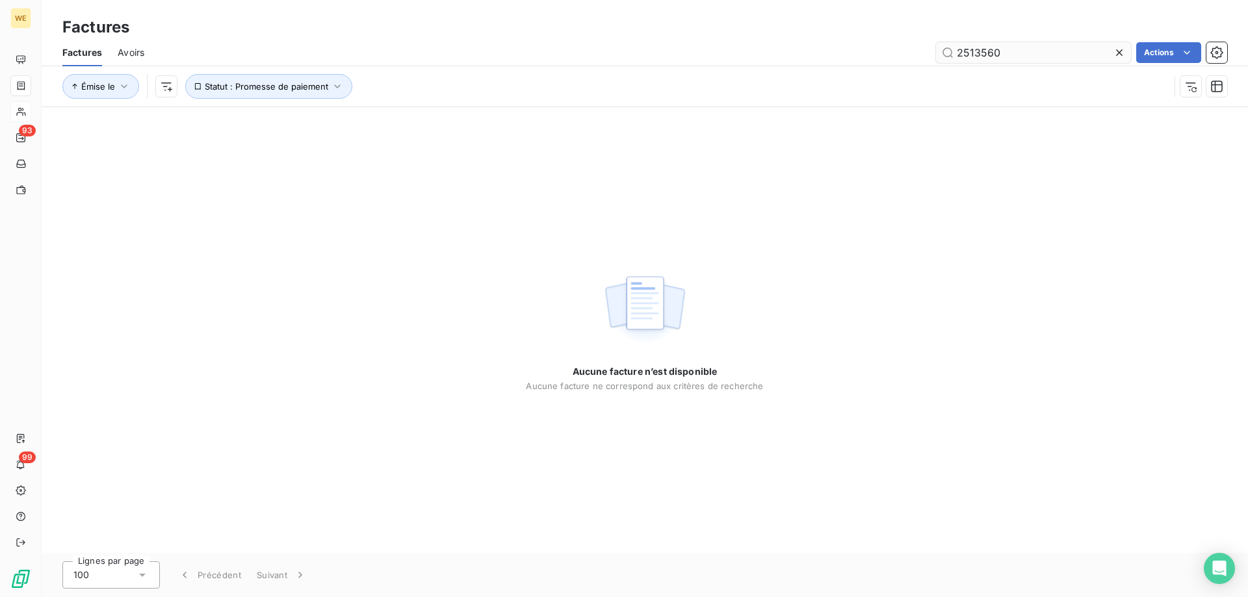
click at [984, 51] on input "2513560" at bounding box center [1033, 52] width 195 height 21
type input "SEG099635"
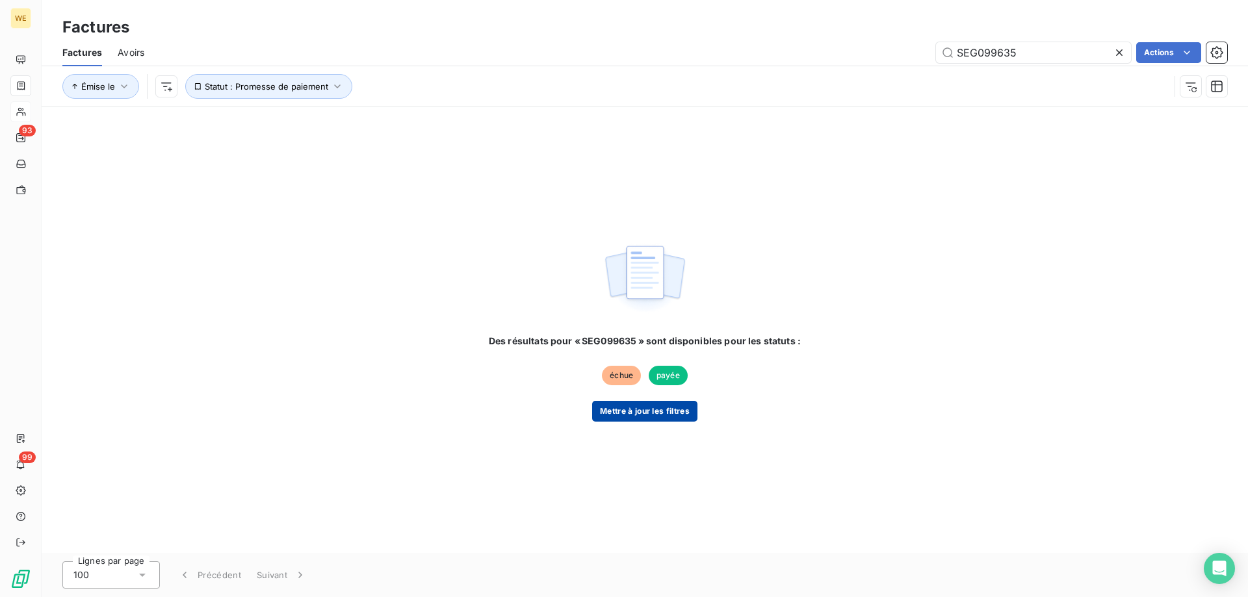
click at [650, 410] on button "Mettre à jour les filtres" at bounding box center [644, 411] width 105 height 21
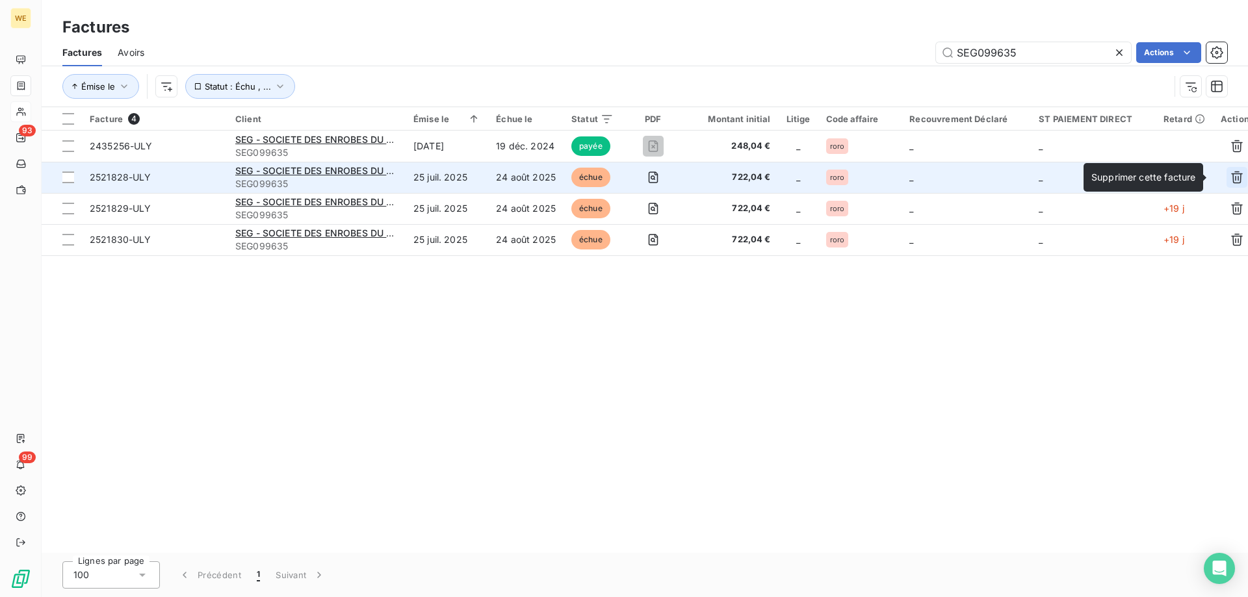
click at [1231, 177] on icon "button" at bounding box center [1237, 177] width 13 height 13
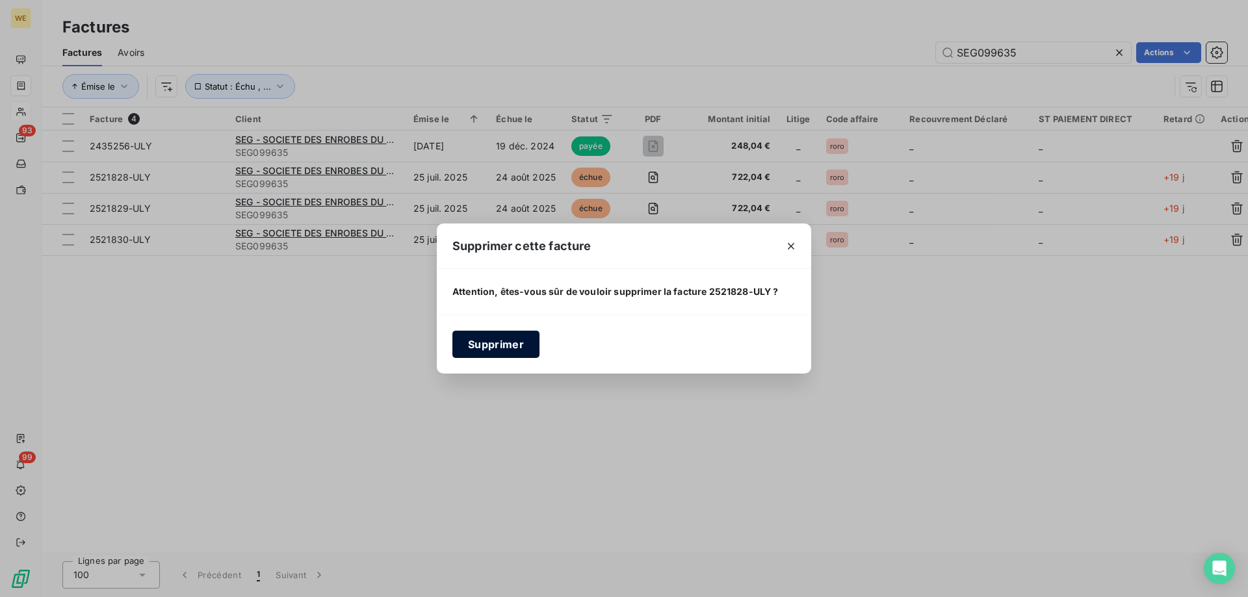
click at [515, 345] on button "Supprimer" at bounding box center [495, 344] width 87 height 27
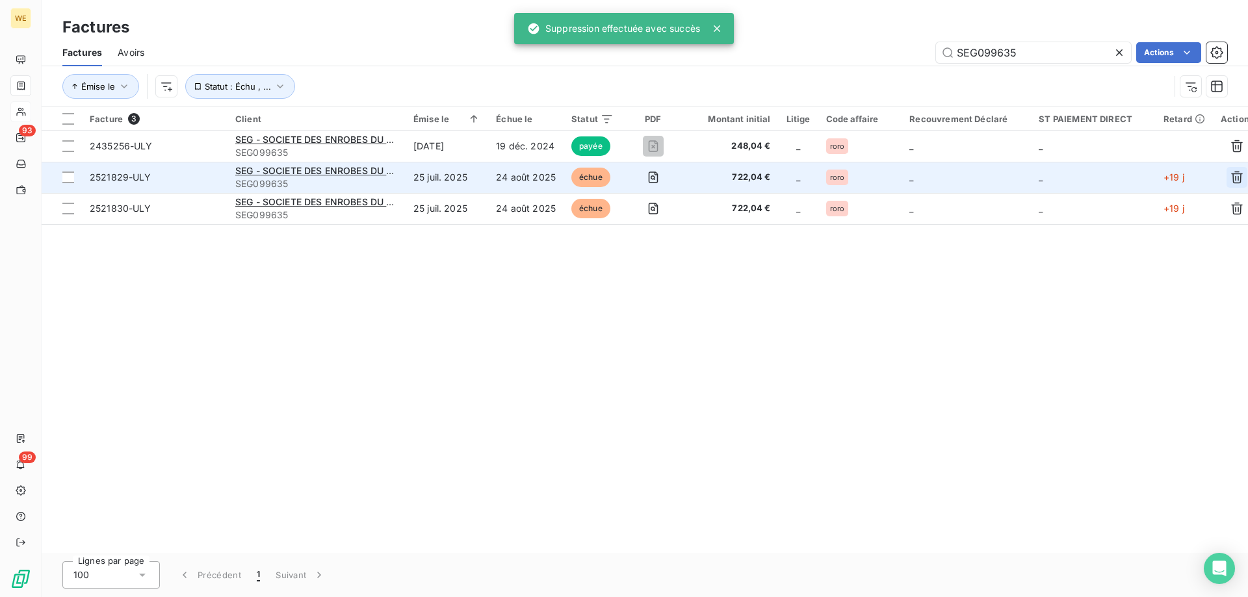
click at [1231, 181] on icon "button" at bounding box center [1237, 177] width 13 height 13
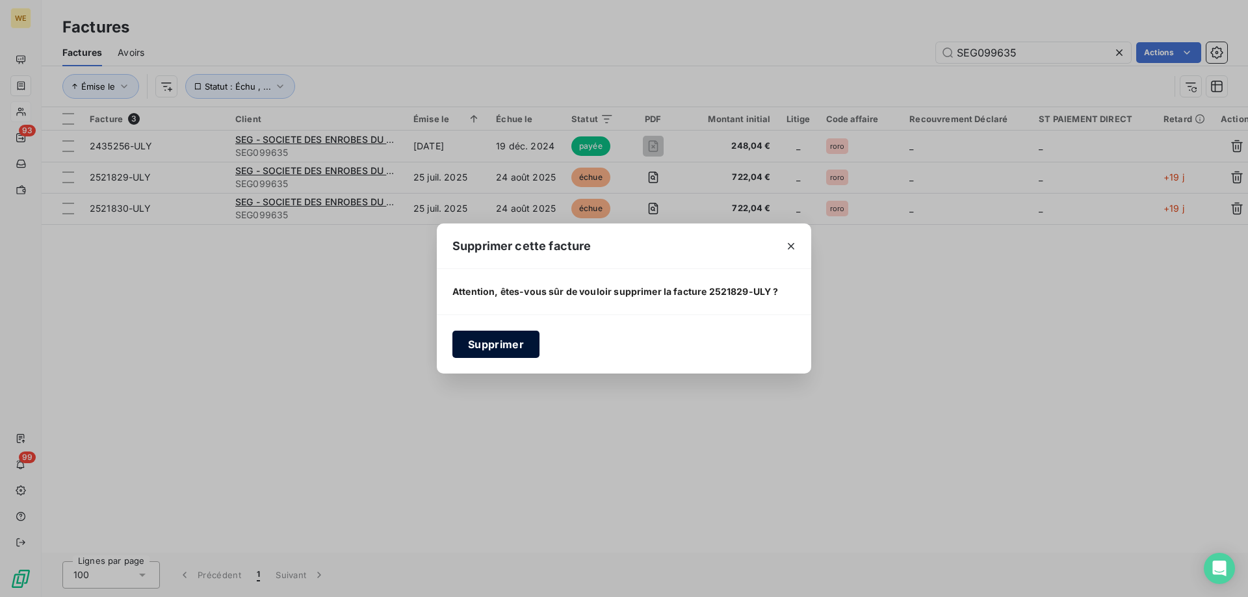
click at [498, 343] on button "Supprimer" at bounding box center [495, 344] width 87 height 27
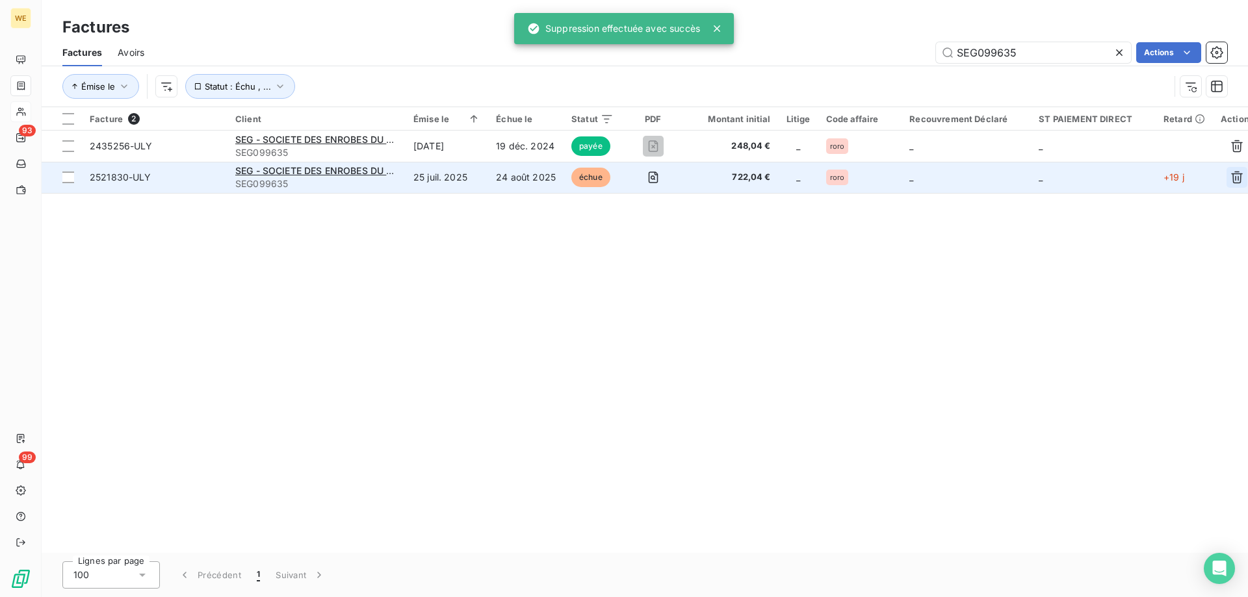
click at [1233, 179] on button "button" at bounding box center [1237, 177] width 21 height 21
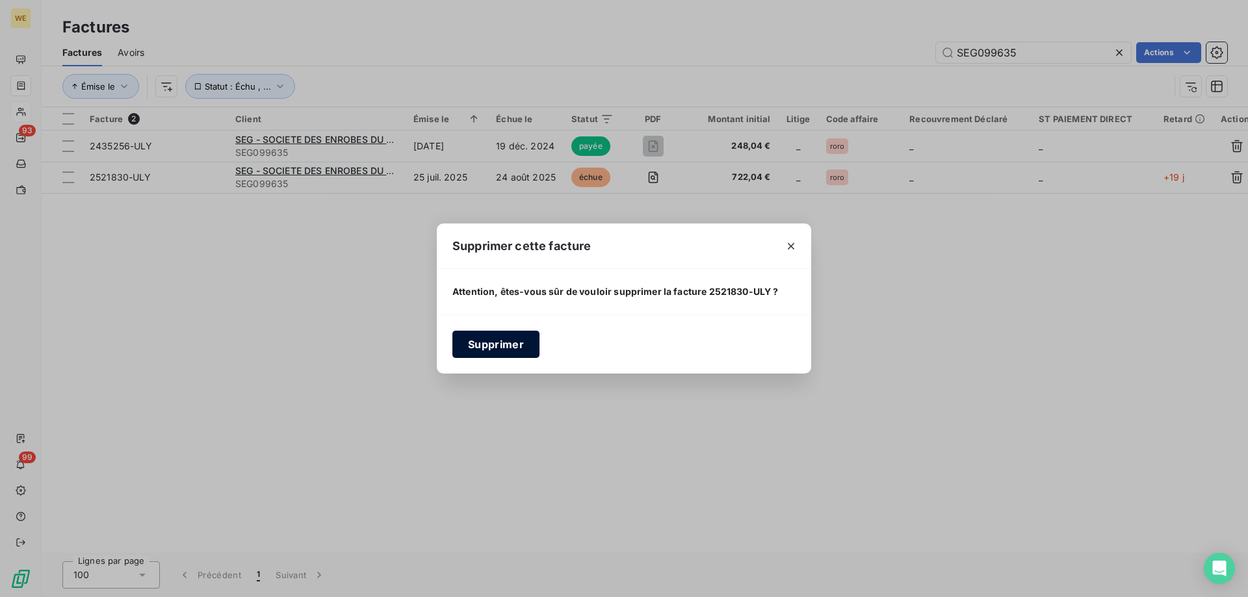
click at [506, 347] on button "Supprimer" at bounding box center [495, 344] width 87 height 27
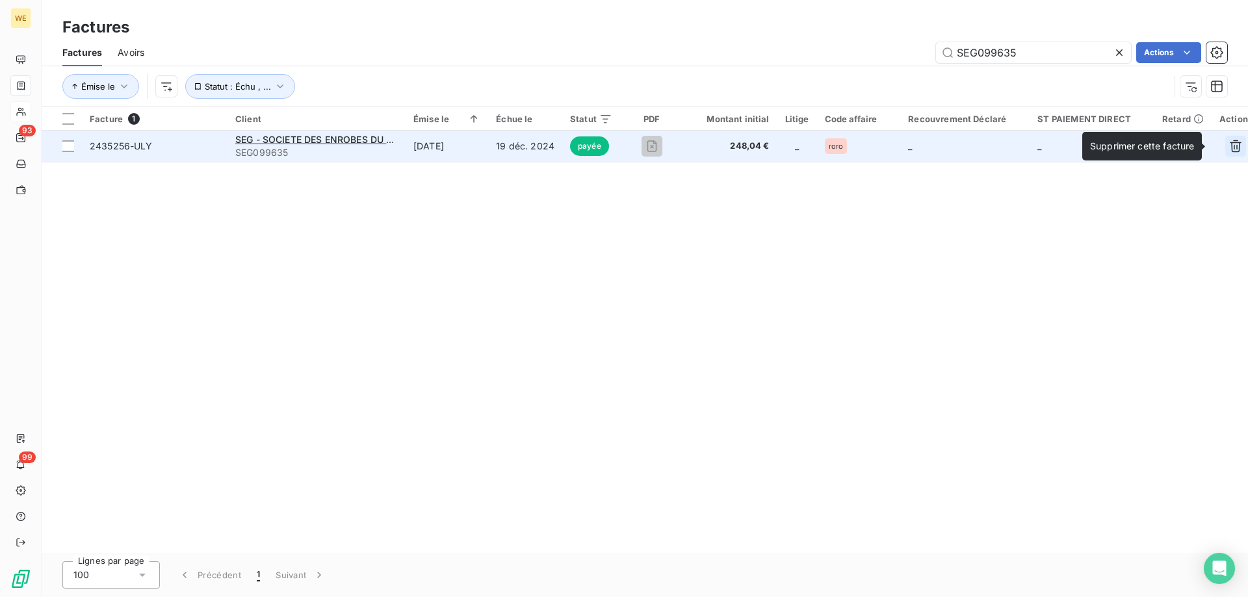
click at [1232, 144] on button "button" at bounding box center [1235, 146] width 21 height 21
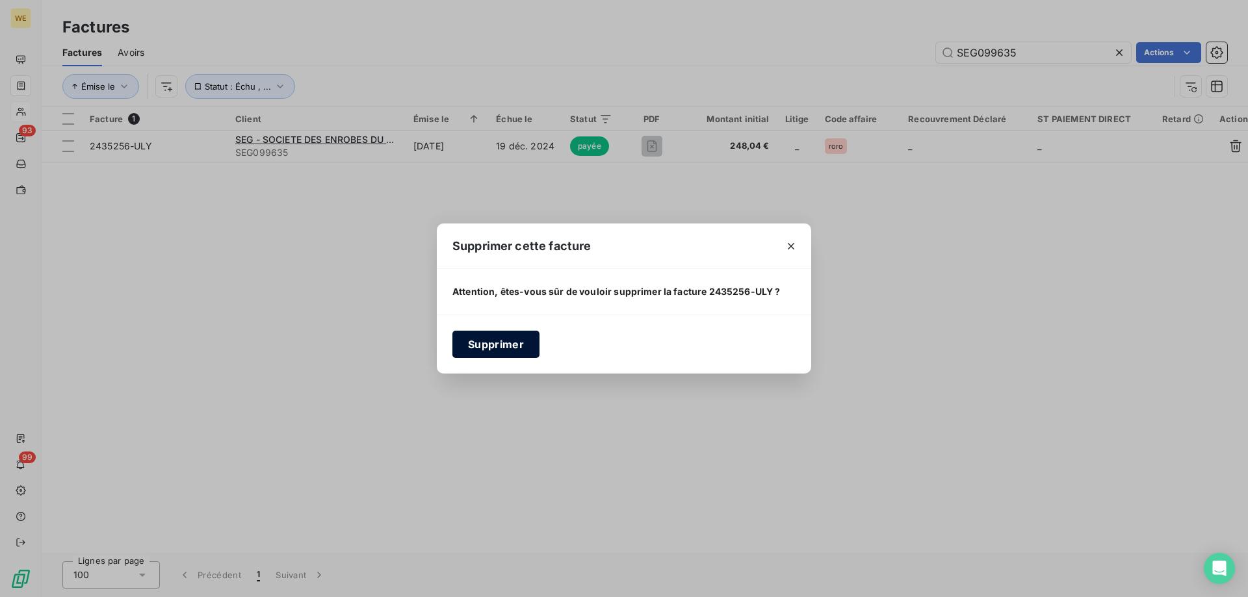
click at [484, 350] on button "Supprimer" at bounding box center [495, 344] width 87 height 27
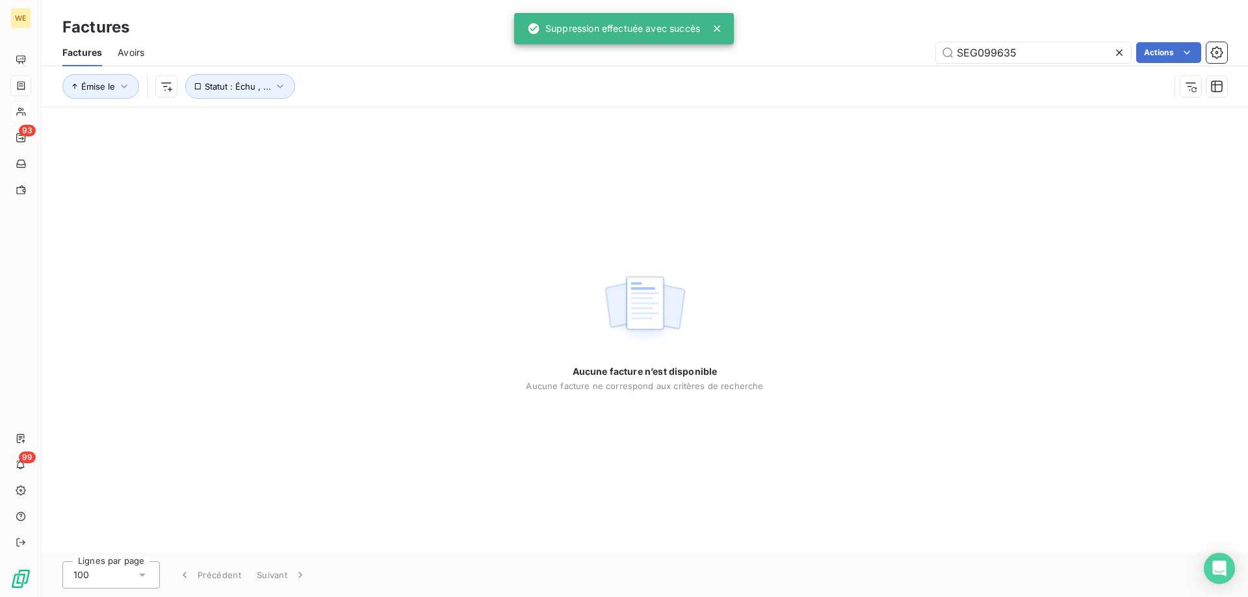
click at [263, 38] on div "Factures" at bounding box center [645, 27] width 1207 height 23
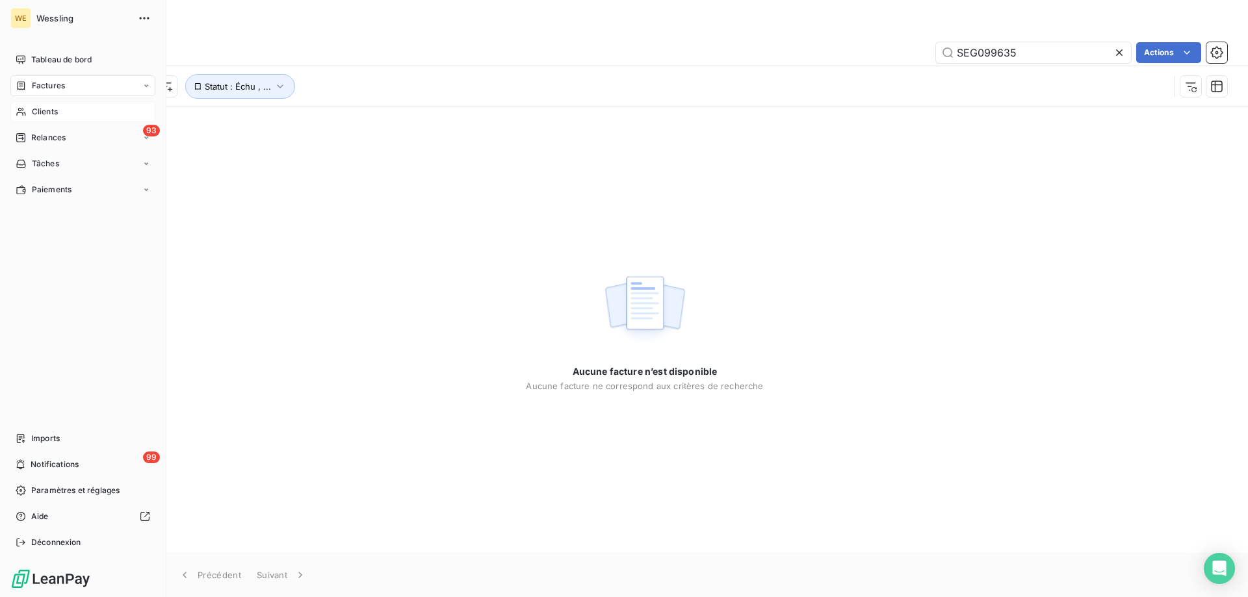
click at [45, 113] on span "Clients" at bounding box center [45, 112] width 26 height 12
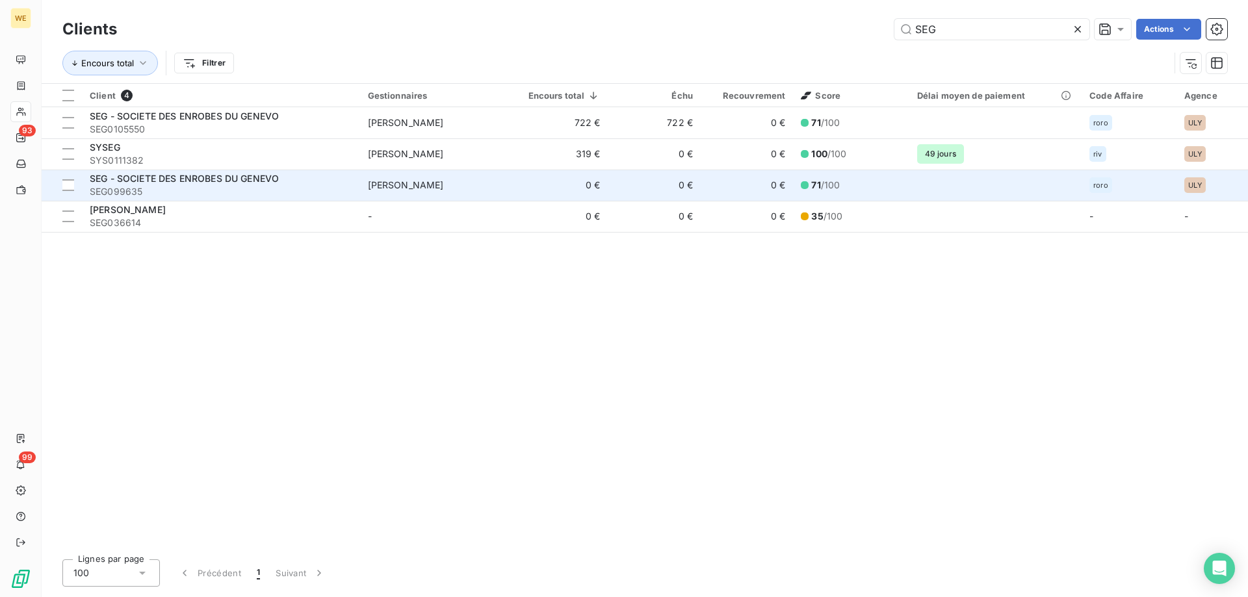
click at [203, 181] on span "SEG - SOCIETE DES ENROBES DU GENEVO" at bounding box center [184, 178] width 189 height 11
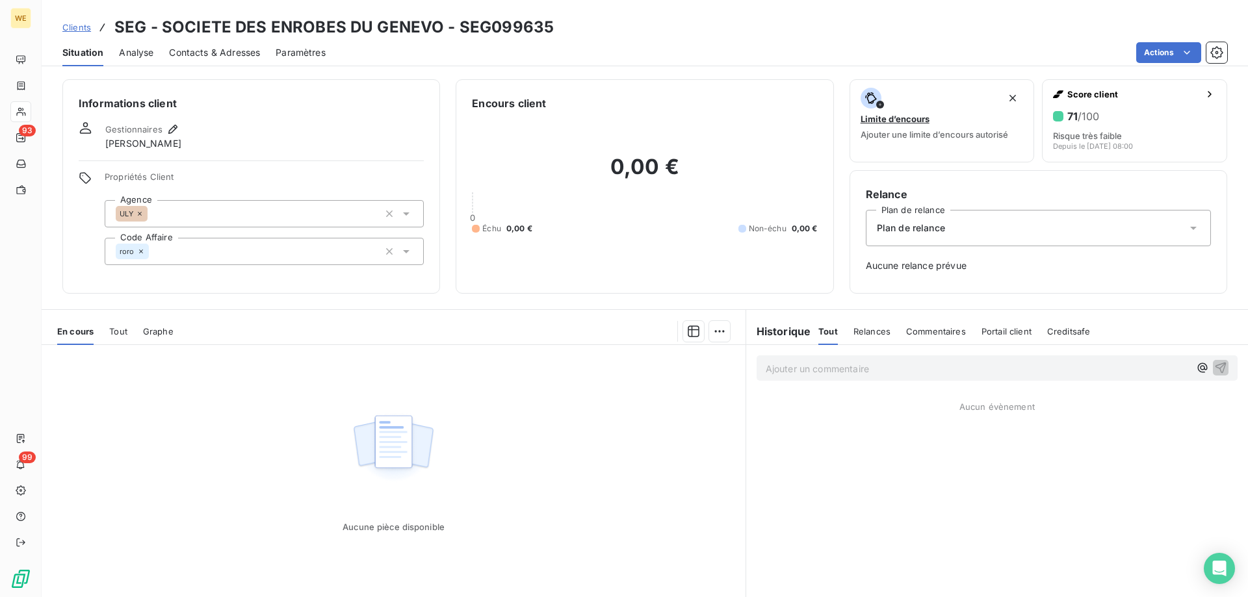
click at [140, 250] on icon at bounding box center [141, 252] width 8 height 8
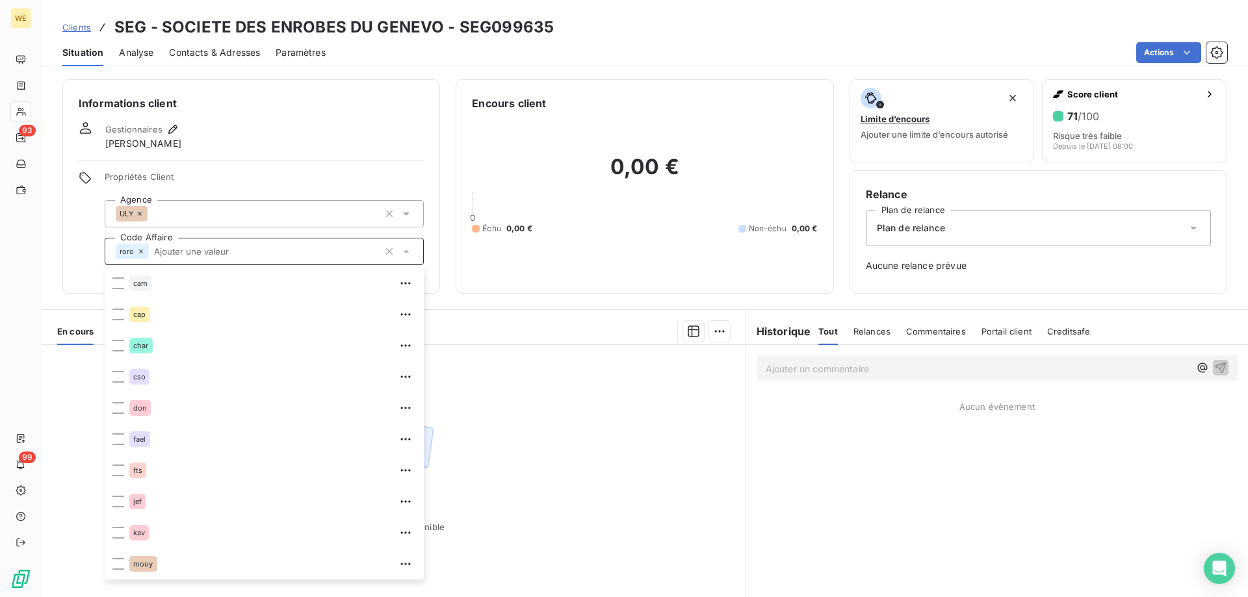
scroll to position [218, 0]
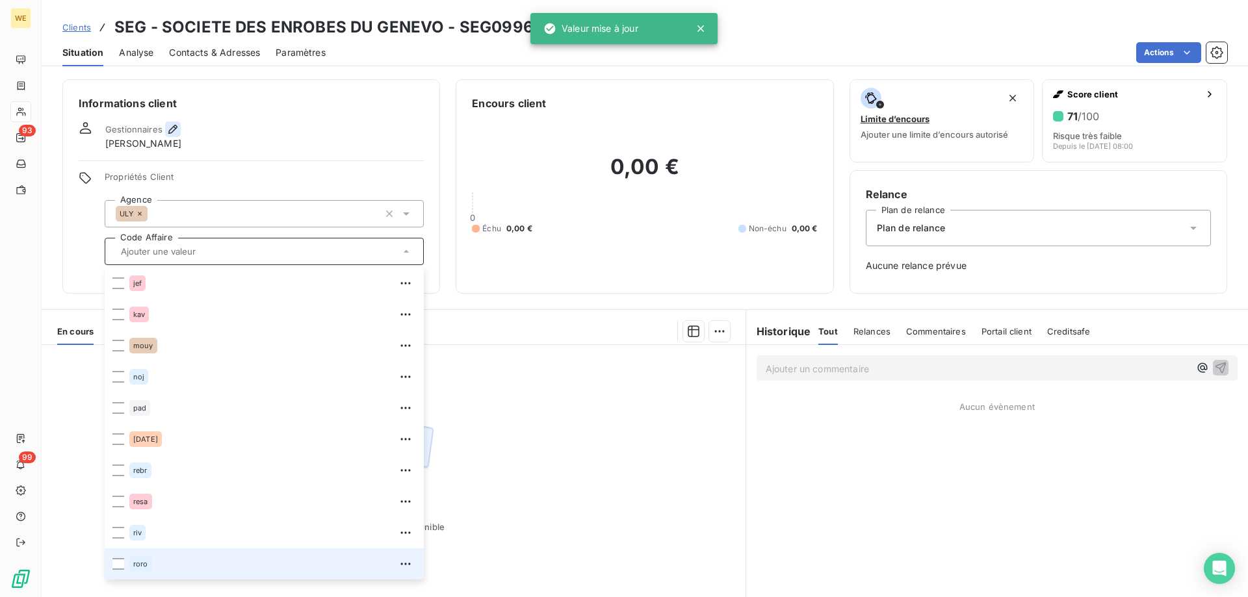
click at [174, 125] on icon "button" at bounding box center [172, 129] width 13 height 13
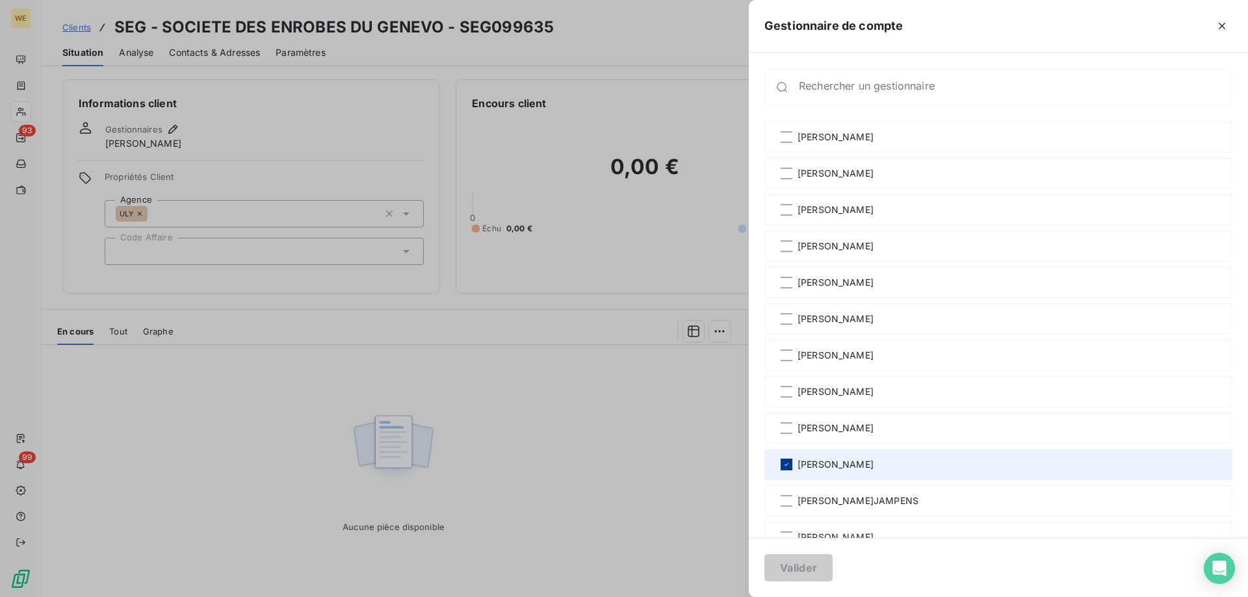
click at [783, 465] on icon at bounding box center [787, 465] width 8 height 8
click at [780, 573] on button "Valider" at bounding box center [798, 567] width 68 height 27
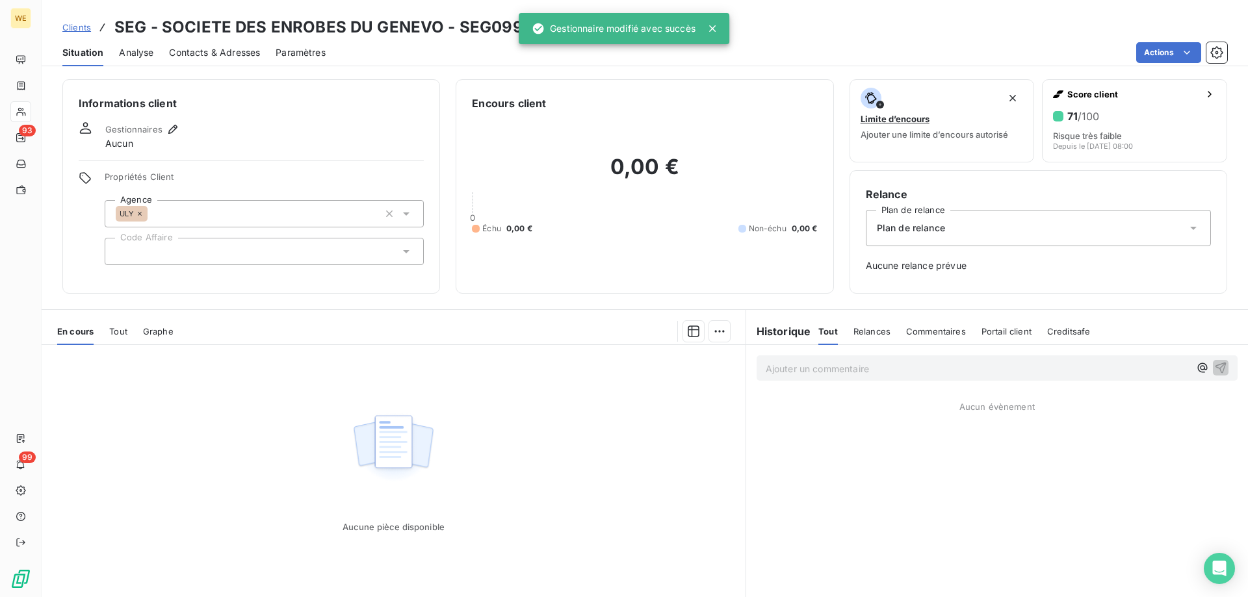
click at [289, 128] on div "Gestionnaires Aucun" at bounding box center [251, 136] width 345 height 29
click at [201, 51] on span "Contacts & Adresses" at bounding box center [214, 52] width 91 height 13
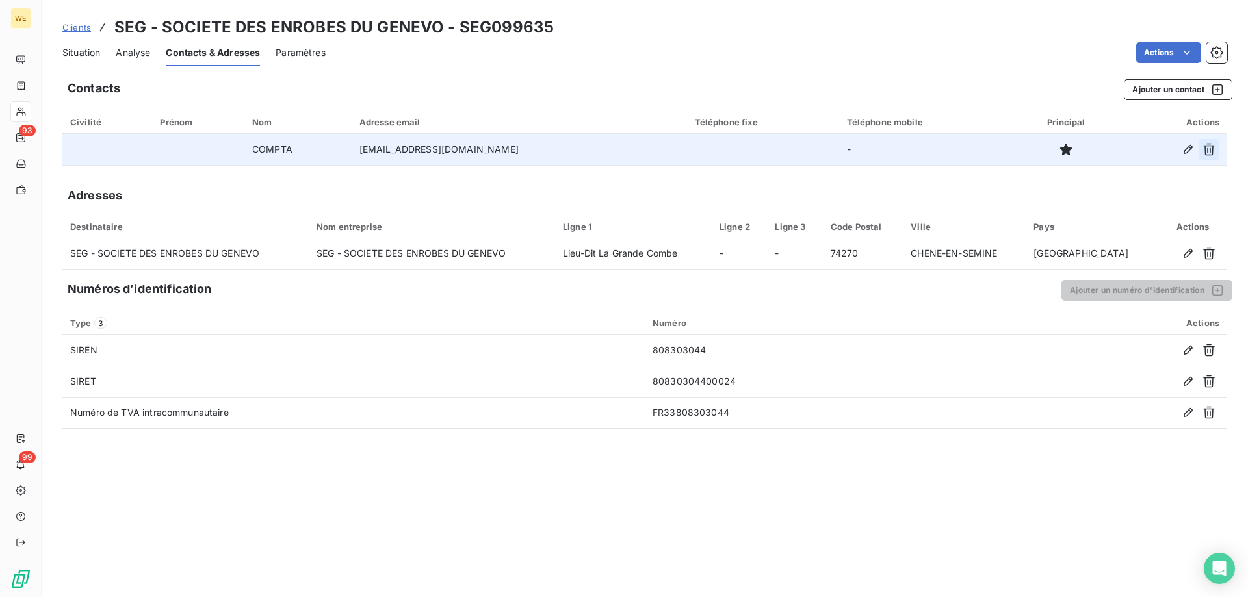
click at [1213, 153] on icon "button" at bounding box center [1209, 149] width 13 height 13
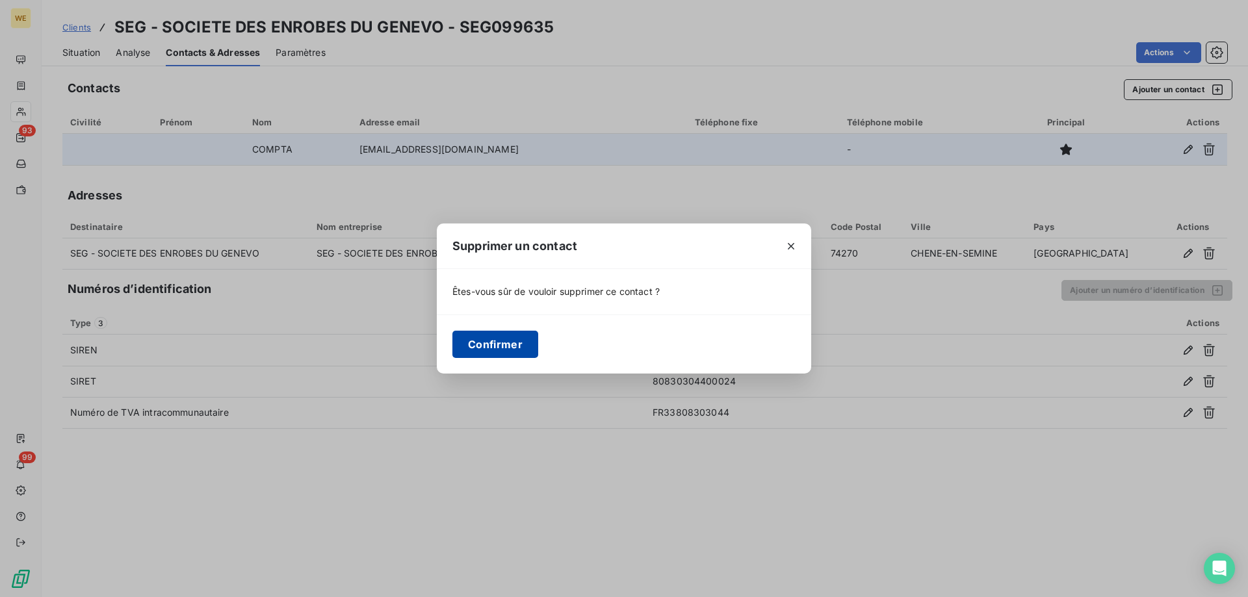
click at [490, 349] on button "Confirmer" at bounding box center [495, 344] width 86 height 27
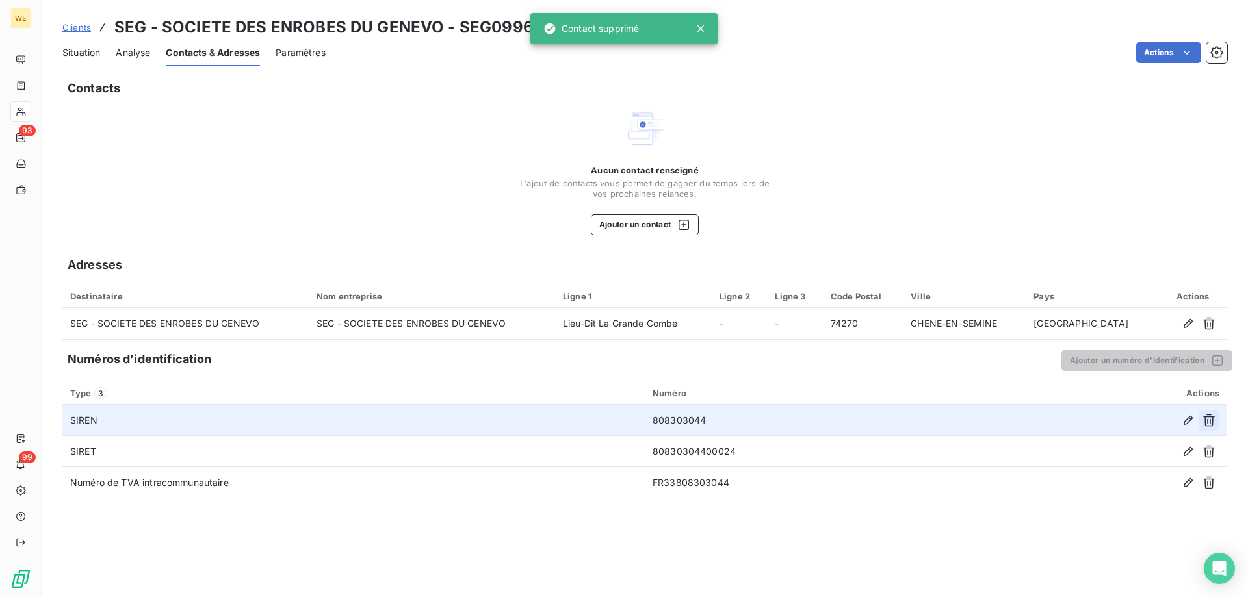
click at [1214, 425] on icon "button" at bounding box center [1209, 420] width 13 height 13
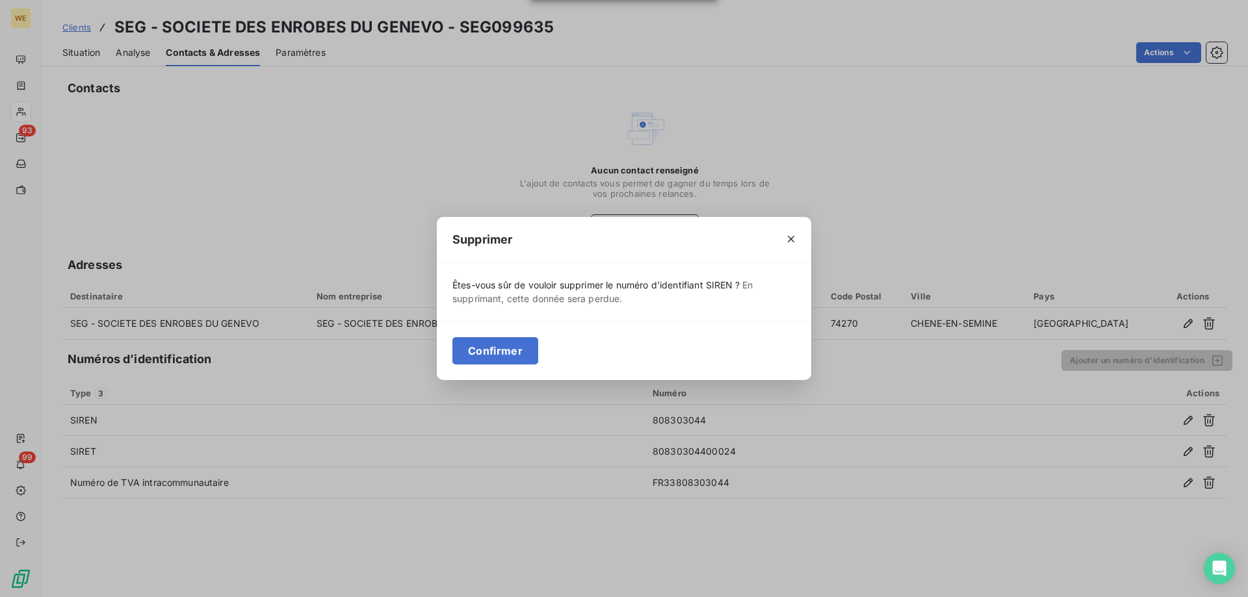
drag, startPoint x: 492, startPoint y: 352, endPoint x: 506, endPoint y: 352, distance: 13.7
click at [493, 352] on button "Confirmer" at bounding box center [495, 350] width 86 height 27
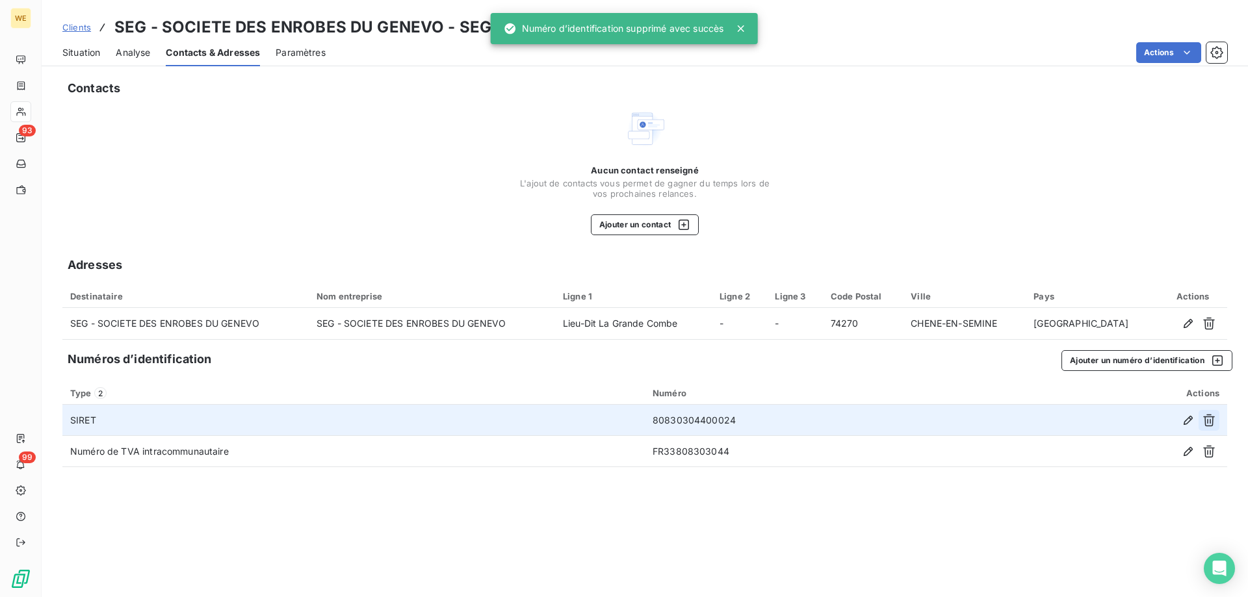
click at [1217, 423] on button "button" at bounding box center [1209, 420] width 21 height 21
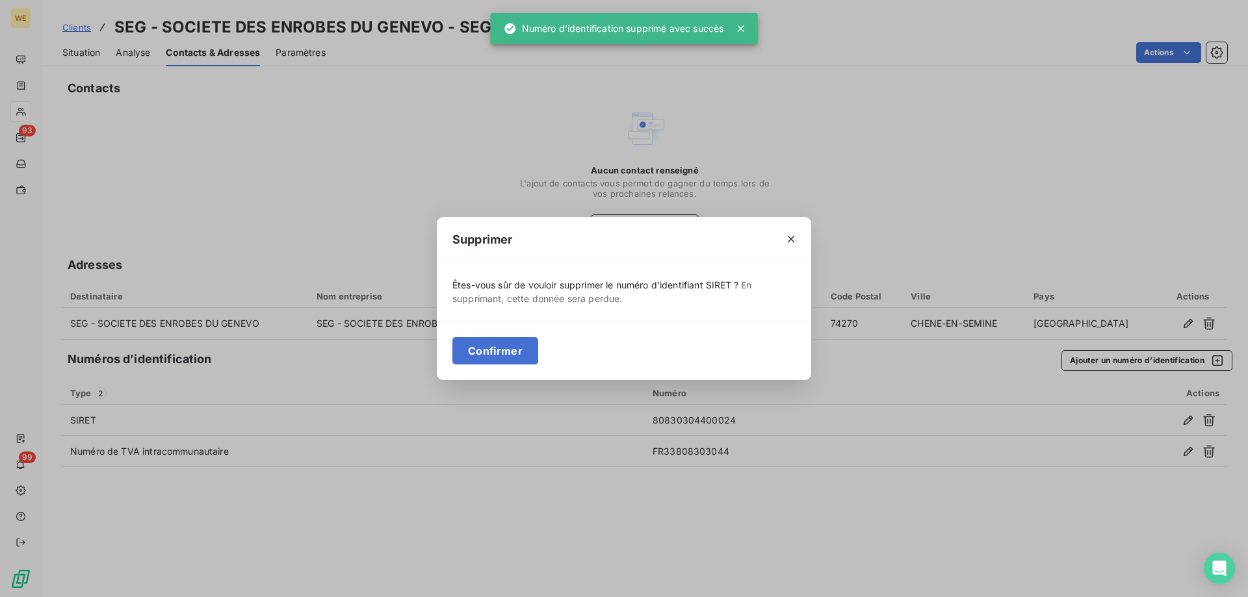
drag, startPoint x: 476, startPoint y: 354, endPoint x: 509, endPoint y: 360, distance: 33.8
click at [476, 354] on button "Confirmer" at bounding box center [495, 350] width 86 height 27
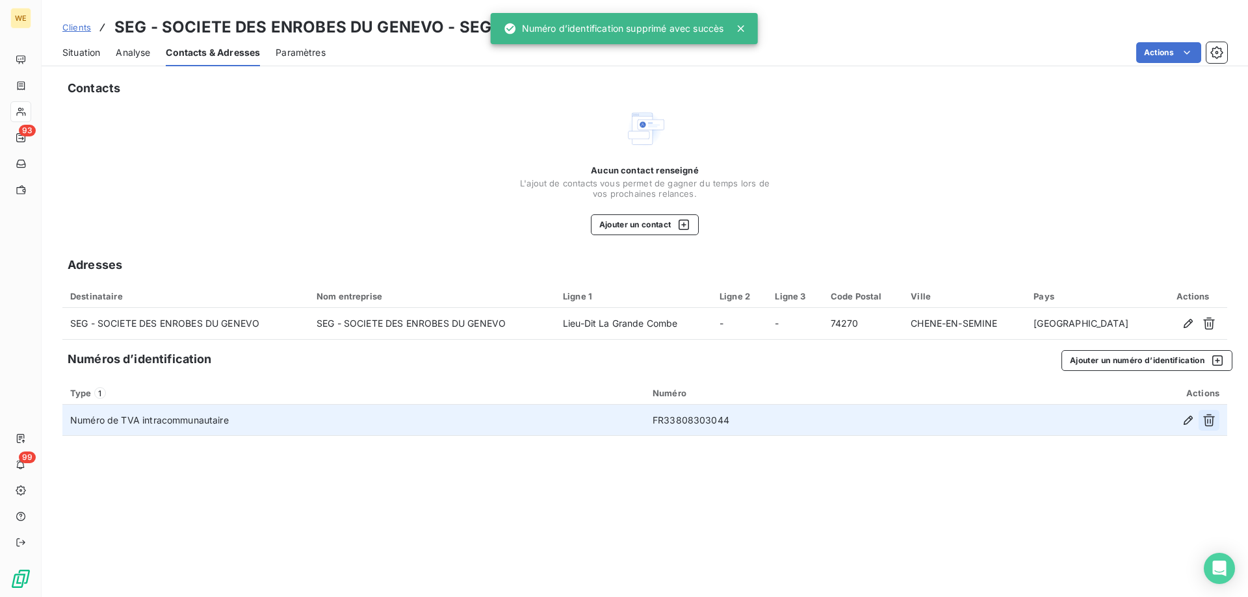
click at [1210, 423] on icon "button" at bounding box center [1209, 420] width 13 height 13
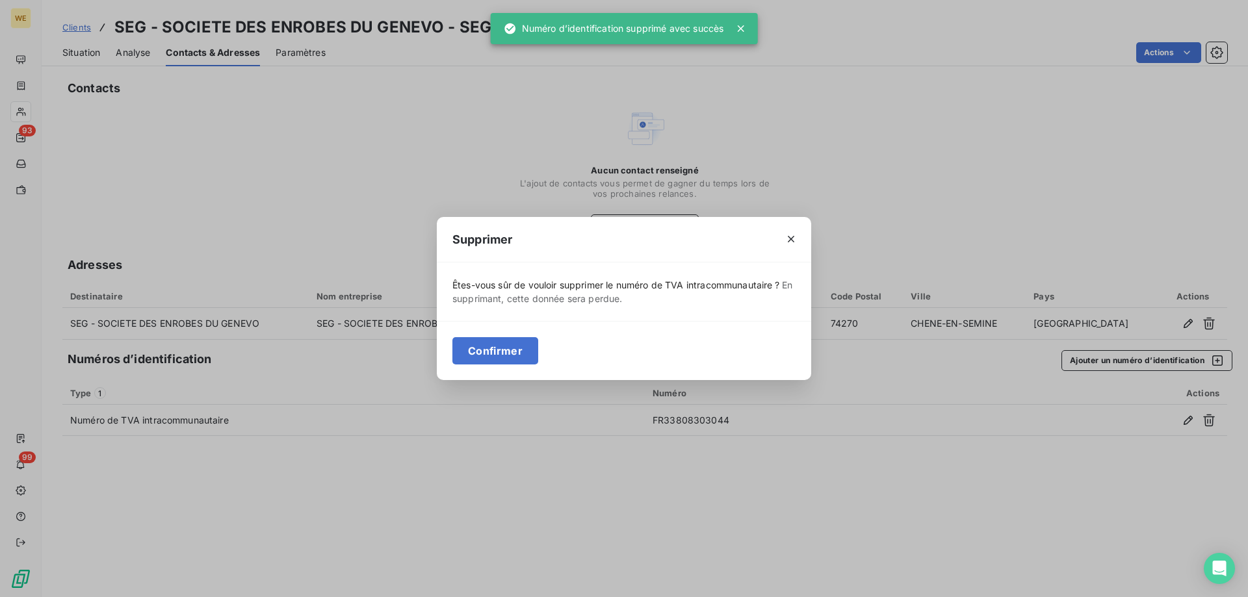
drag, startPoint x: 481, startPoint y: 352, endPoint x: 497, endPoint y: 356, distance: 16.1
click at [482, 352] on button "Confirmer" at bounding box center [495, 350] width 86 height 27
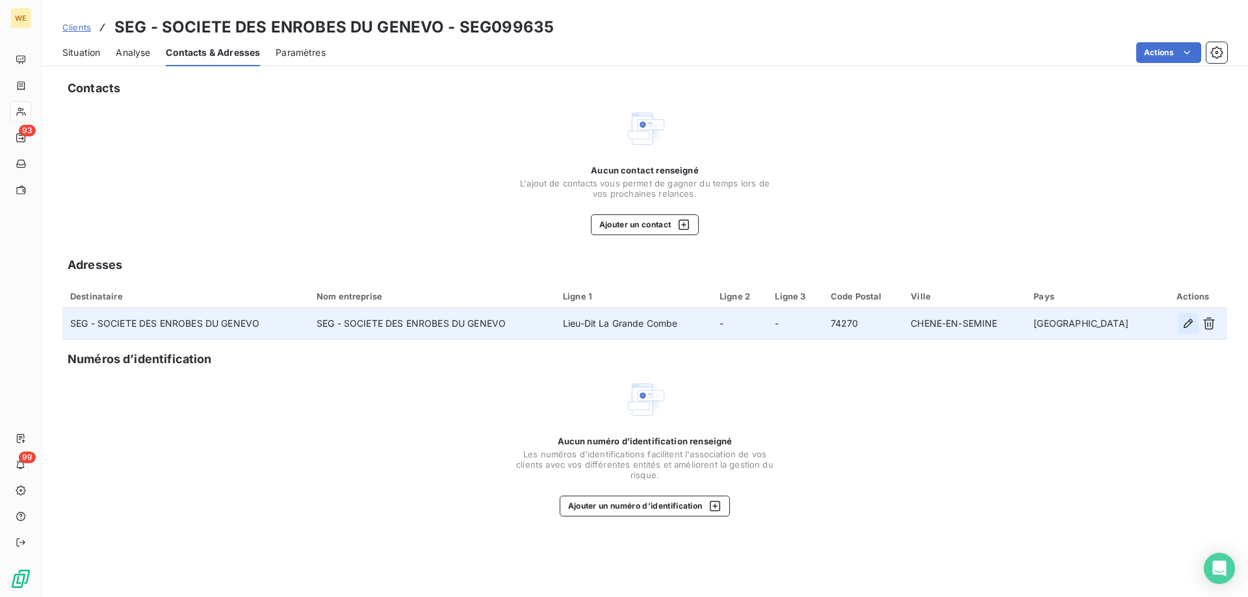
click at [1192, 325] on icon "button" at bounding box center [1188, 323] width 13 height 13
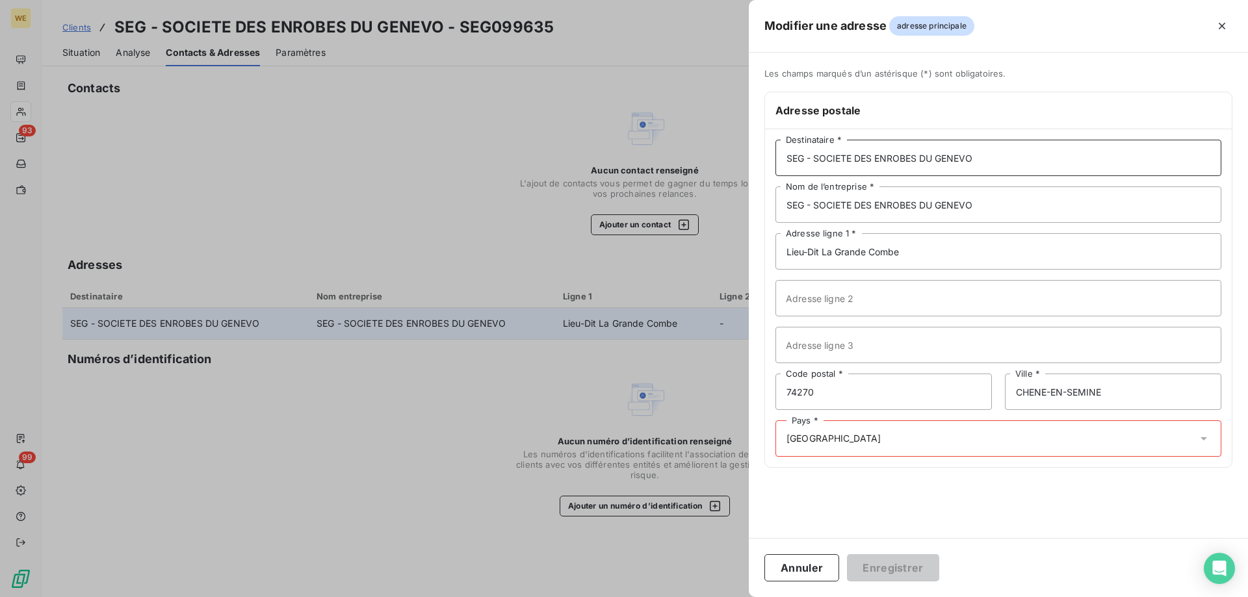
click at [1037, 166] on input "SEG - SOCIETE DES ENROBES DU GENEVO" at bounding box center [999, 158] width 446 height 36
drag, startPoint x: 1019, startPoint y: 159, endPoint x: 978, endPoint y: 159, distance: 41.0
click at [978, 159] on input "SEG - SOCIETE DES ENROBES DU GENEVO eRREUR" at bounding box center [999, 158] width 446 height 36
type input "SEG - SOCIETE DES ENROBES DU GENEVO erreur"
click at [1019, 208] on input "SEG - SOCIETE DES ENROBES DU GENEVO" at bounding box center [999, 205] width 446 height 36
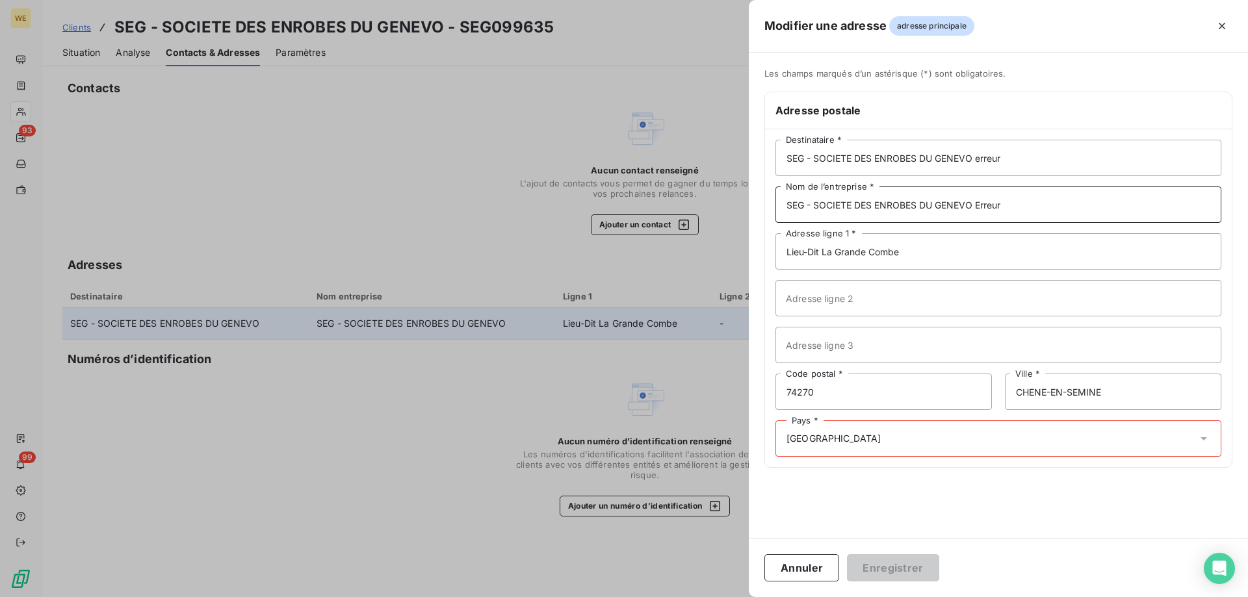
type input "SEG - SOCIETE DES ENROBES DU GENEVO Erreur"
click at [982, 159] on input "SEG - SOCIETE DES ENROBES DU GENEVO erreur" at bounding box center [999, 158] width 446 height 36
type input "SEG - SOCIETE DES ENROBES DU GENEVO Erreur"
click at [1033, 208] on input "SEG - SOCIETE DES ENROBES DU GENEVO Erreur" at bounding box center [999, 205] width 446 height 36
click at [848, 437] on div "Pays * [GEOGRAPHIC_DATA]" at bounding box center [999, 439] width 446 height 36
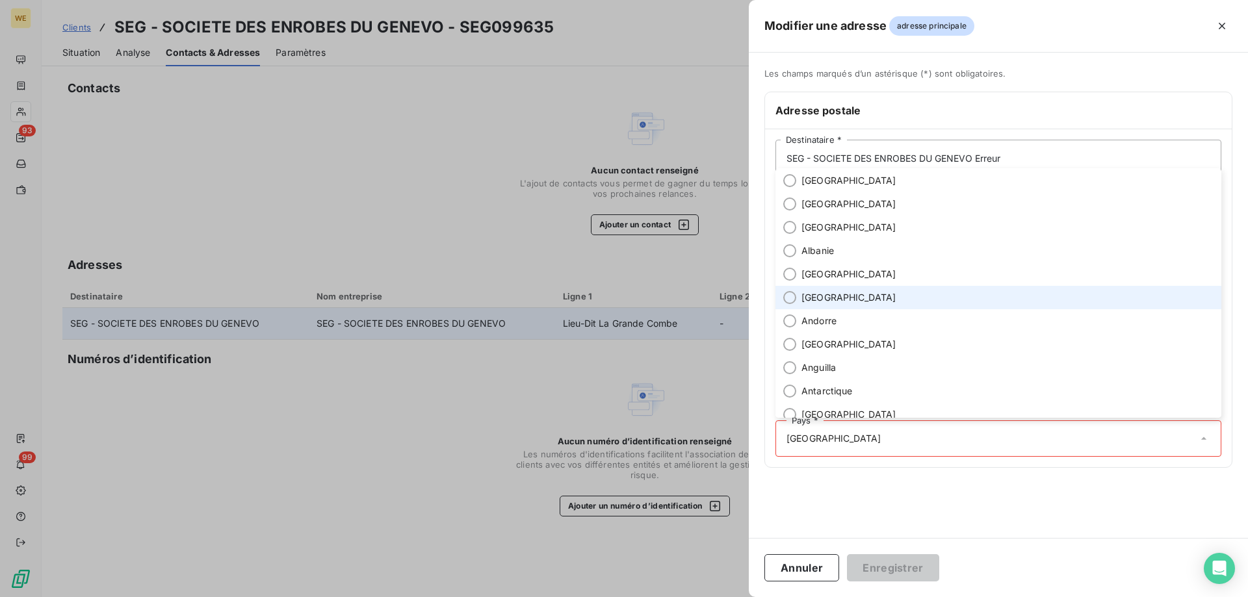
scroll to position [0, 0]
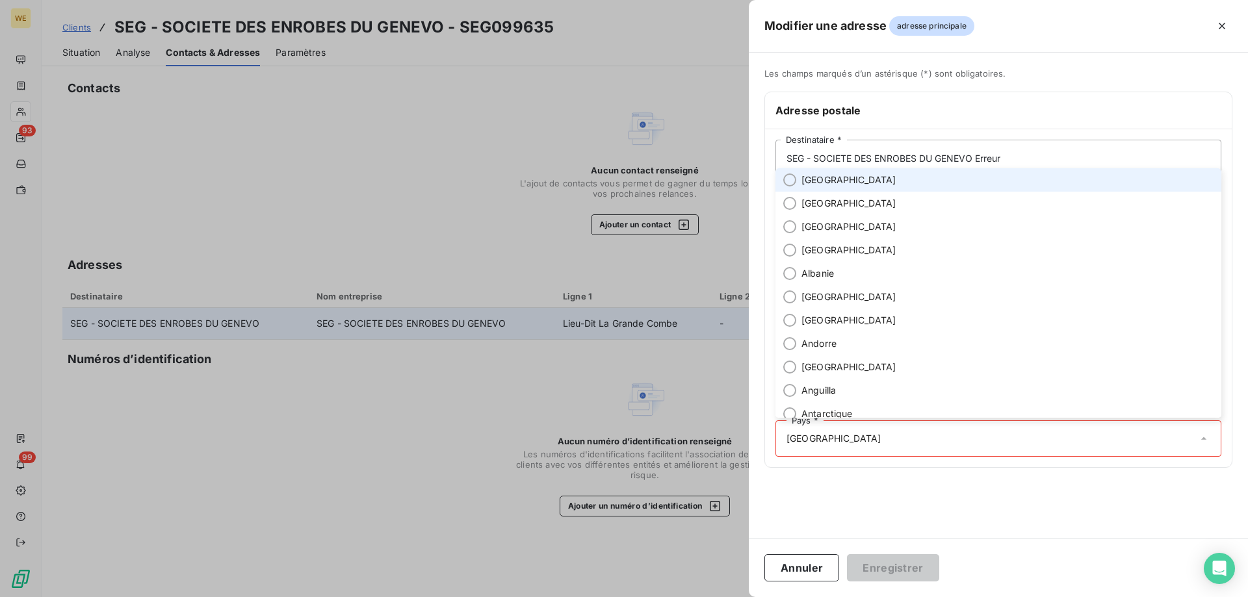
click at [820, 181] on span "[GEOGRAPHIC_DATA]" at bounding box center [849, 180] width 95 height 13
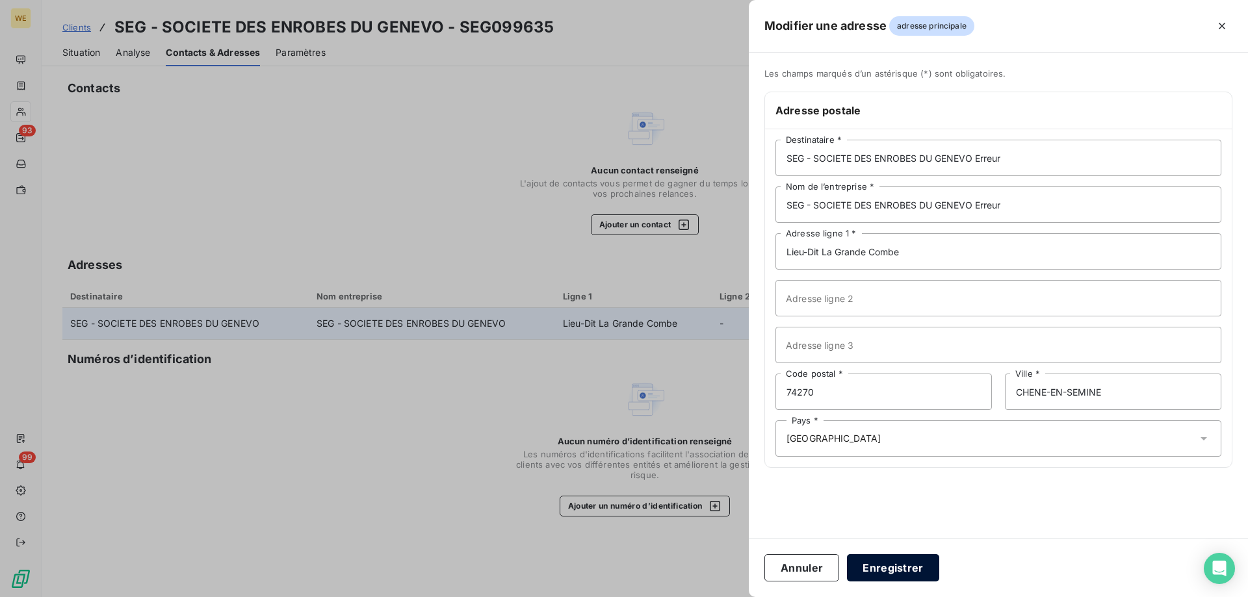
click at [892, 579] on button "Enregistrer" at bounding box center [893, 567] width 92 height 27
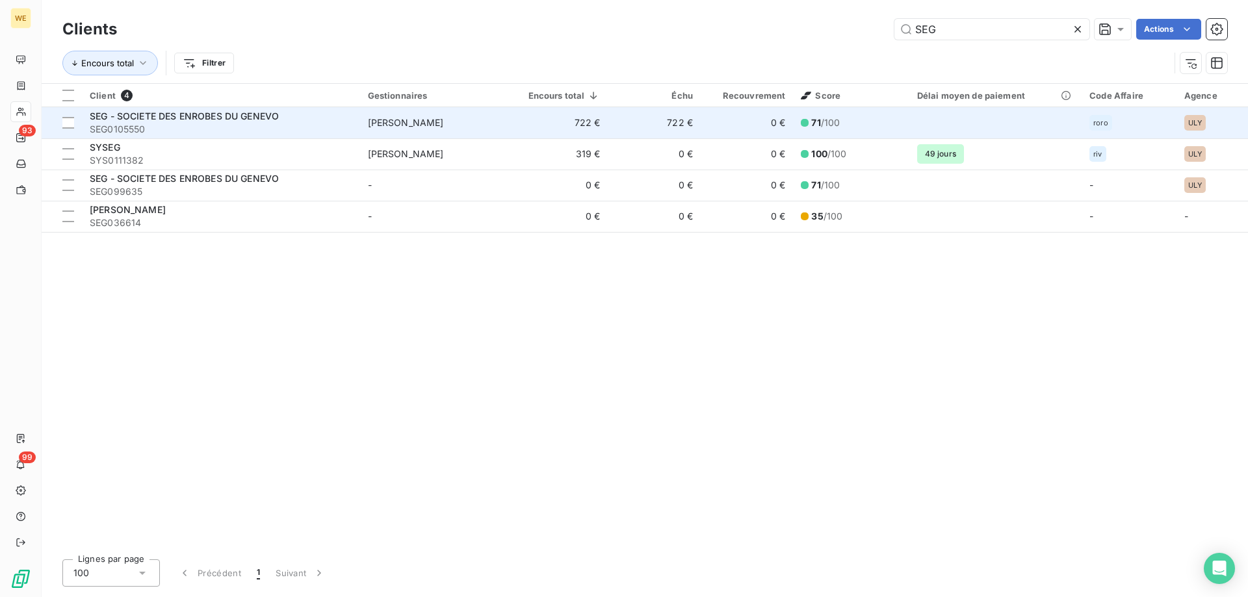
click at [208, 117] on span "SEG - SOCIETE DES ENROBES DU GENEVO" at bounding box center [184, 116] width 189 height 11
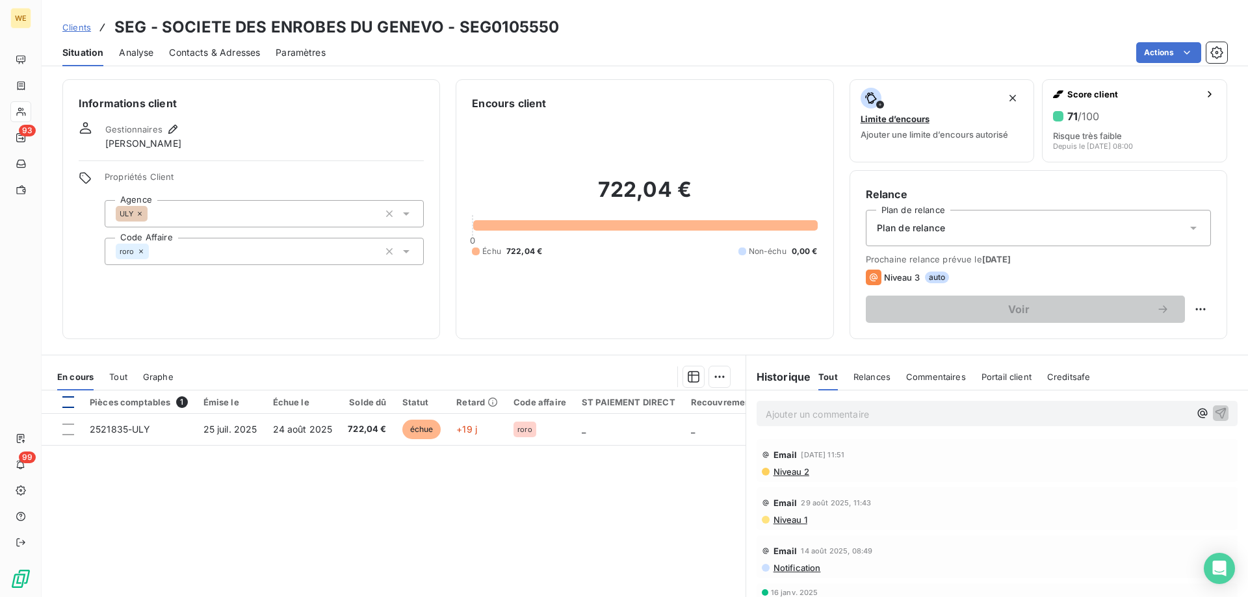
click at [70, 402] on div at bounding box center [68, 403] width 12 height 12
click at [722, 375] on html "WE 93 99 Clients SEG - SOCIETE DES ENROBES DU GENEVO - SEG0105550 Situation Ana…" at bounding box center [624, 298] width 1248 height 597
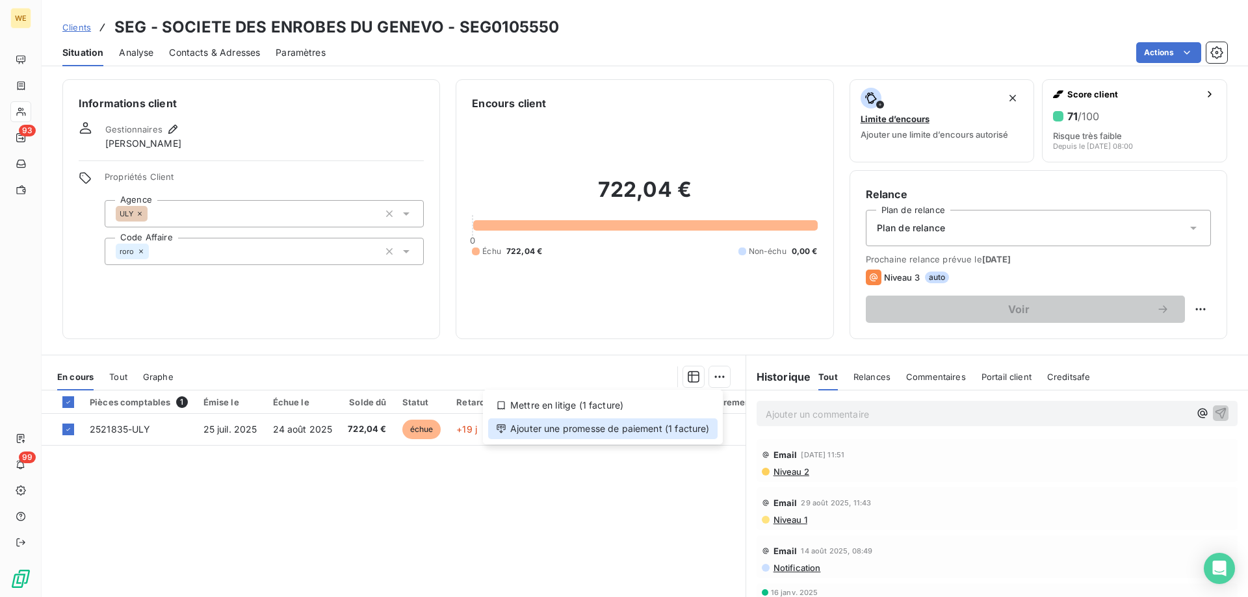
click at [696, 434] on div "Ajouter une promesse de paiement (1 facture)" at bounding box center [602, 429] width 229 height 21
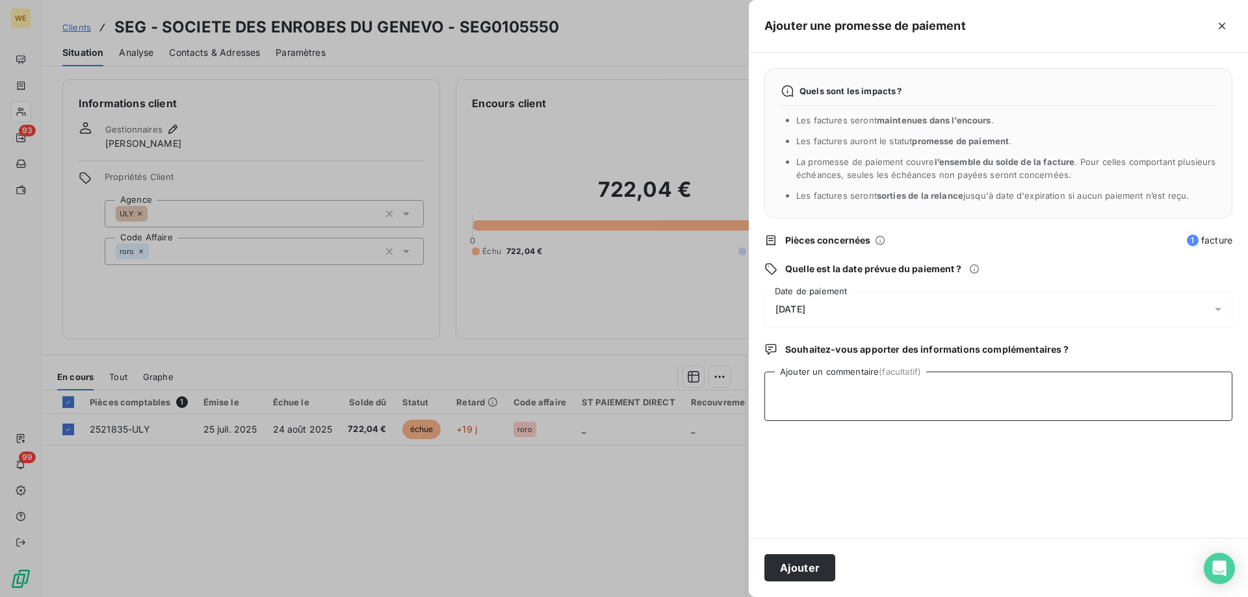
click at [805, 402] on textarea "Ajouter un commentaire (facultatif)" at bounding box center [998, 396] width 468 height 49
click at [858, 402] on textarea "Ajouter un commentaire (facultatif)" at bounding box center [998, 396] width 468 height 49
type textarea "[DATE]"
click at [835, 298] on div "[DATE]" at bounding box center [998, 309] width 468 height 36
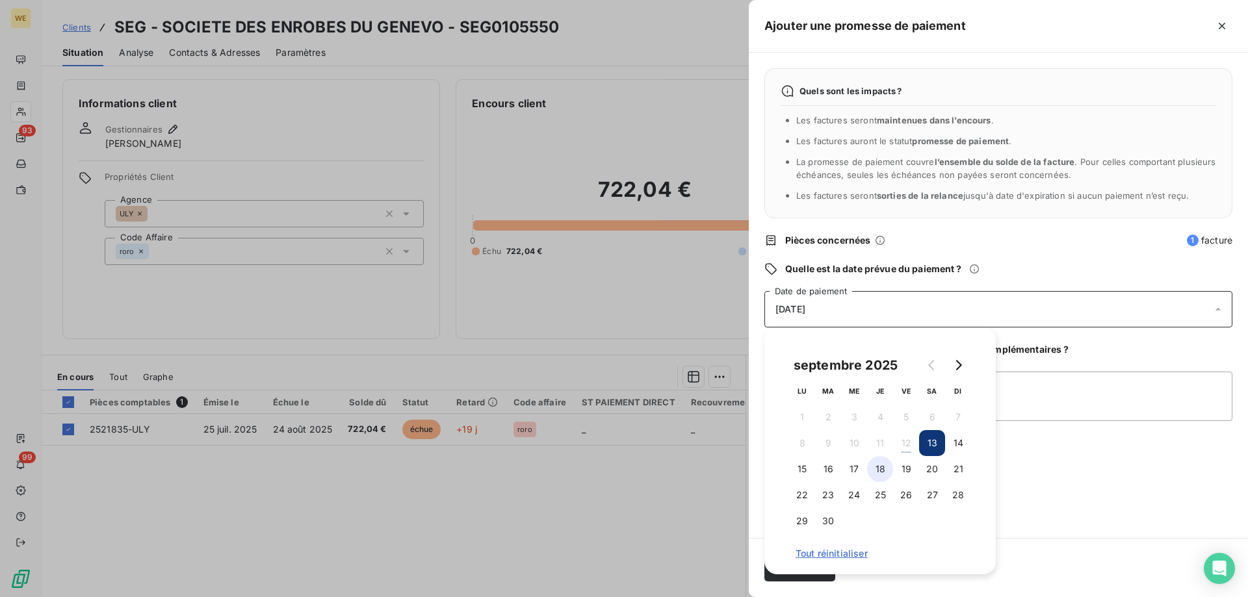
click at [880, 469] on button "18" at bounding box center [880, 469] width 26 height 26
click at [1022, 402] on textarea "[DATE]" at bounding box center [998, 396] width 468 height 49
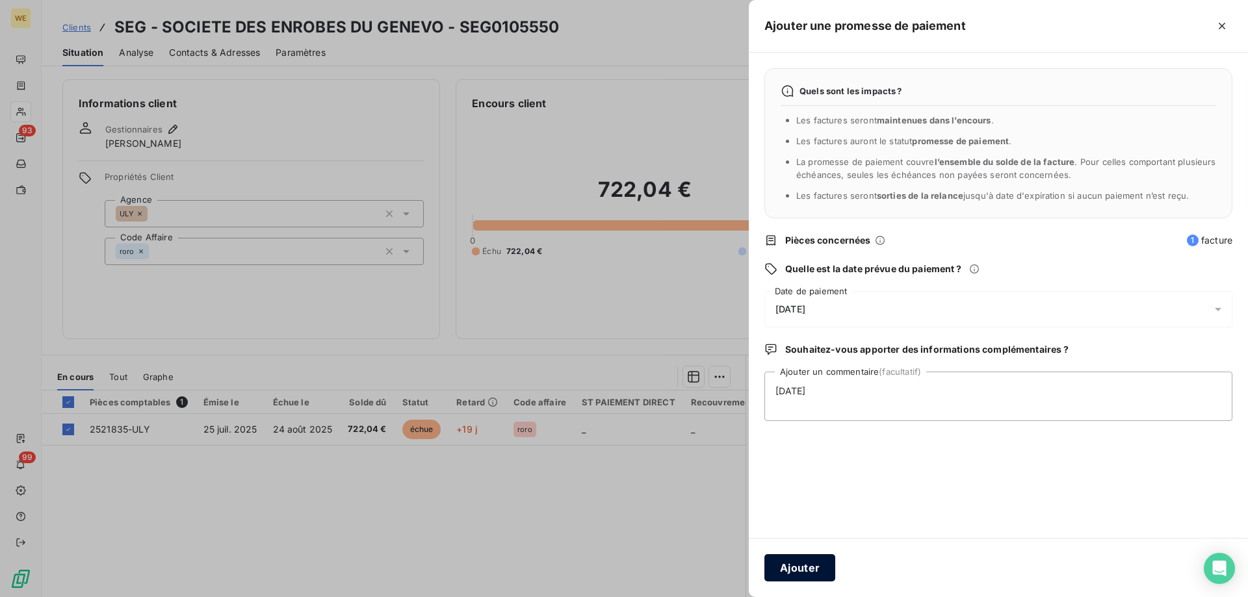
click at [813, 571] on button "Ajouter" at bounding box center [799, 567] width 71 height 27
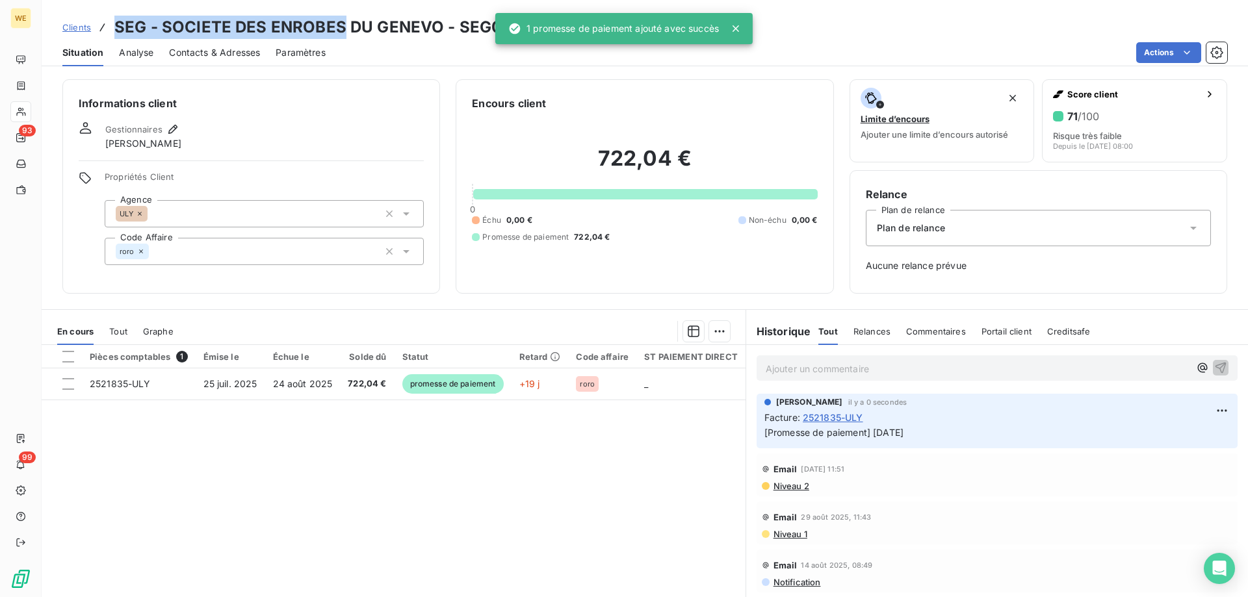
drag, startPoint x: 340, startPoint y: 29, endPoint x: 116, endPoint y: 25, distance: 223.7
click at [116, 25] on h3 "SEG - SOCIETE DES ENROBES DU GENEVO - SEG0105550" at bounding box center [336, 27] width 445 height 23
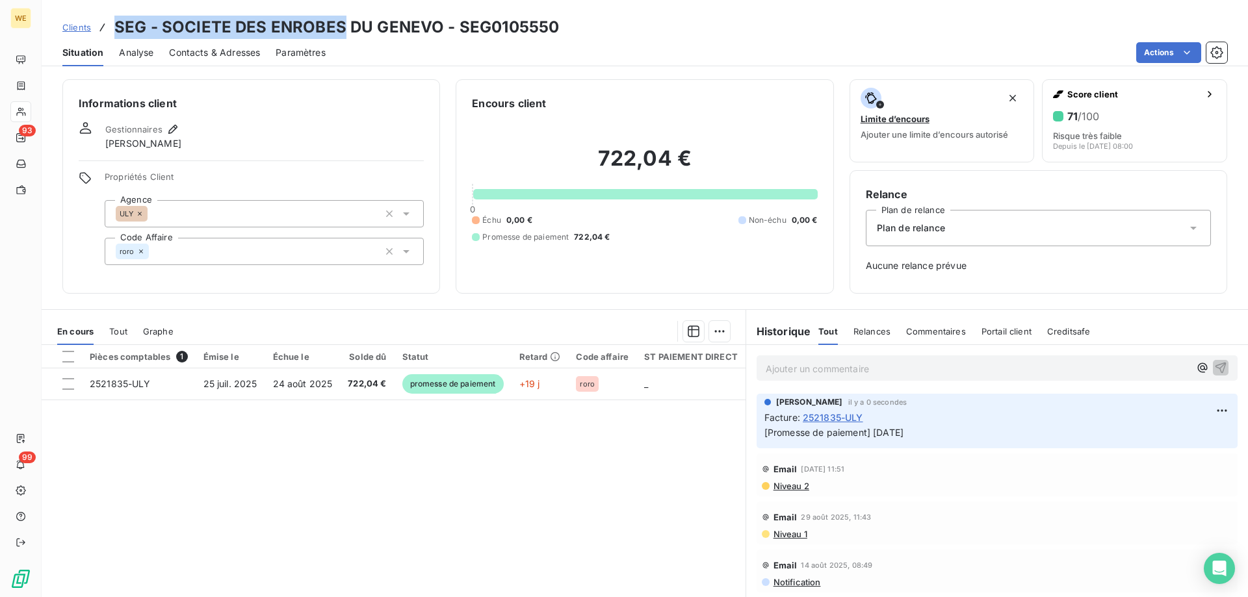
copy h3 "SEG - SOCIETE DES ENROBES"
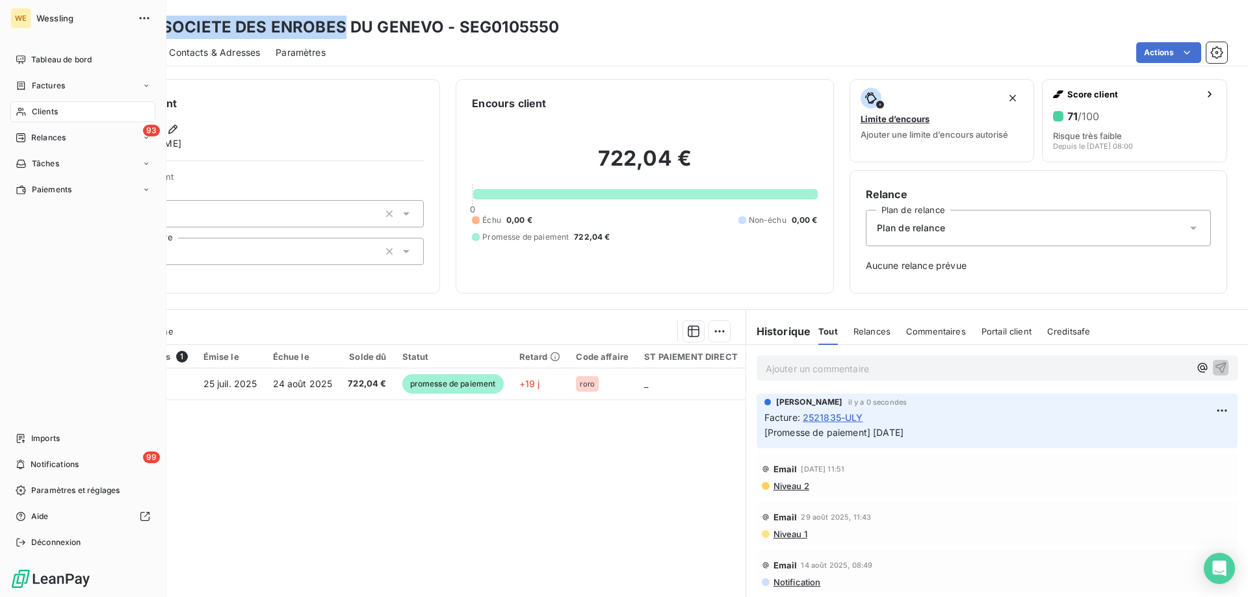
click at [33, 110] on span "Clients" at bounding box center [45, 112] width 26 height 12
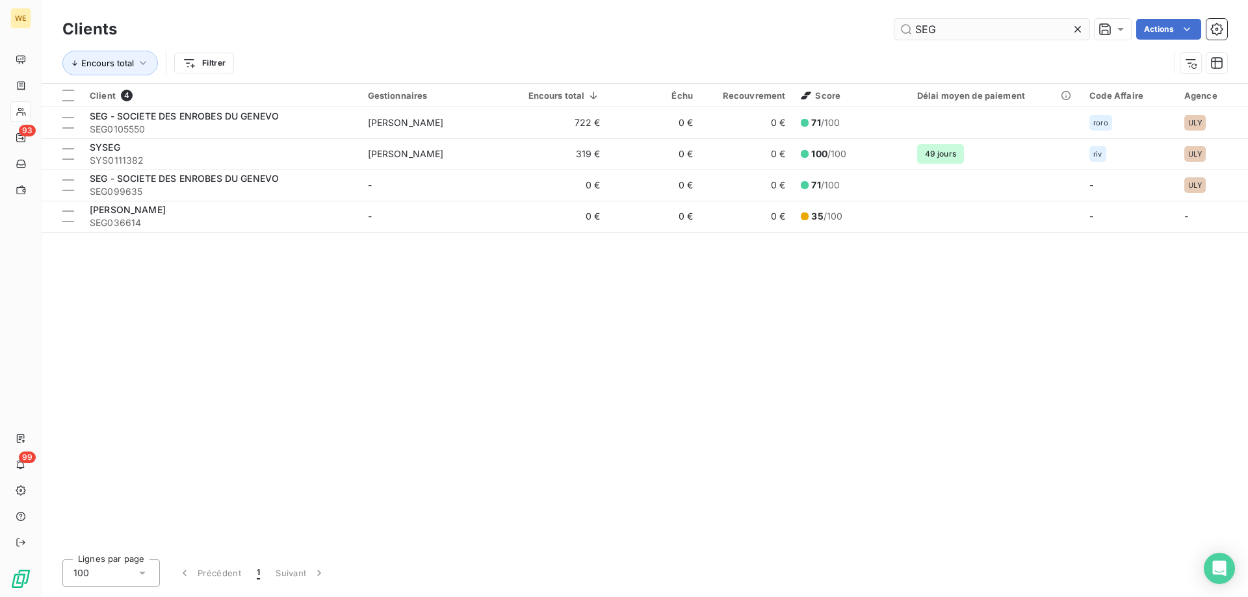
click at [925, 31] on input "SEG" at bounding box center [991, 29] width 195 height 21
click at [925, 29] on input "SEG" at bounding box center [991, 29] width 195 height 21
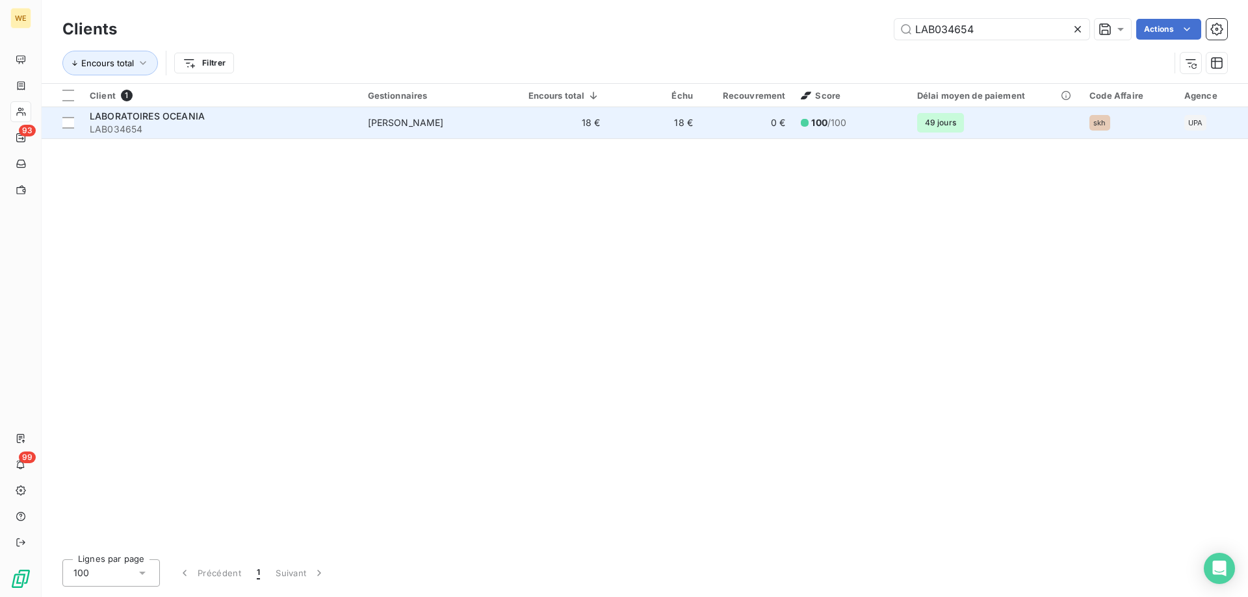
type input "LAB034654"
click at [200, 118] on span "LABORATOIRES OCEANIA" at bounding box center [147, 116] width 115 height 11
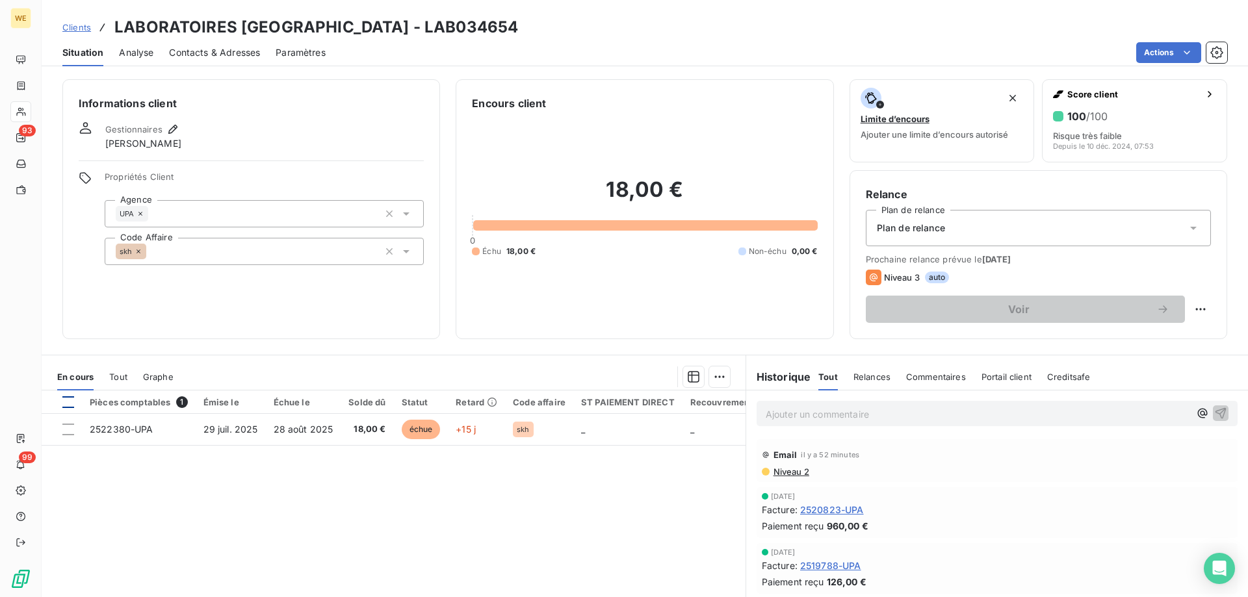
click at [70, 406] on div at bounding box center [68, 403] width 12 height 12
click at [718, 378] on html "WE 93 99 Clients LABORATOIRES [GEOGRAPHIC_DATA] - LAB034654 Situation Analyse C…" at bounding box center [624, 298] width 1248 height 597
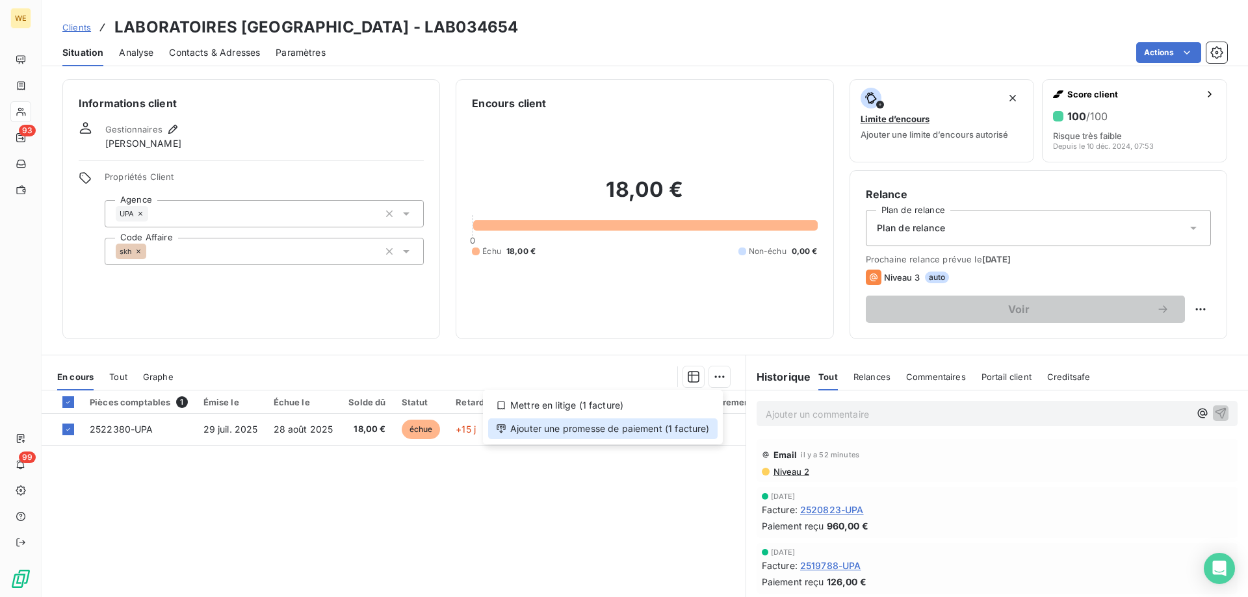
click at [696, 432] on div "Ajouter une promesse de paiement (1 facture)" at bounding box center [602, 429] width 229 height 21
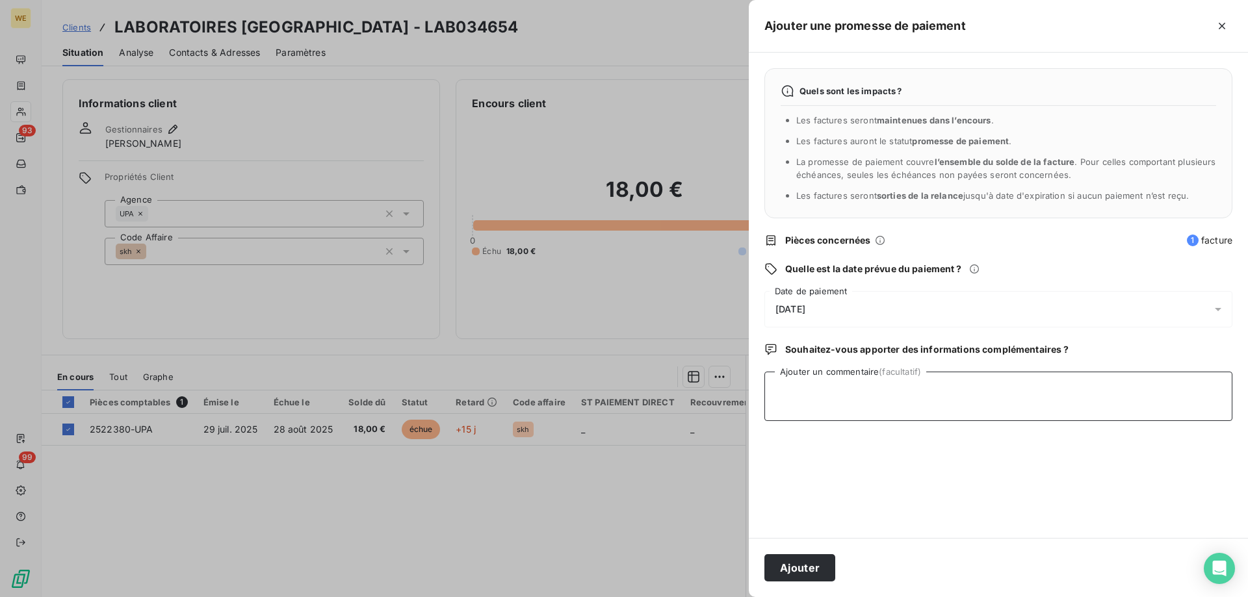
click at [800, 385] on textarea "Ajouter un commentaire (facultatif)" at bounding box center [998, 396] width 468 height 49
paste textarea "RE: Wessling France Rappel 2 Externes Boîte de réception Compta - Oceania 12:25…"
type textarea "RE: Wessling France Rappel 2 Externes Boîte de réception Compta - Oceania 12:25…"
click at [841, 312] on div "[DATE]" at bounding box center [998, 309] width 468 height 36
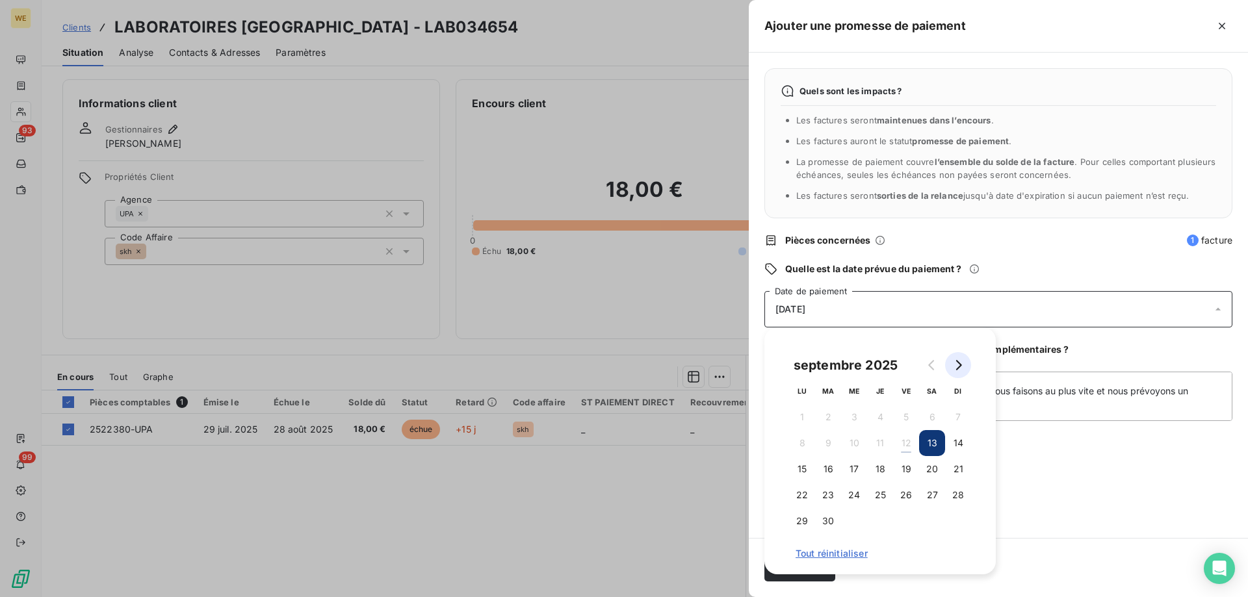
click at [957, 368] on icon "Go to next month" at bounding box center [958, 365] width 10 height 10
click at [829, 448] on button "7" at bounding box center [828, 443] width 26 height 26
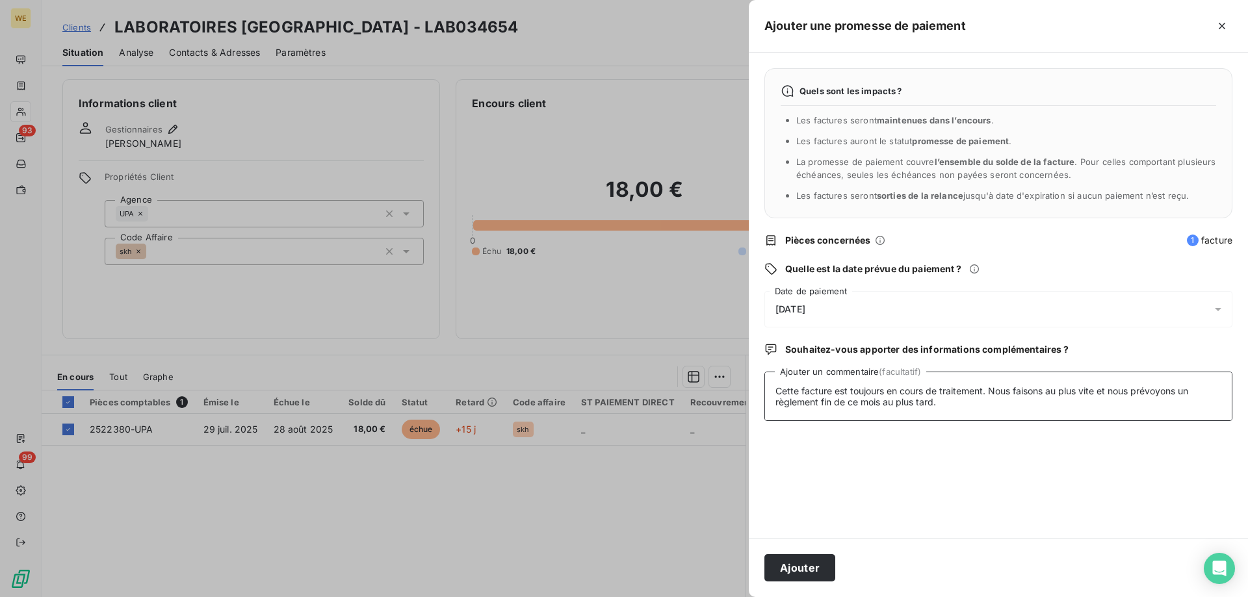
click at [1040, 384] on textarea "RE: Wessling France Rappel 2 Externes Boîte de réception Compta - Oceania 12:25…" at bounding box center [998, 396] width 468 height 49
click at [808, 574] on button "Ajouter" at bounding box center [799, 567] width 71 height 27
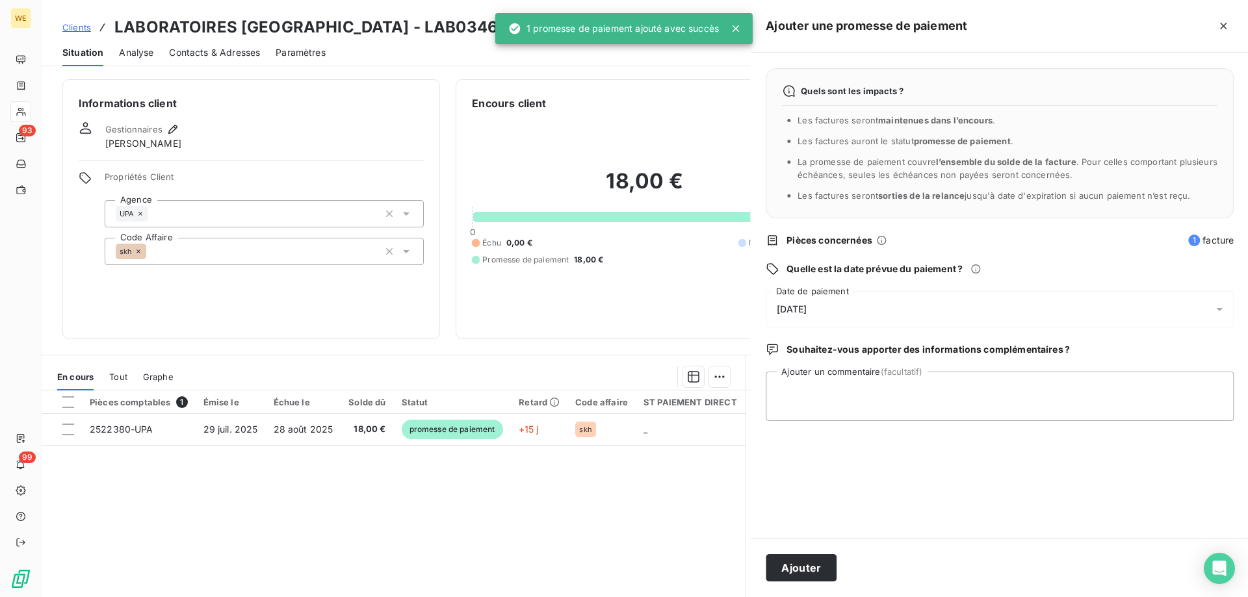
scroll to position [0, 0]
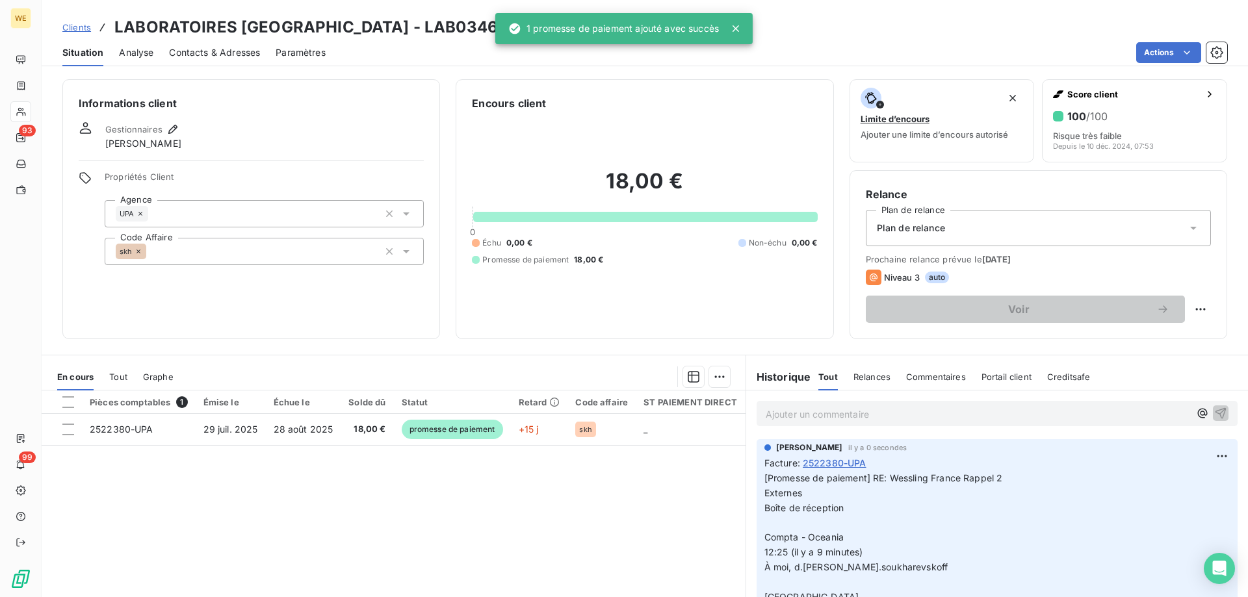
click at [384, 28] on h3 "LABORATOIRES [GEOGRAPHIC_DATA] - LAB034654" at bounding box center [316, 27] width 404 height 23
click at [386, 27] on h3 "LABORATOIRES [GEOGRAPHIC_DATA] - LAB034654" at bounding box center [316, 27] width 404 height 23
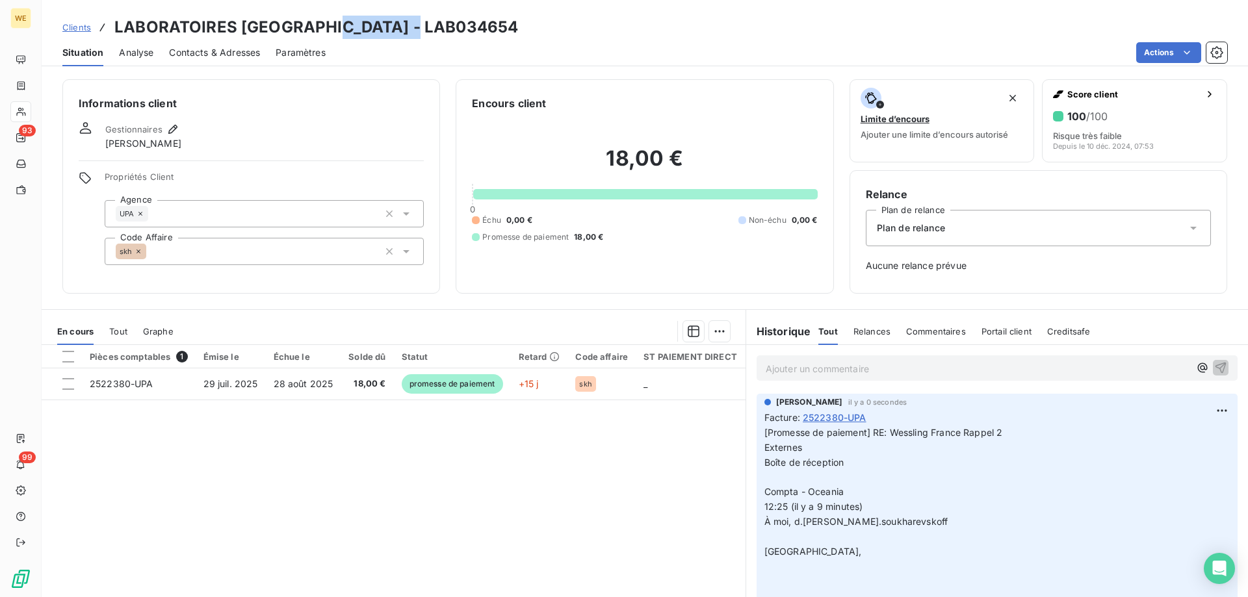
copy h3 "LAB034654"
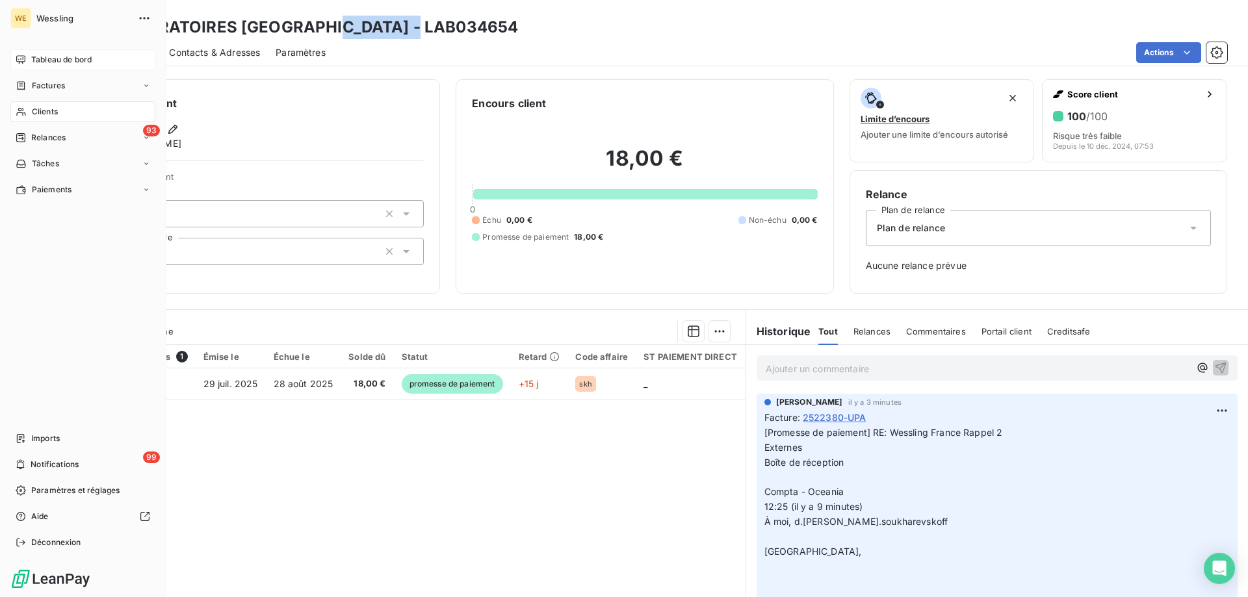
click at [51, 57] on span "Tableau de bord" at bounding box center [61, 60] width 60 height 12
